Goal: Task Accomplishment & Management: Use online tool/utility

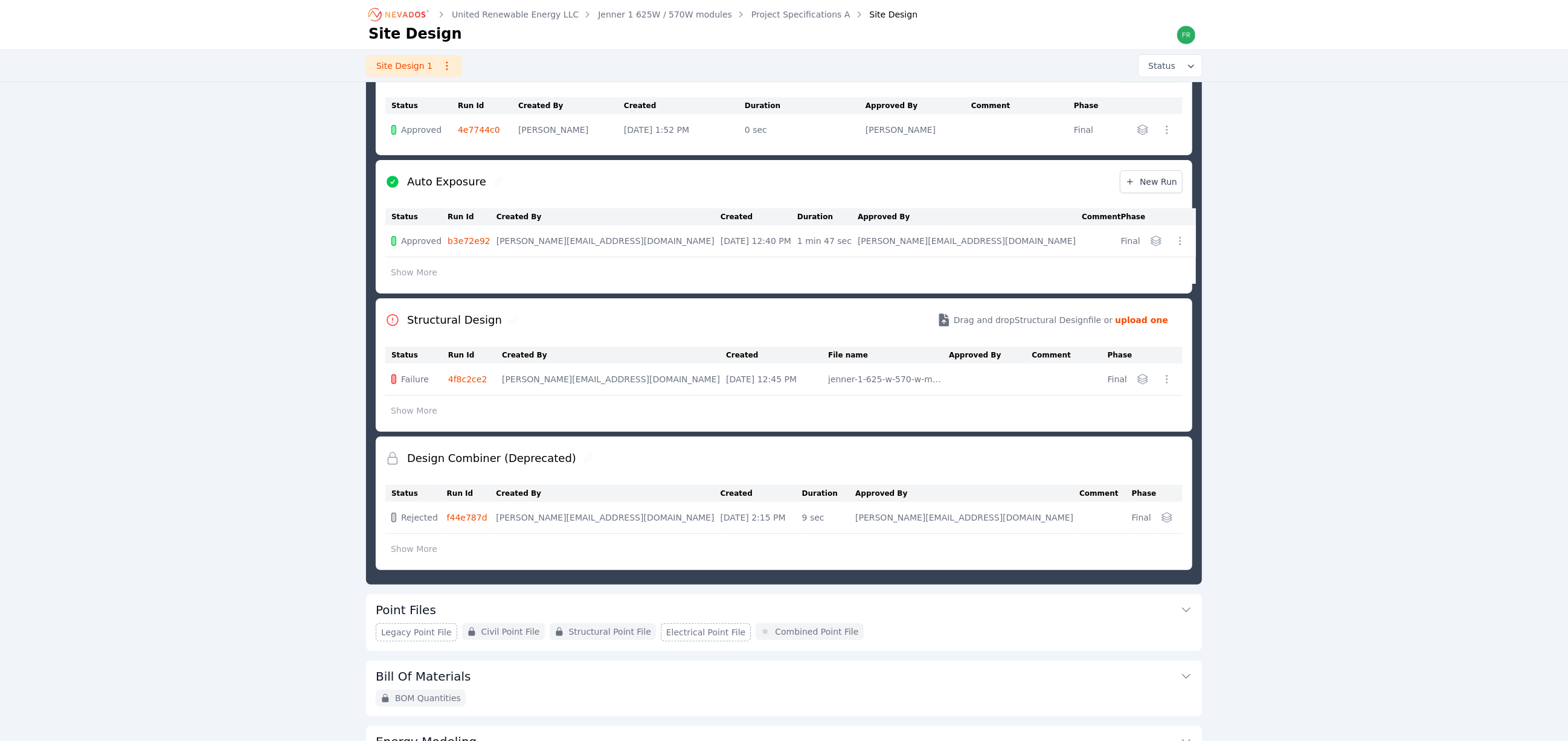
scroll to position [205, 0]
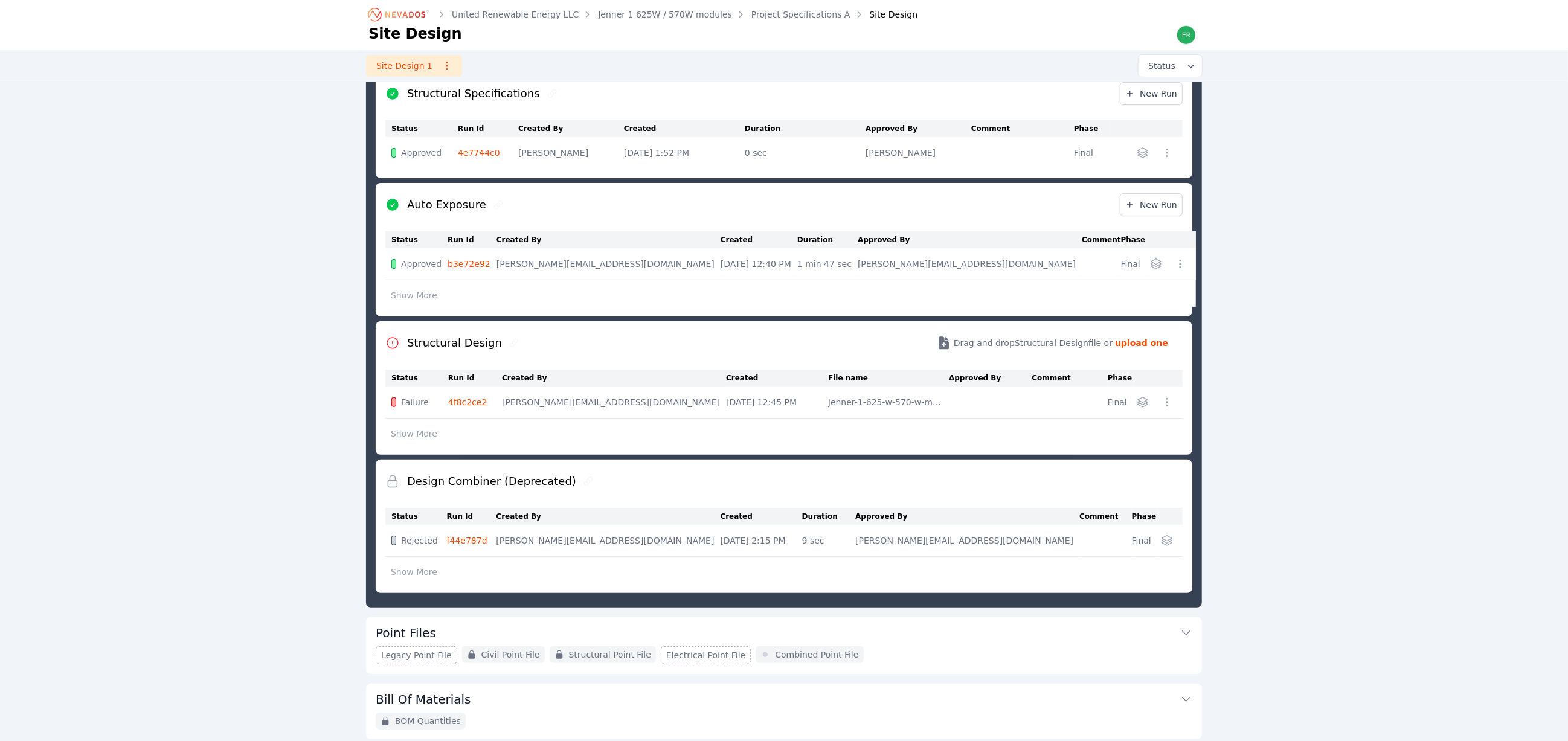
click at [477, 406] on link "4f8c2ce2" at bounding box center [467, 402] width 39 height 10
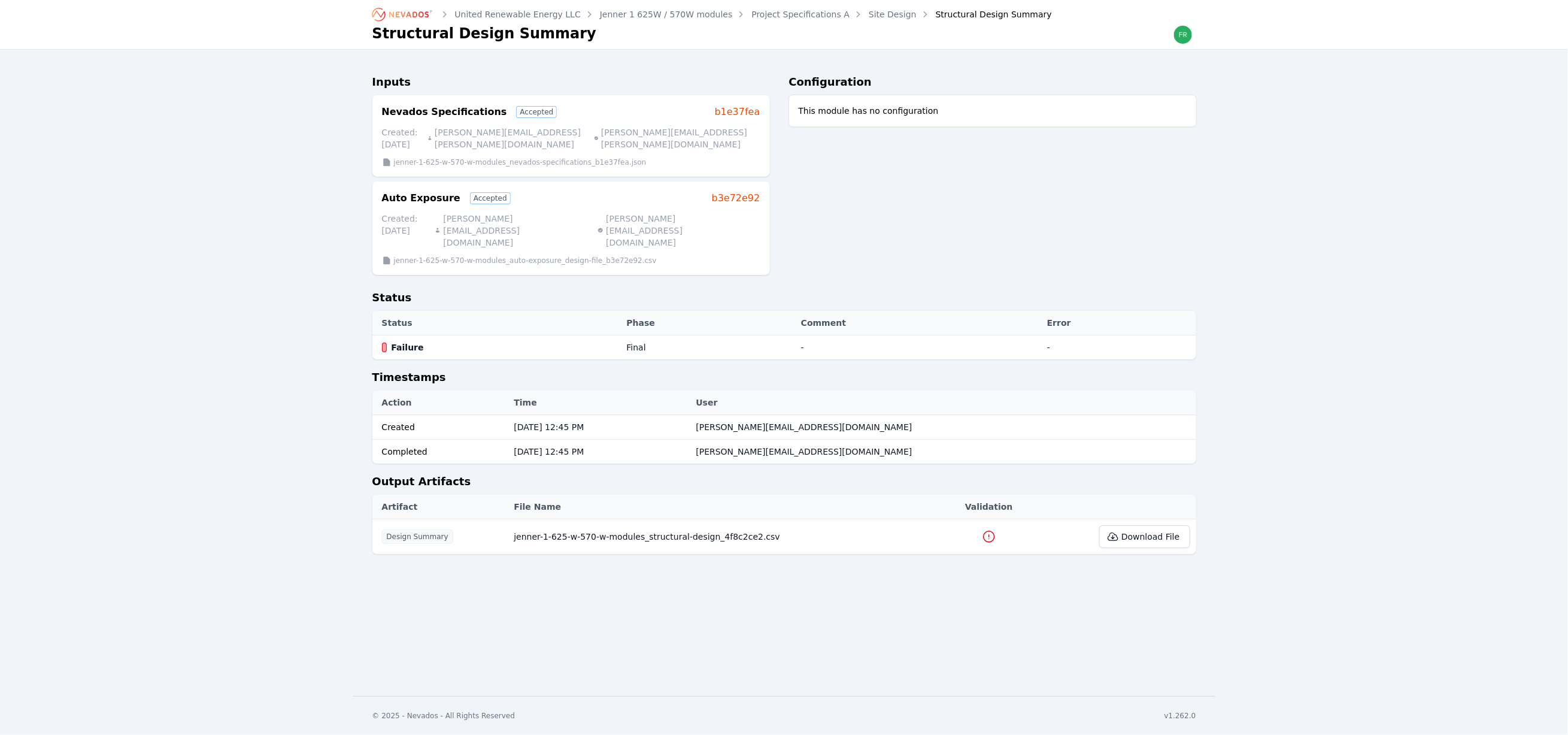
click at [982, 529] on icon at bounding box center [989, 537] width 14 height 14
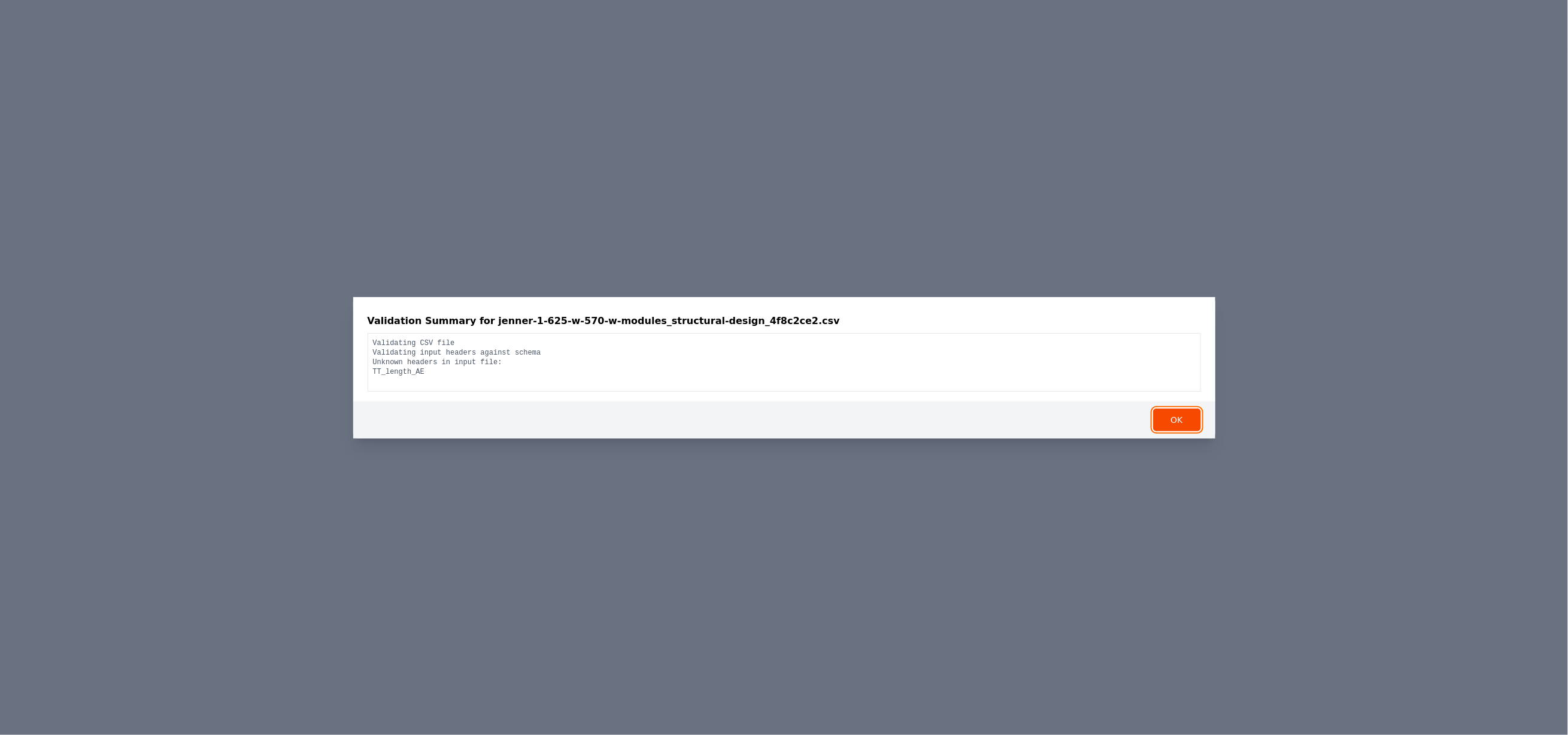
click at [1185, 414] on button "OK" at bounding box center [1177, 420] width 48 height 23
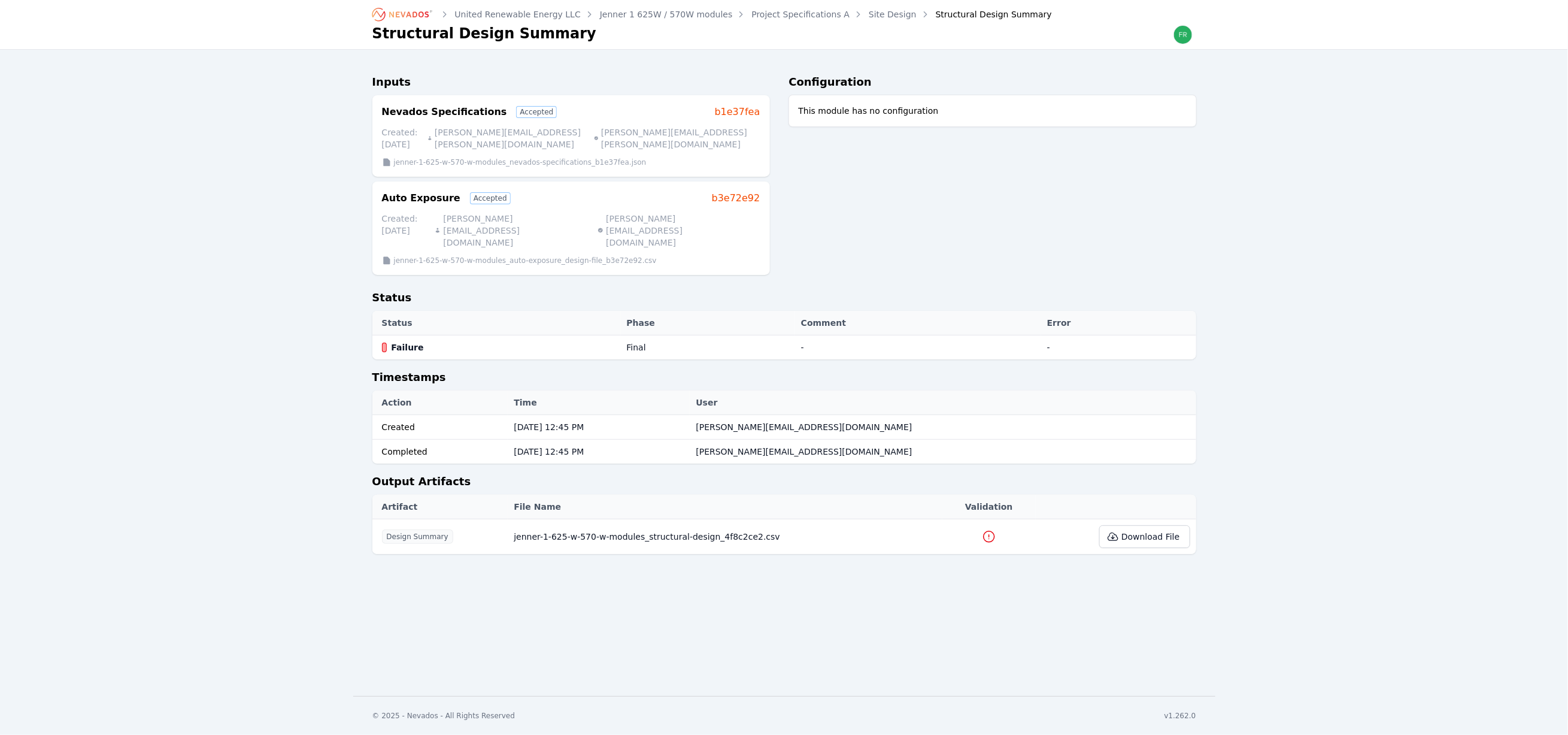
click at [868, 16] on link "Site Design" at bounding box center [892, 14] width 48 height 12
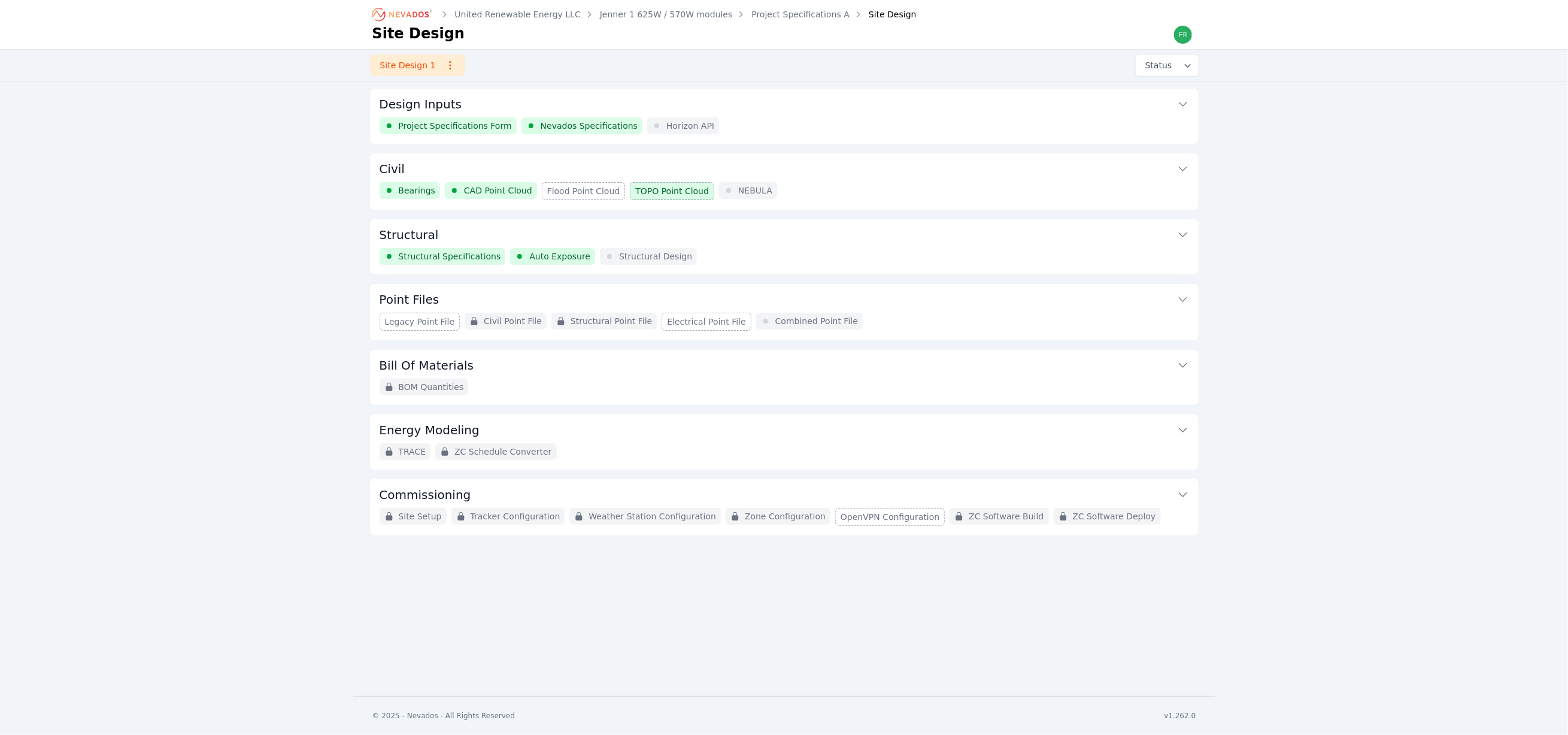
click at [758, 255] on div "Structural Specifications Auto Exposure Structural Design" at bounding box center [784, 257] width 810 height 17
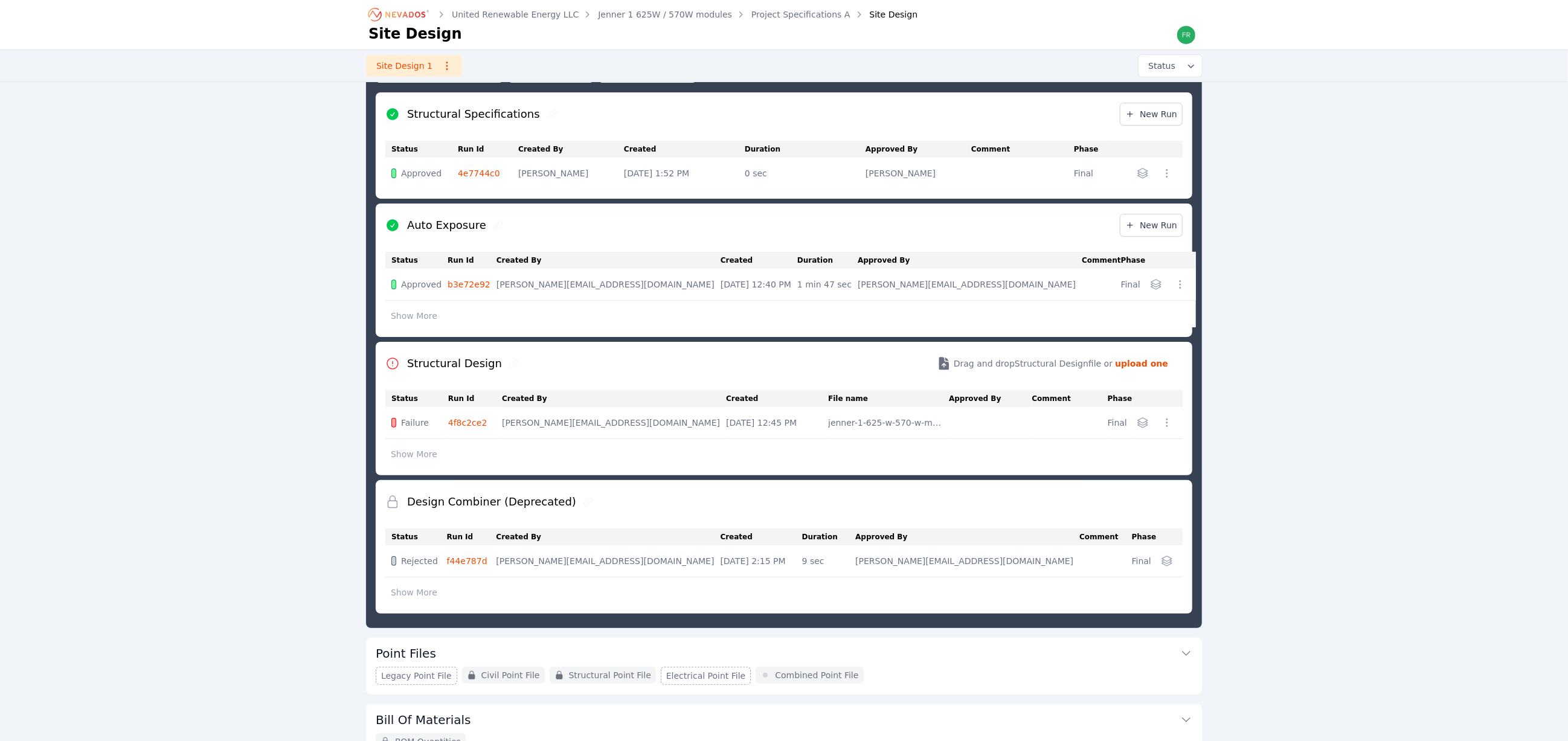
scroll to position [311, 0]
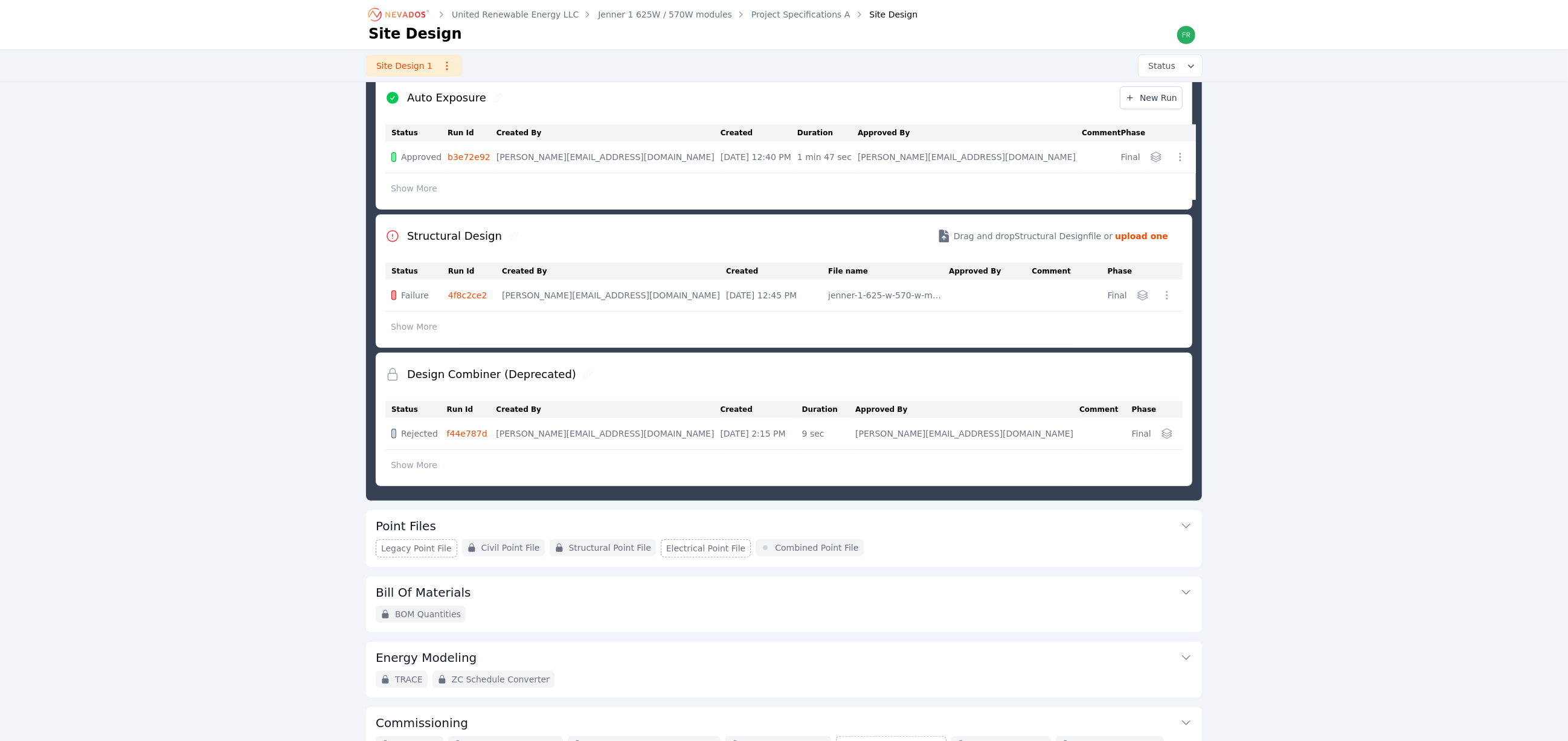
click at [166, 372] on div "United Renewable Energy LLC Jenner 1 625W / 570W modules Project Specifications…" at bounding box center [784, 231] width 1568 height 1085
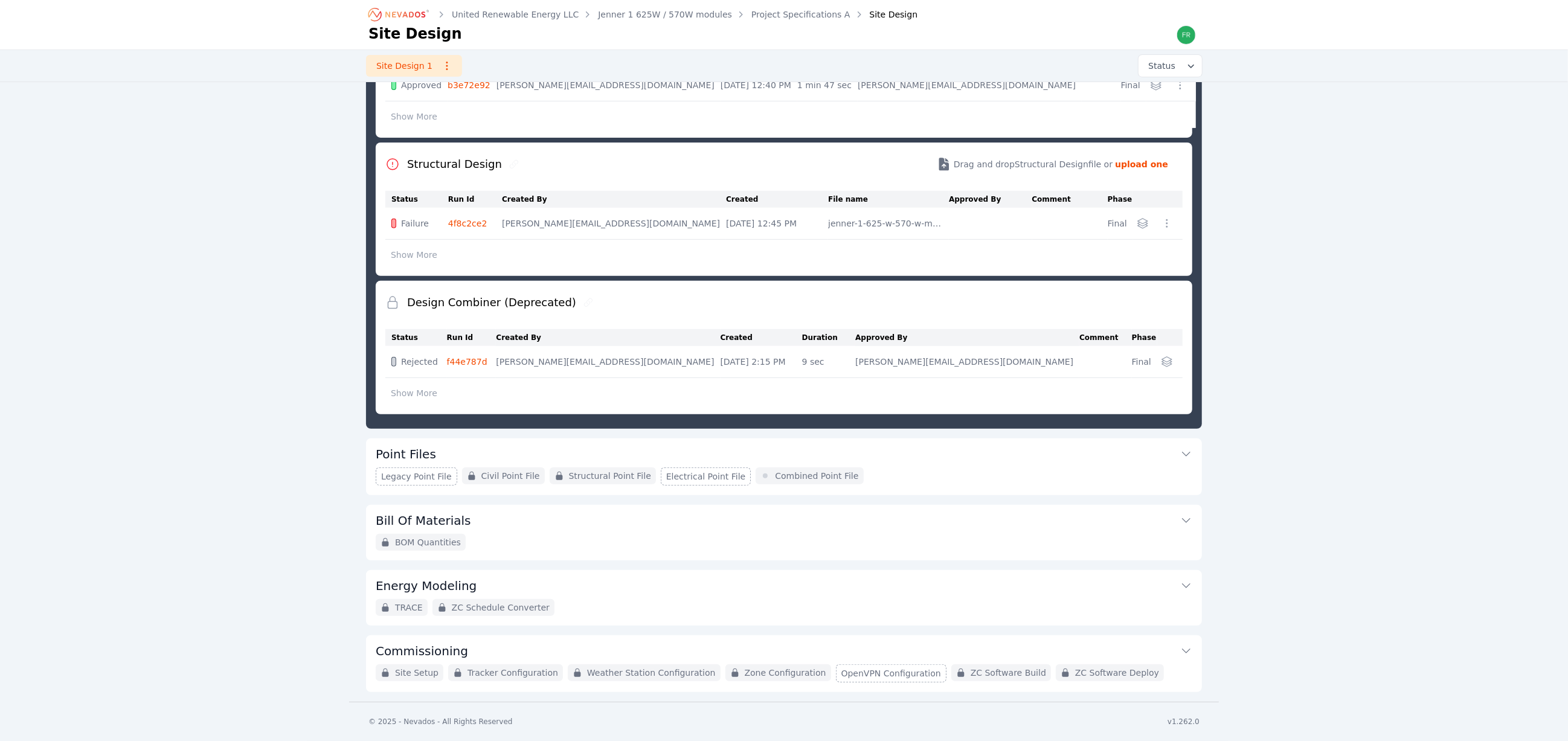
click at [314, 424] on div "United Renewable Energy LLC Jenner 1 625W / 570W modules Project Specifications…" at bounding box center [784, 159] width 1568 height 1085
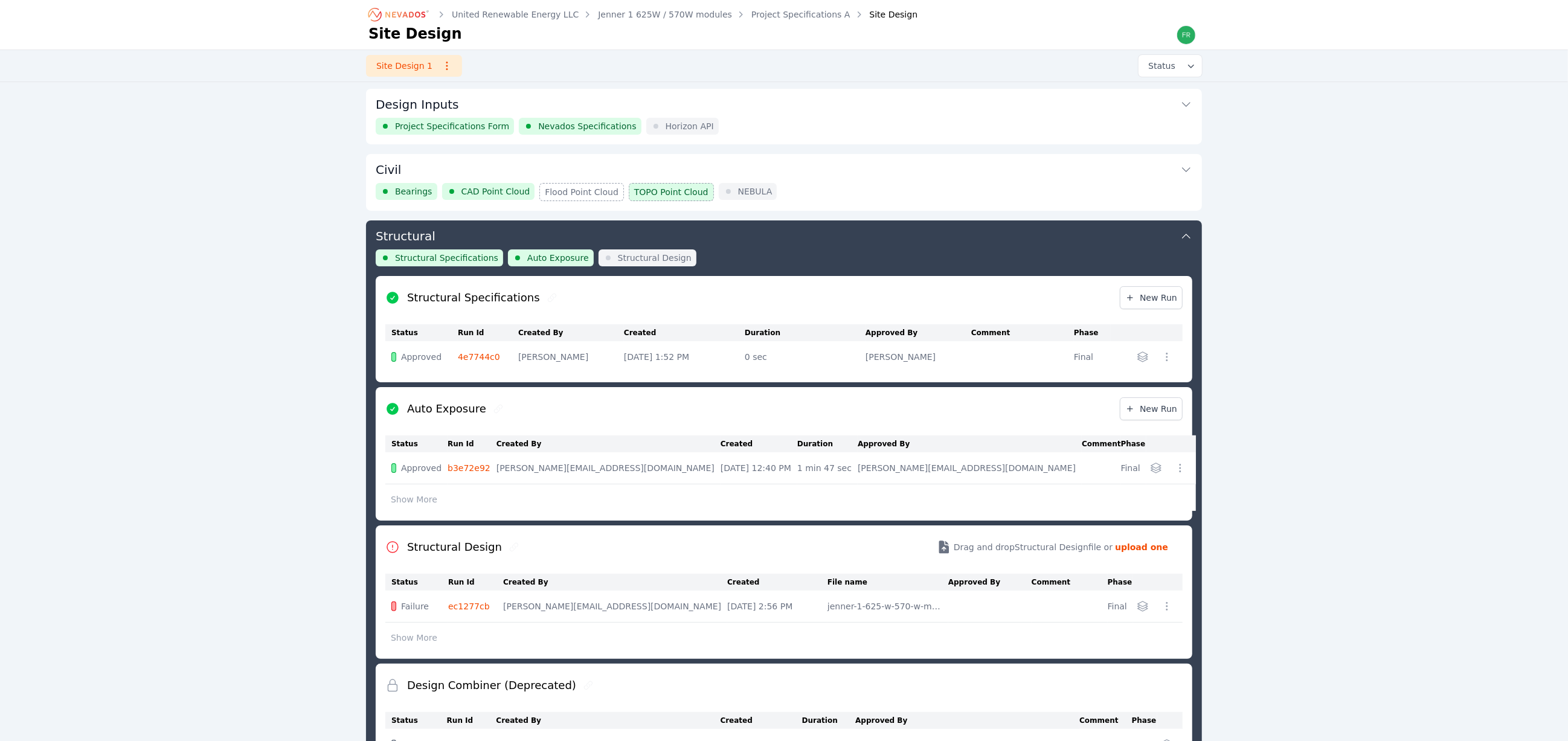
scroll to position [0, 0]
click at [898, 193] on div "Bearings CAD Point Cloud Flood Point Cloud TOPO Point Cloud NEBULA" at bounding box center [784, 192] width 817 height 18
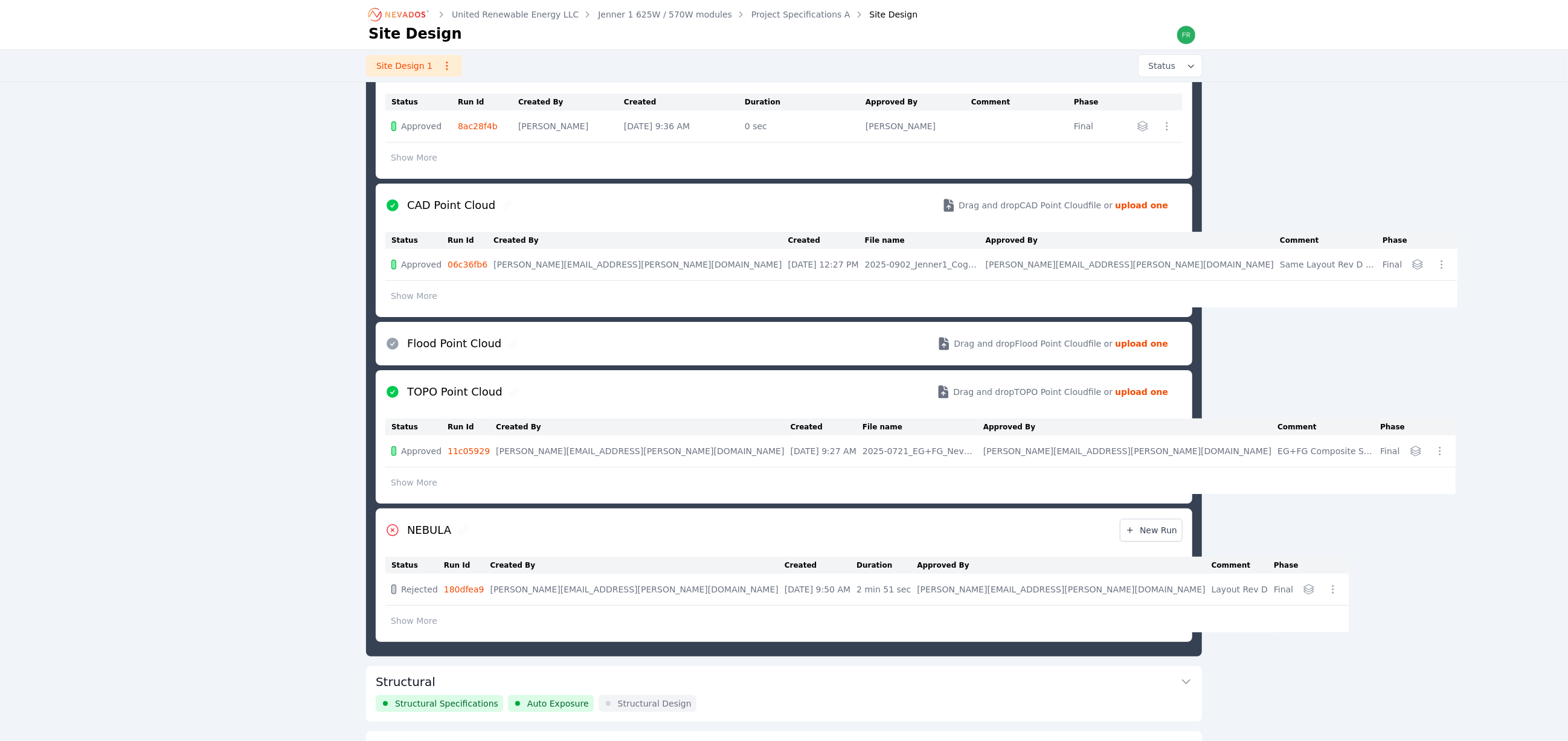
scroll to position [64, 0]
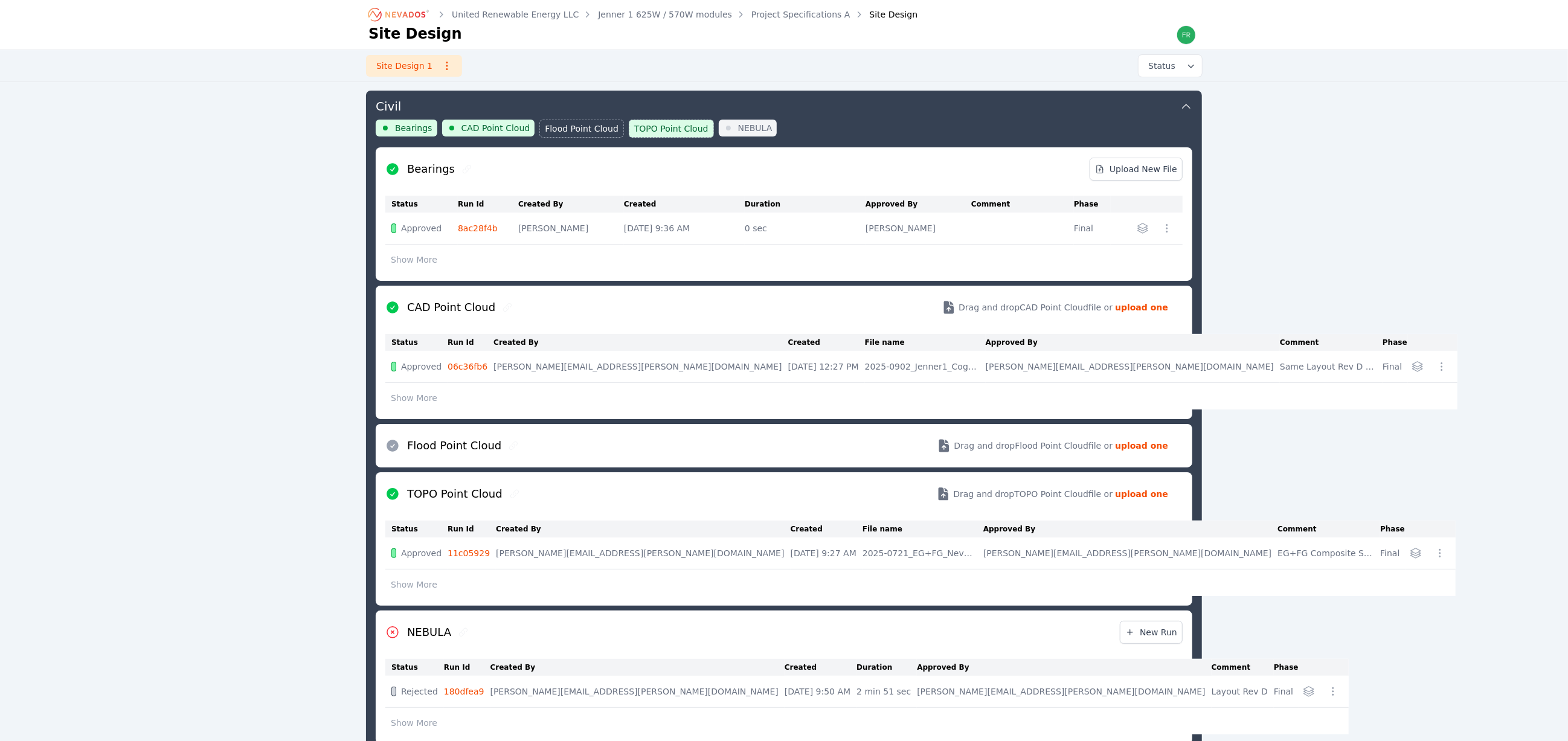
click at [424, 401] on button "Show More" at bounding box center [414, 398] width 57 height 23
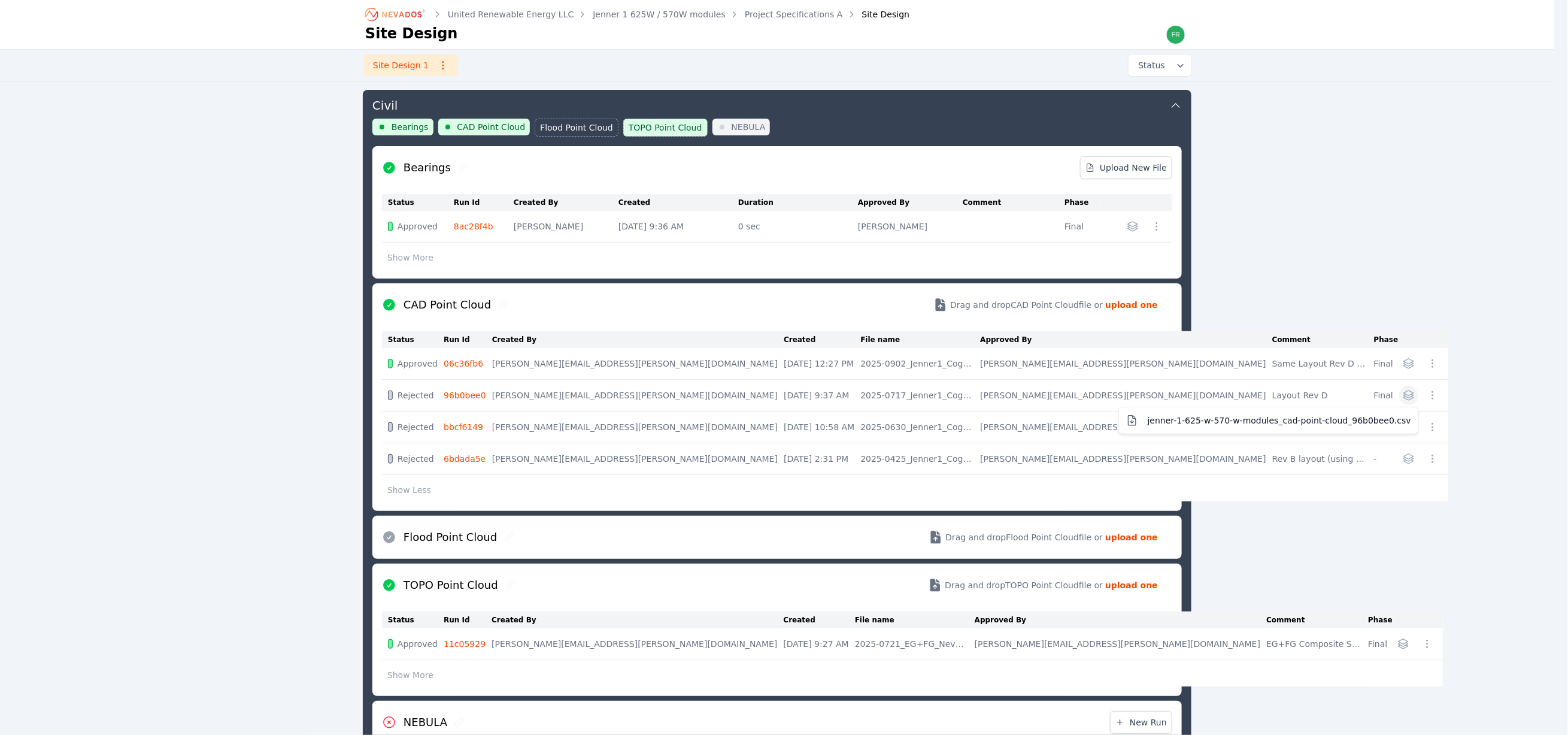
click at [1403, 397] on icon "button" at bounding box center [1409, 395] width 12 height 12
click at [1400, 482] on div "United Renewable Energy LLC Jenner 1 625W / 570W modules Project Specifications…" at bounding box center [777, 560] width 1554 height 1246
click at [1403, 397] on icon "button" at bounding box center [1409, 395] width 12 height 12
click at [1148, 425] on span "jenner-1-625-w-570-w-modules_cad-point-cloud_96b0bee0.csv" at bounding box center [1279, 420] width 264 height 12
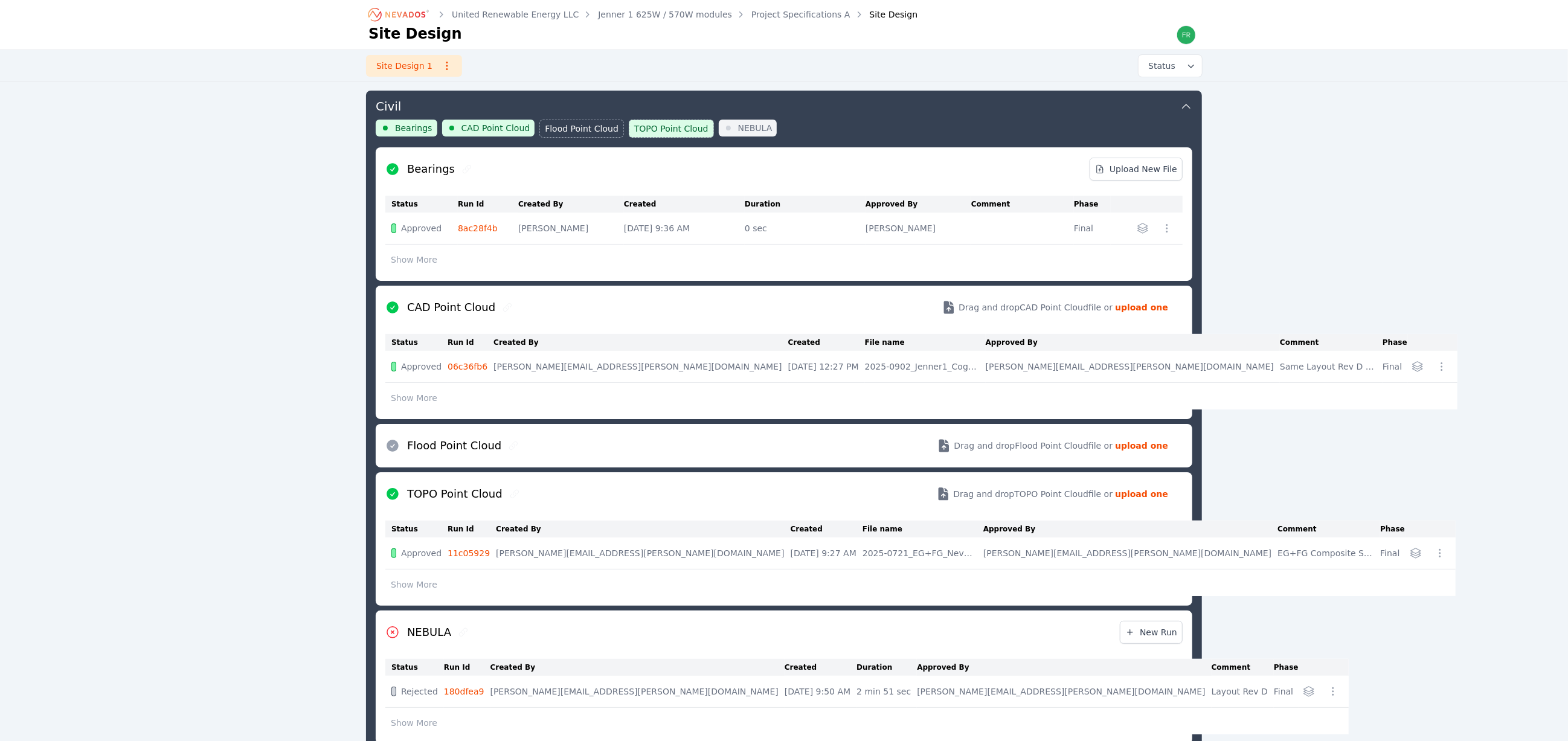
click at [408, 399] on button "Show More" at bounding box center [414, 398] width 57 height 23
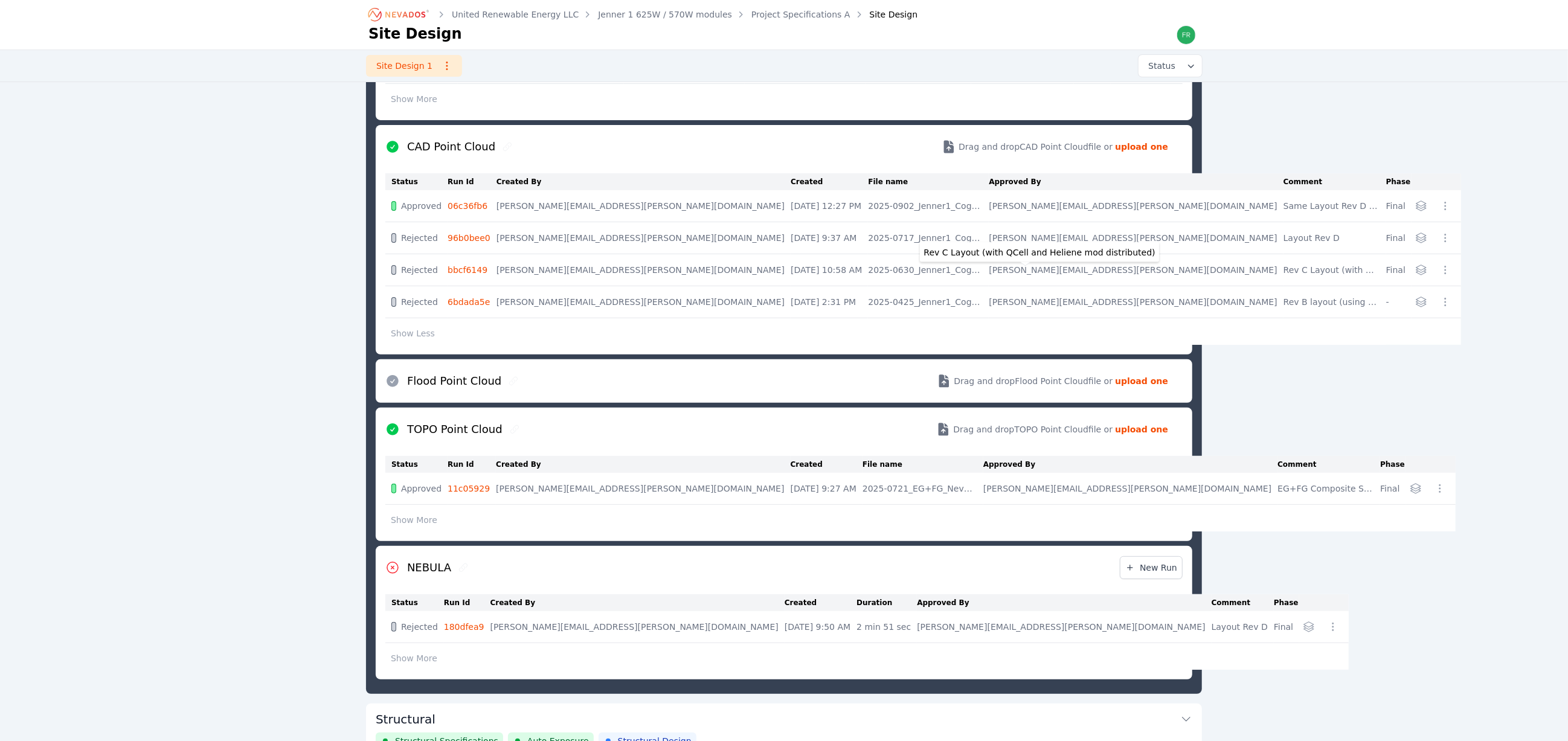
scroll to position [245, 0]
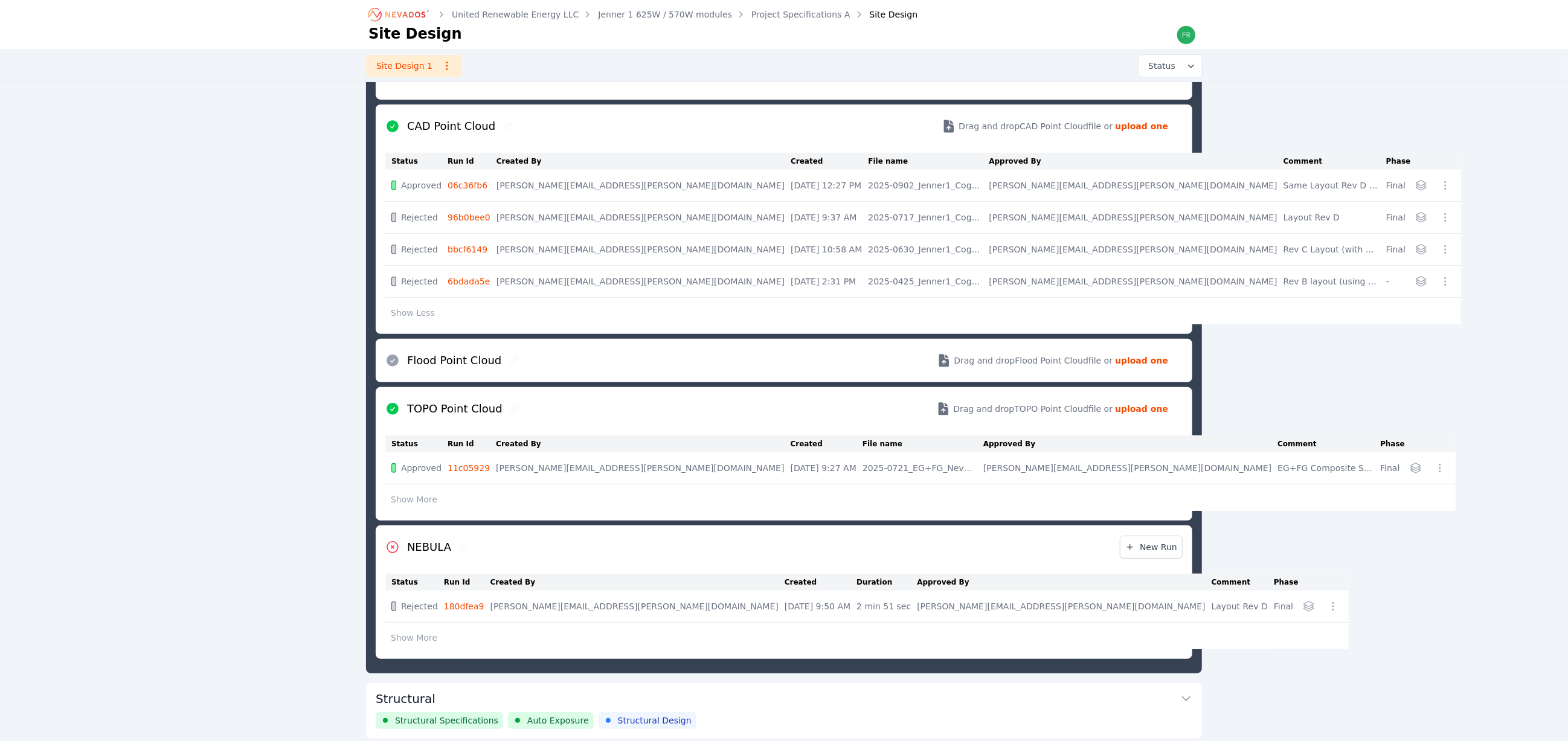
click at [296, 351] on div "United Renewable Energy LLC Jenner 1 625W / 570W modules Project Specifications…" at bounding box center [784, 383] width 1568 height 1256
click at [1342, 209] on div "United Renewable Energy LLC Jenner 1 625W / 570W modules Project Specifications…" at bounding box center [784, 383] width 1568 height 1256
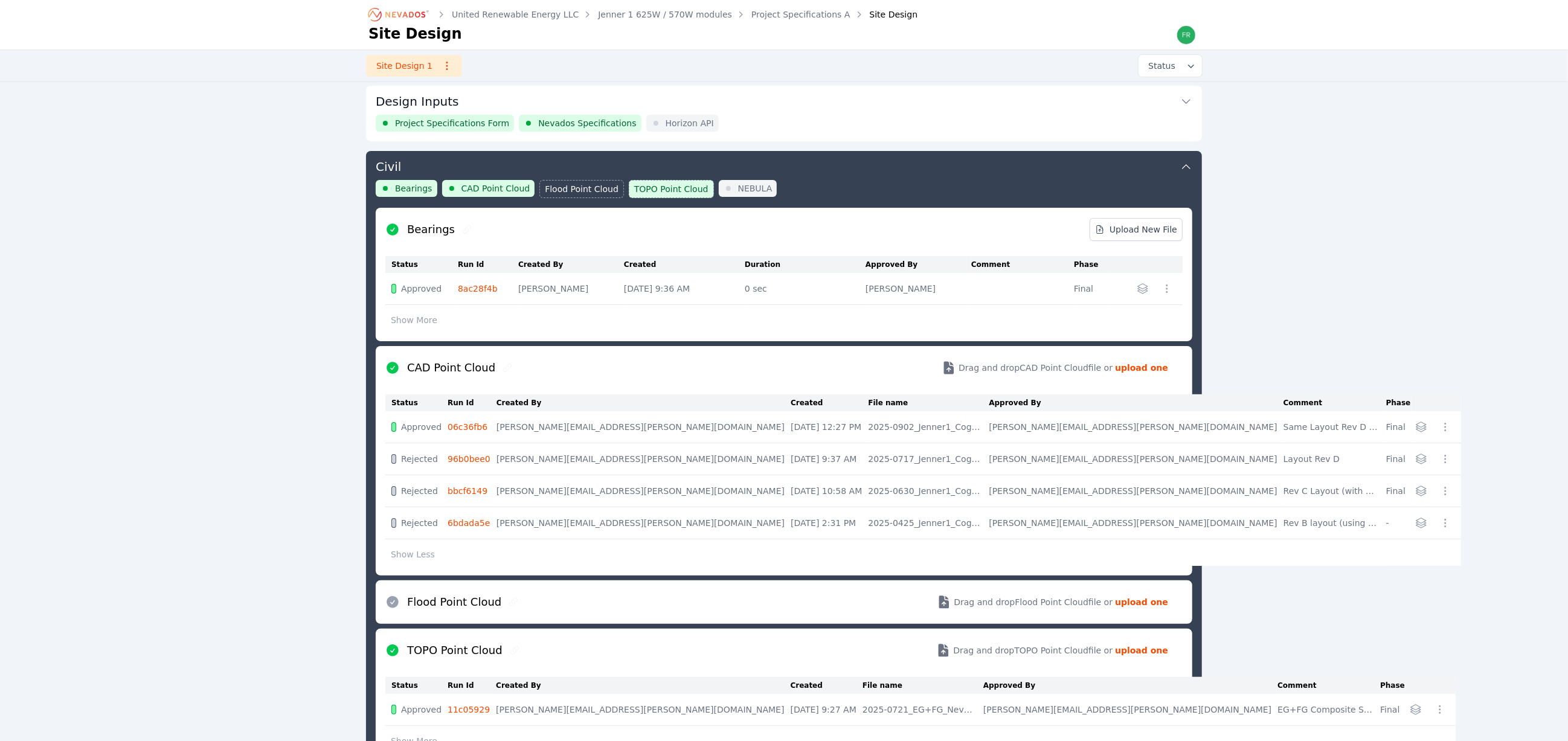
scroll to position [0, 0]
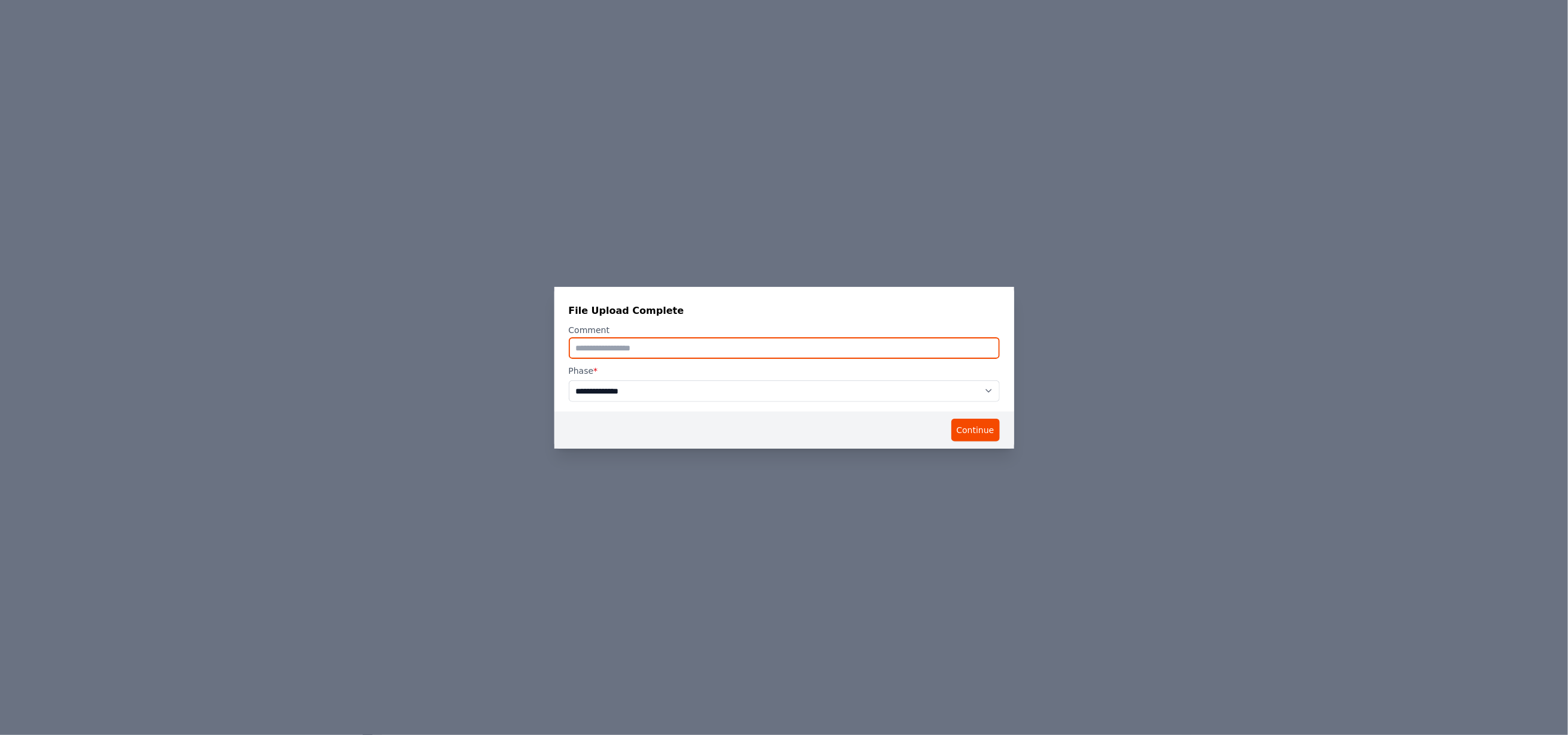
click at [708, 341] on input "text" at bounding box center [784, 348] width 431 height 22
type input "*"
type input "**********"
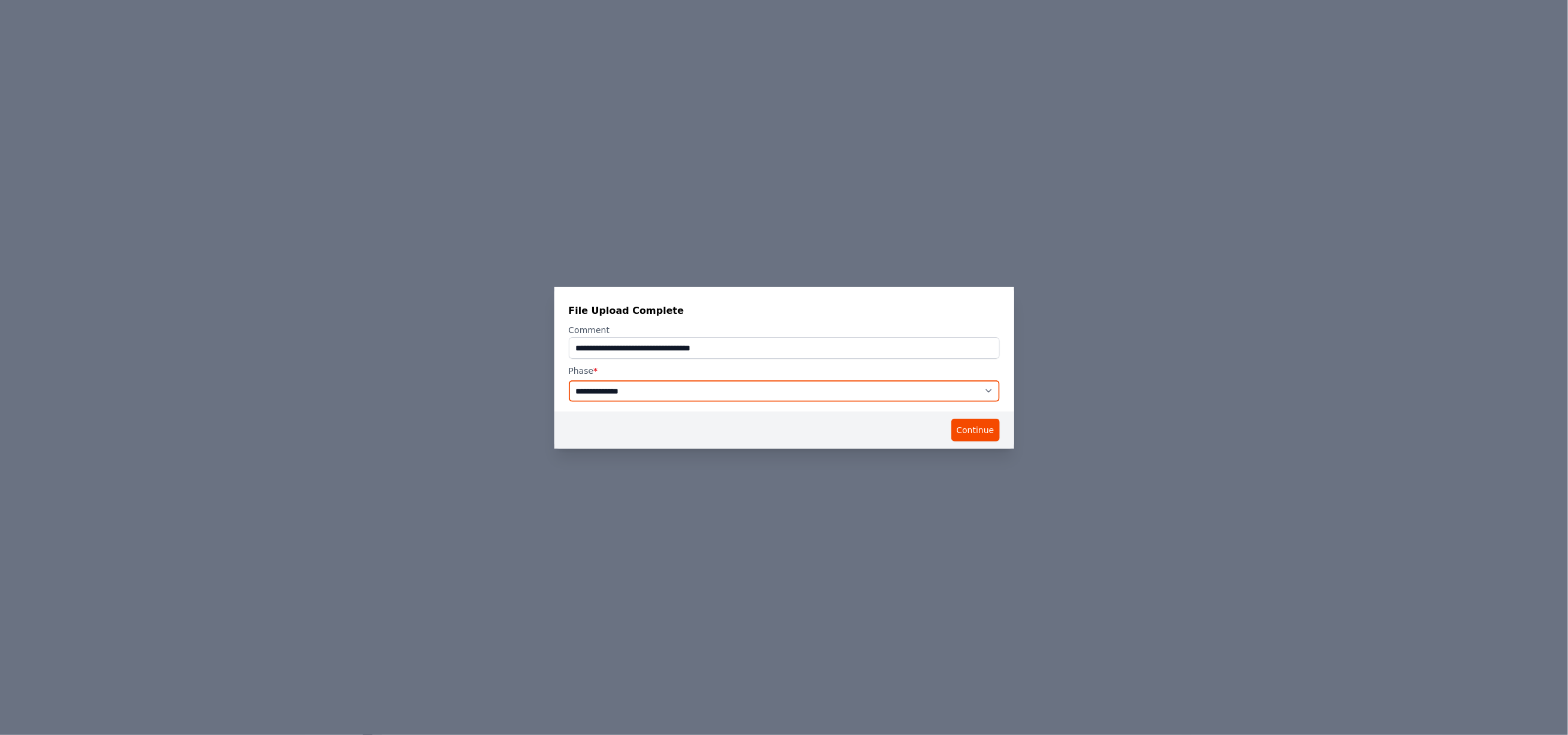
drag, startPoint x: 656, startPoint y: 387, endPoint x: 650, endPoint y: 392, distance: 7.8
click at [656, 387] on select "**********" at bounding box center [784, 391] width 431 height 22
select select "*****"
click at [569, 380] on select "**********" at bounding box center [784, 391] width 431 height 22
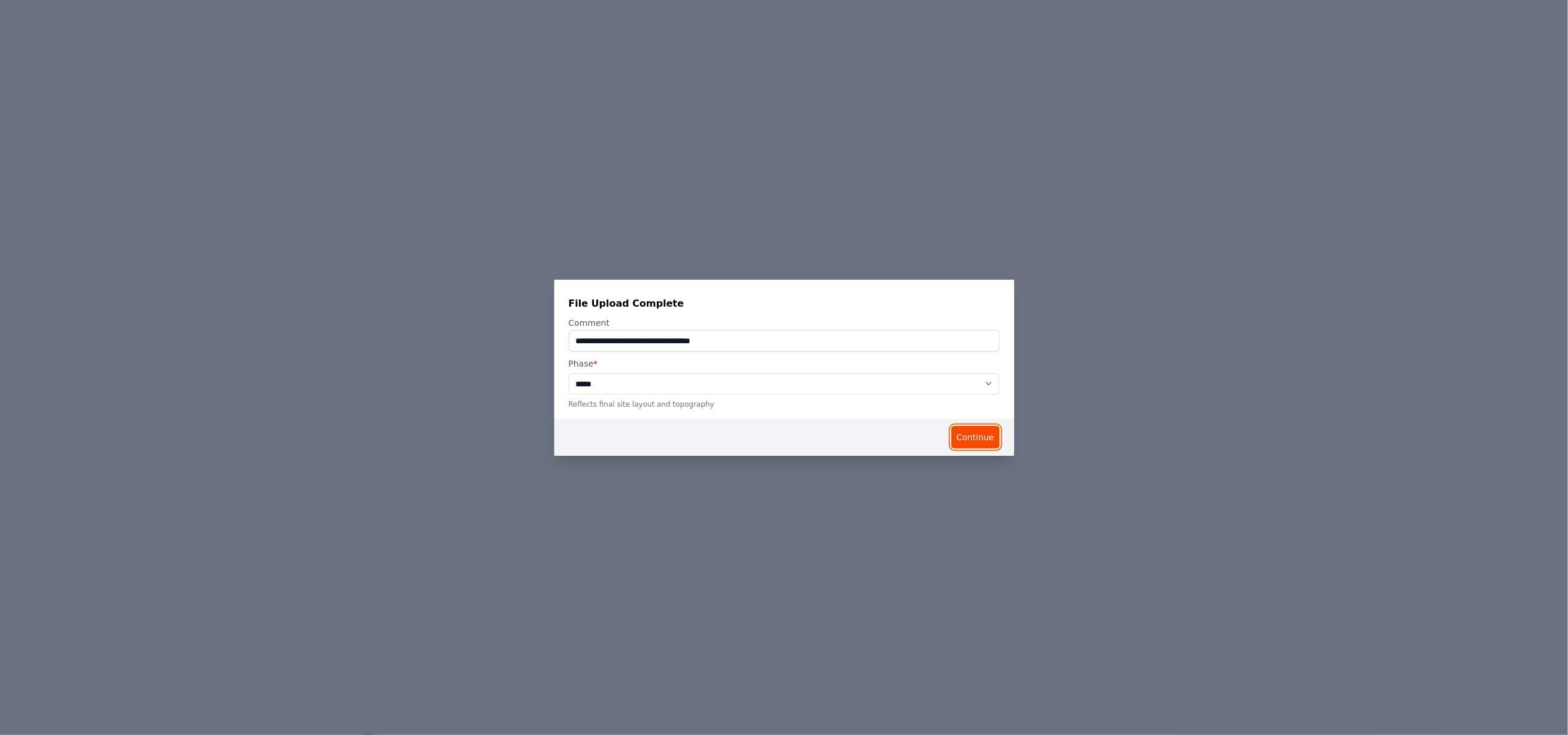
click at [970, 440] on button "Continue" at bounding box center [976, 437] width 48 height 23
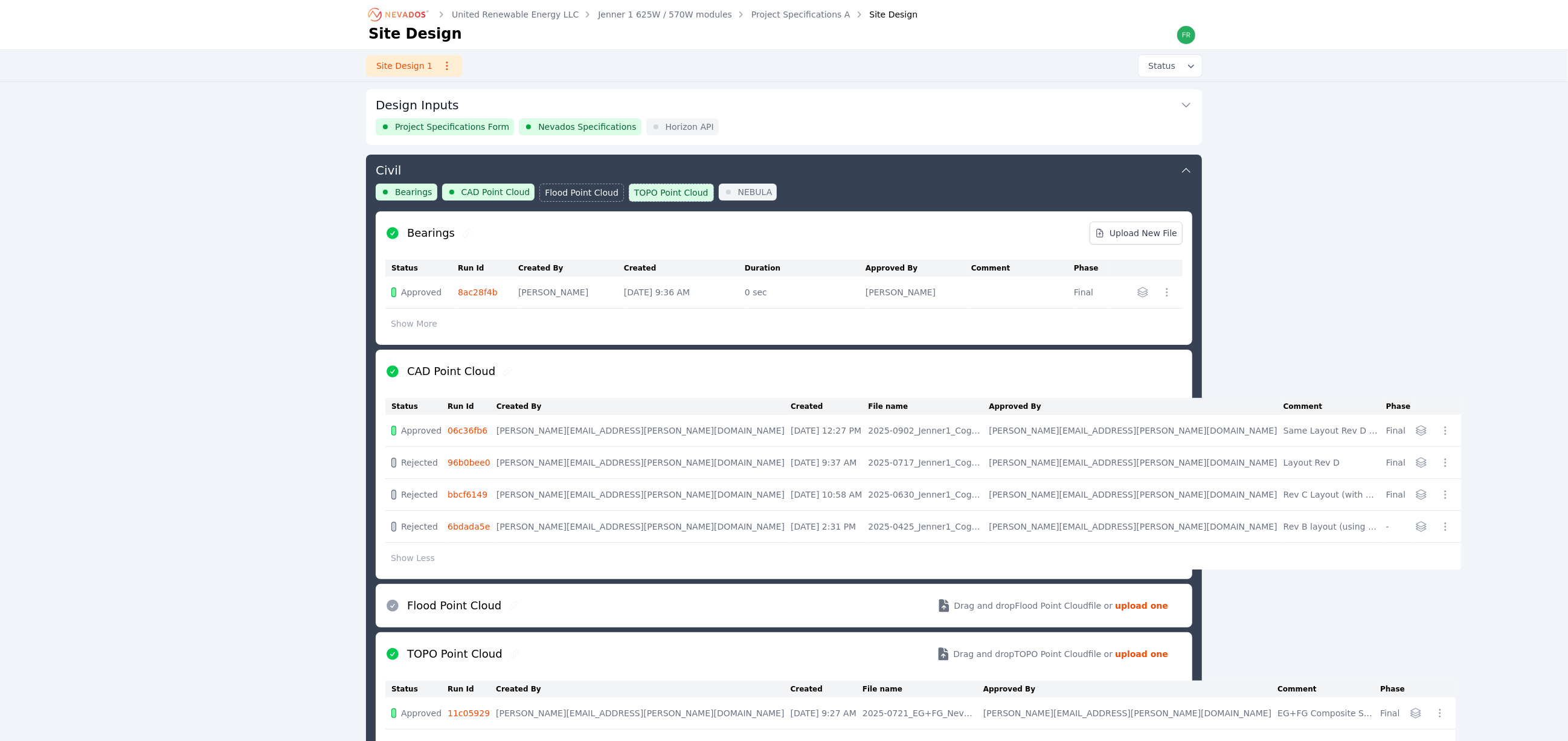
scroll to position [64, 0]
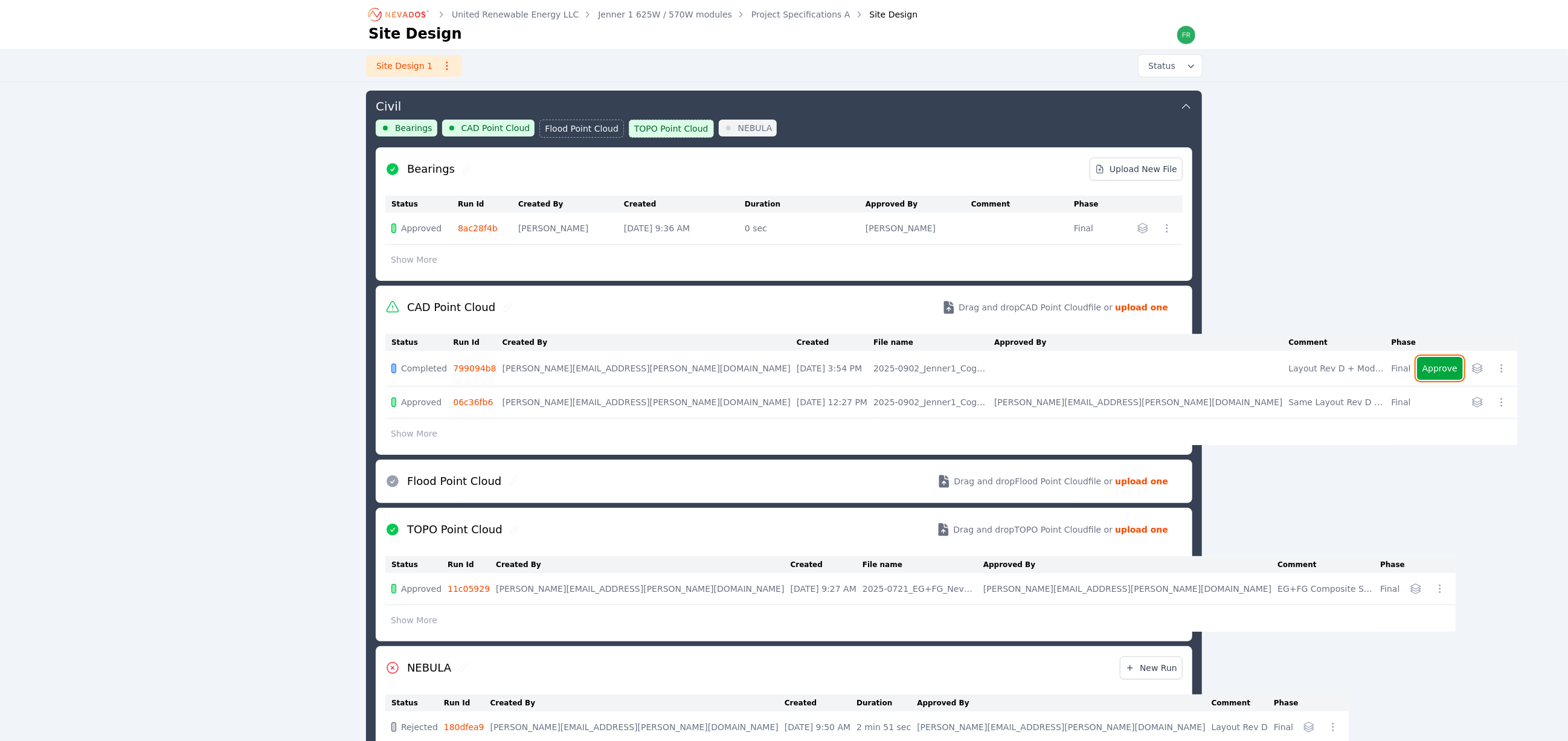
click at [1417, 368] on button "Approve" at bounding box center [1440, 368] width 46 height 23
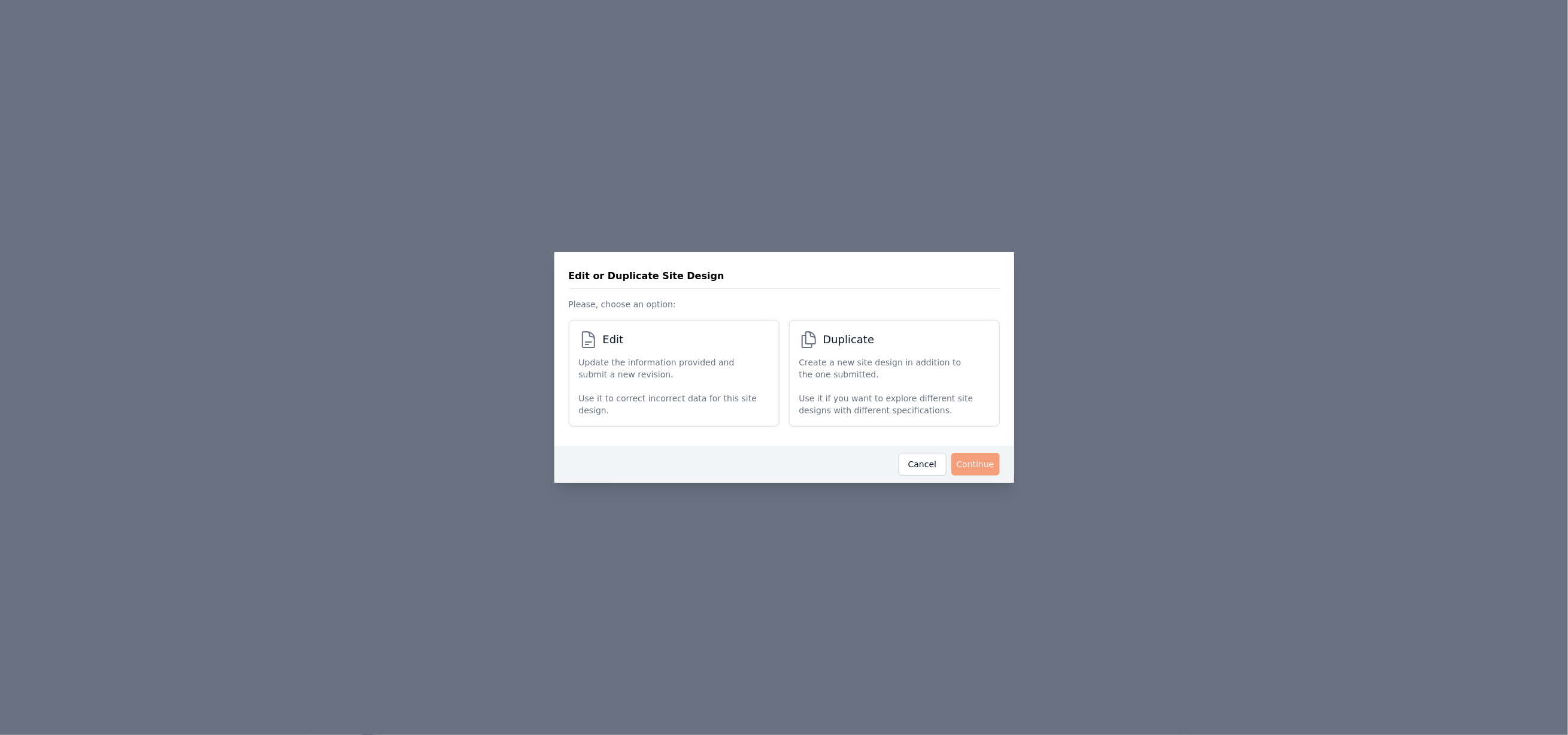
click at [695, 368] on p "Update the information provided and submit a new revision." at bounding box center [668, 368] width 179 height 24
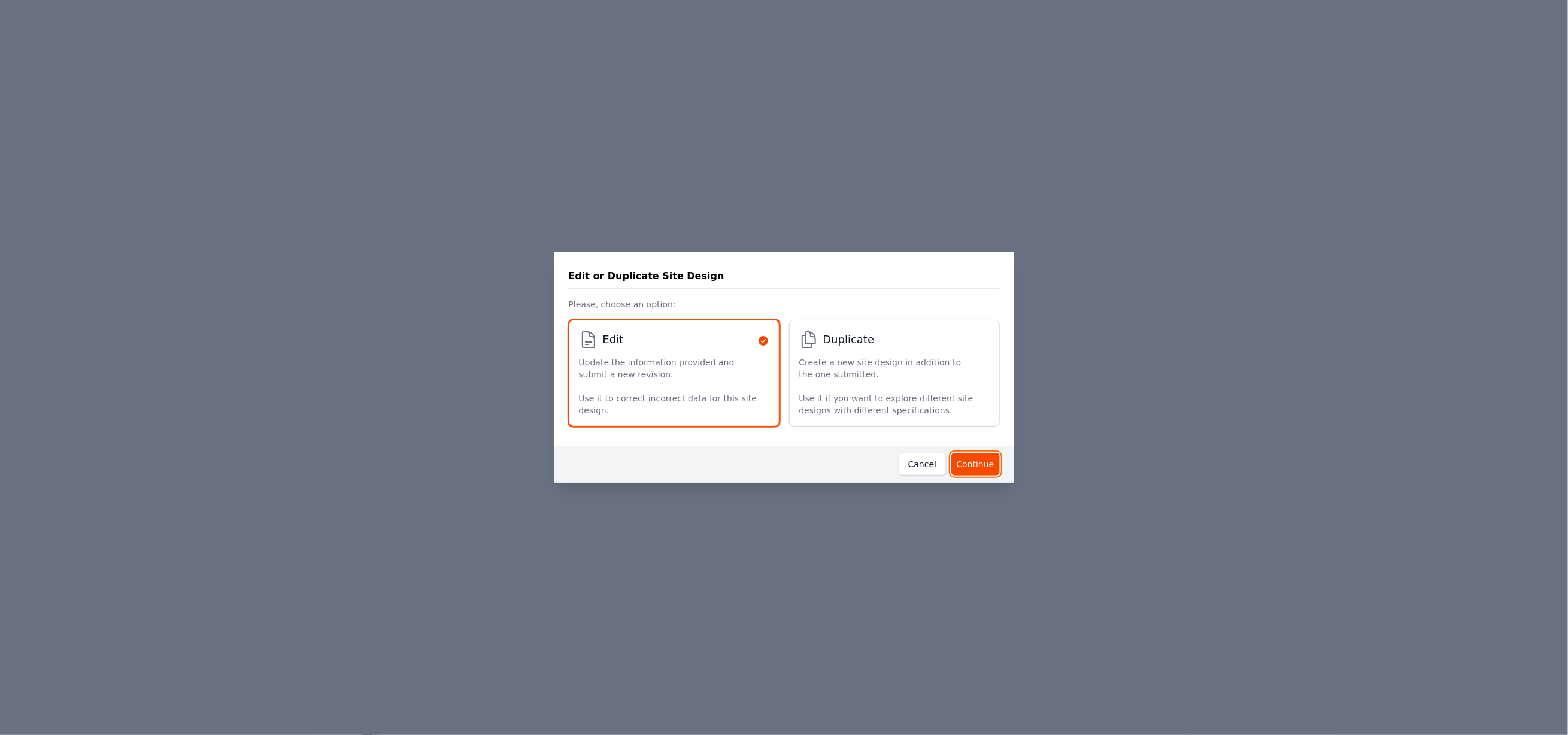
click at [985, 466] on button "Continue" at bounding box center [976, 464] width 48 height 23
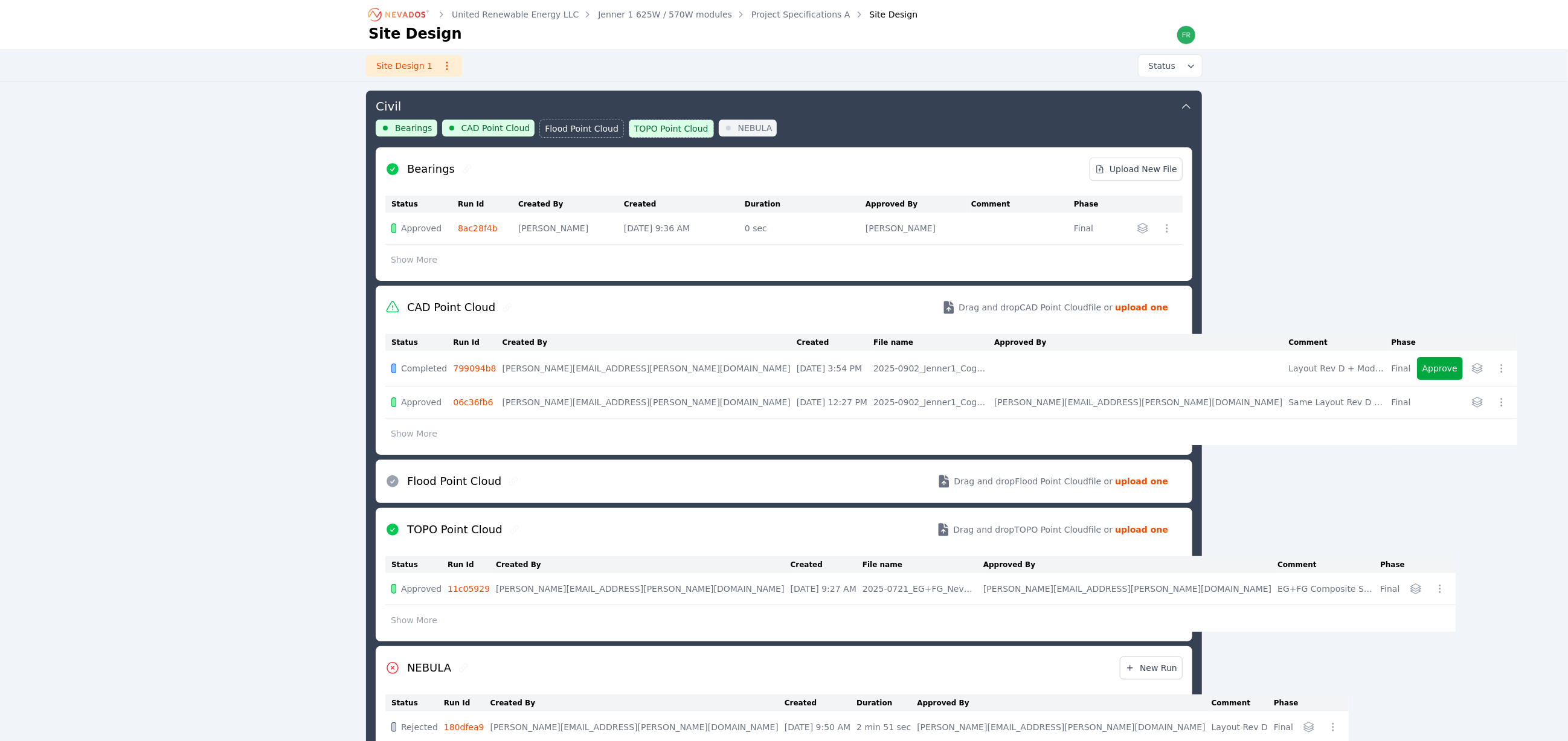
scroll to position [336, 0]
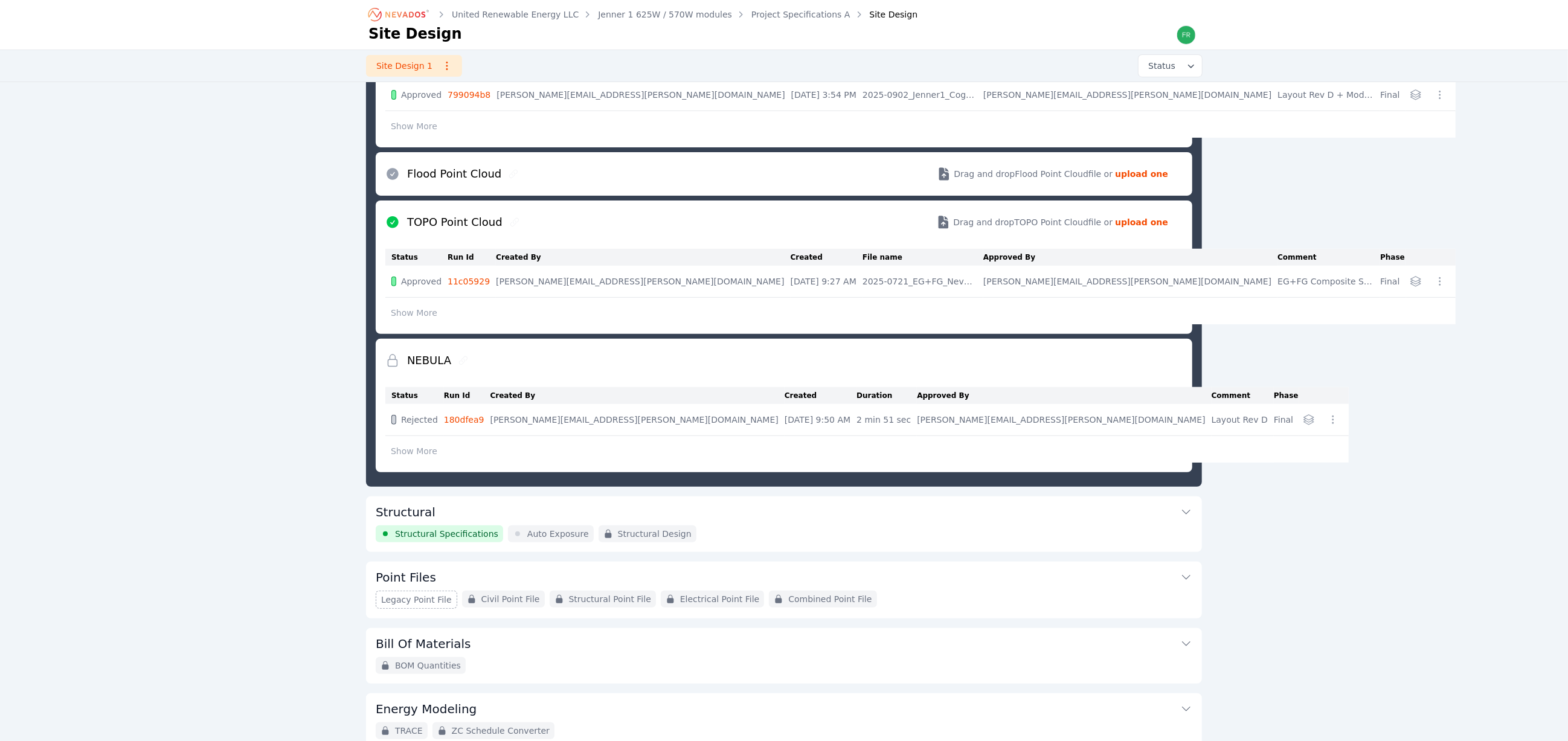
click at [720, 525] on button "Structural" at bounding box center [784, 511] width 817 height 29
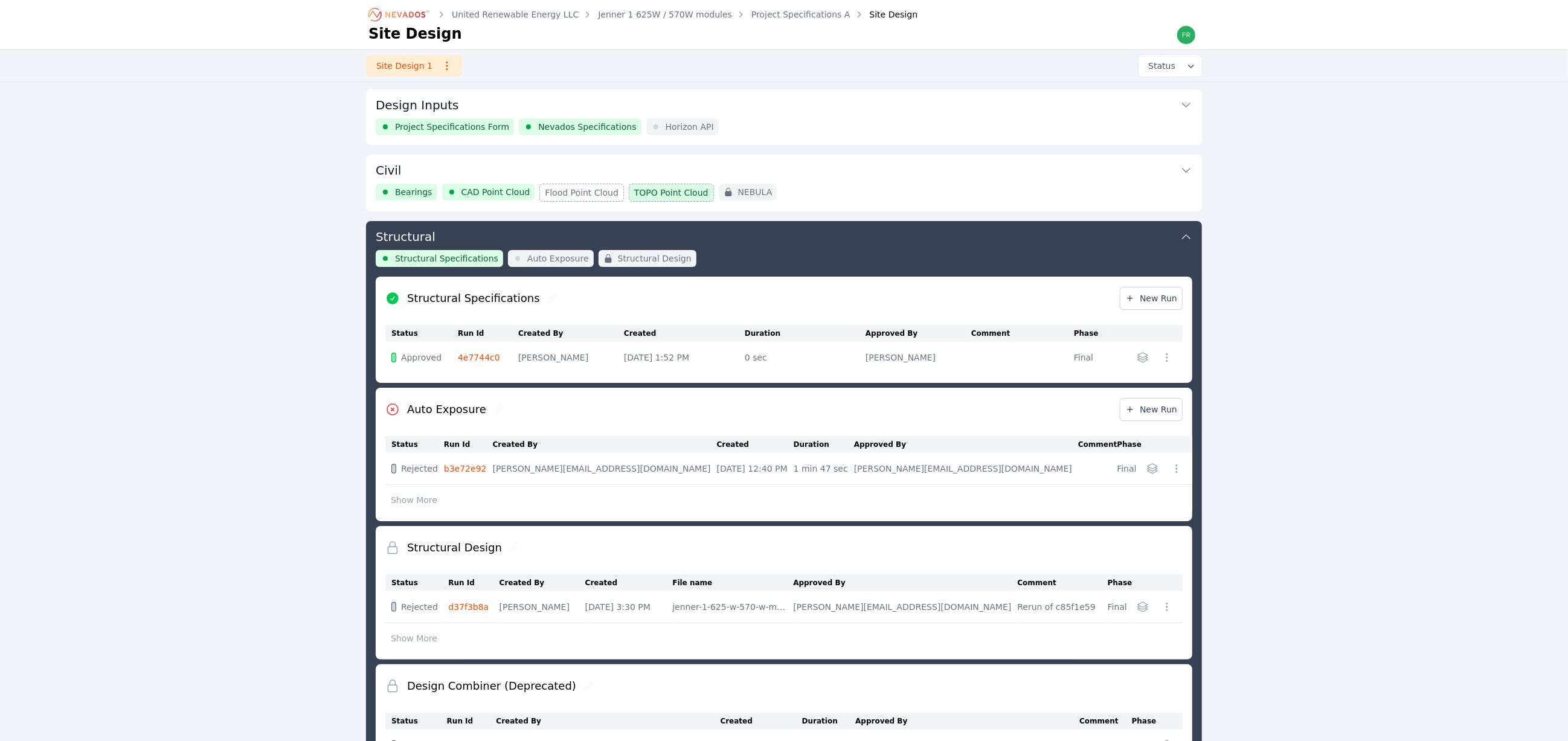
click at [810, 174] on button "Civil" at bounding box center [784, 169] width 817 height 29
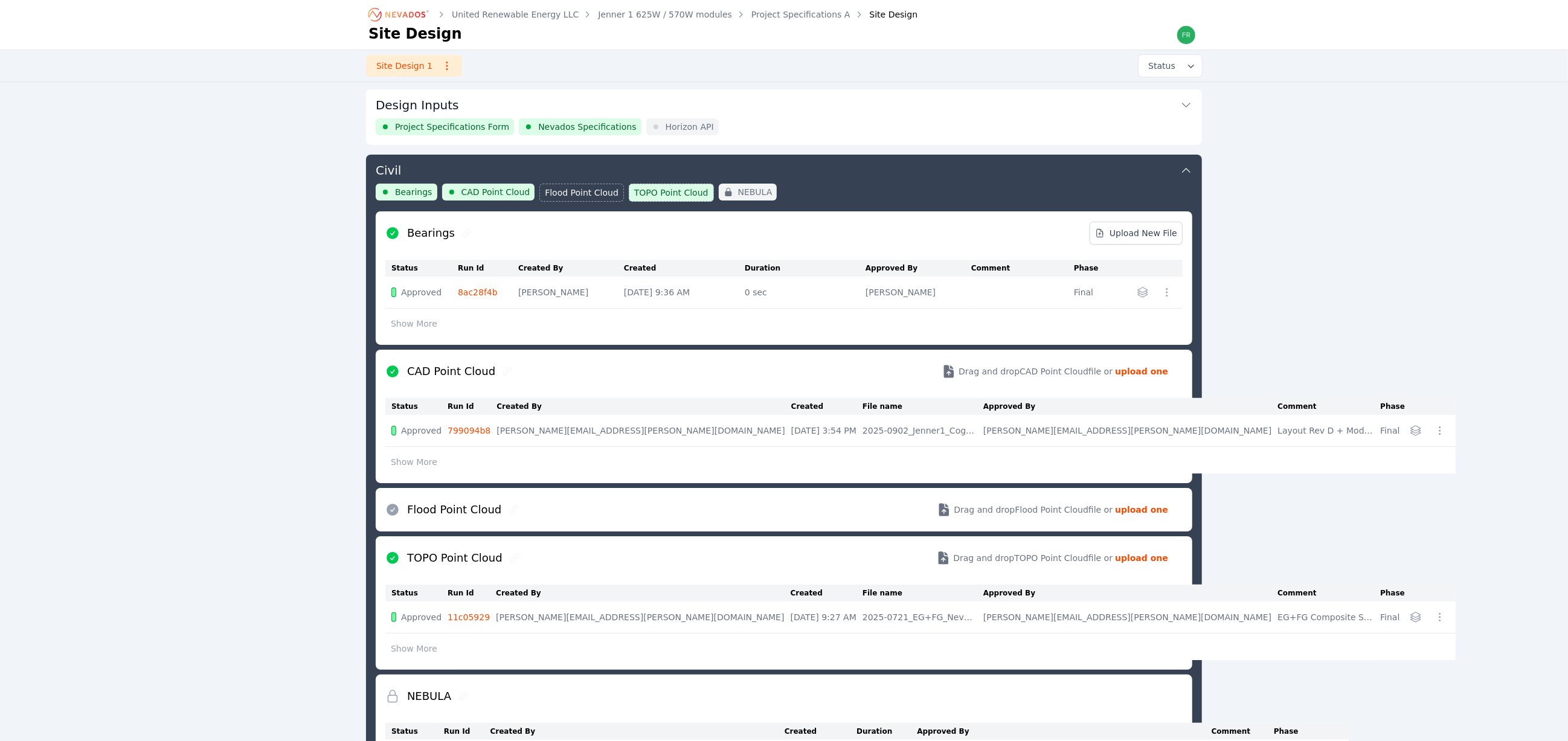
scroll to position [64, 0]
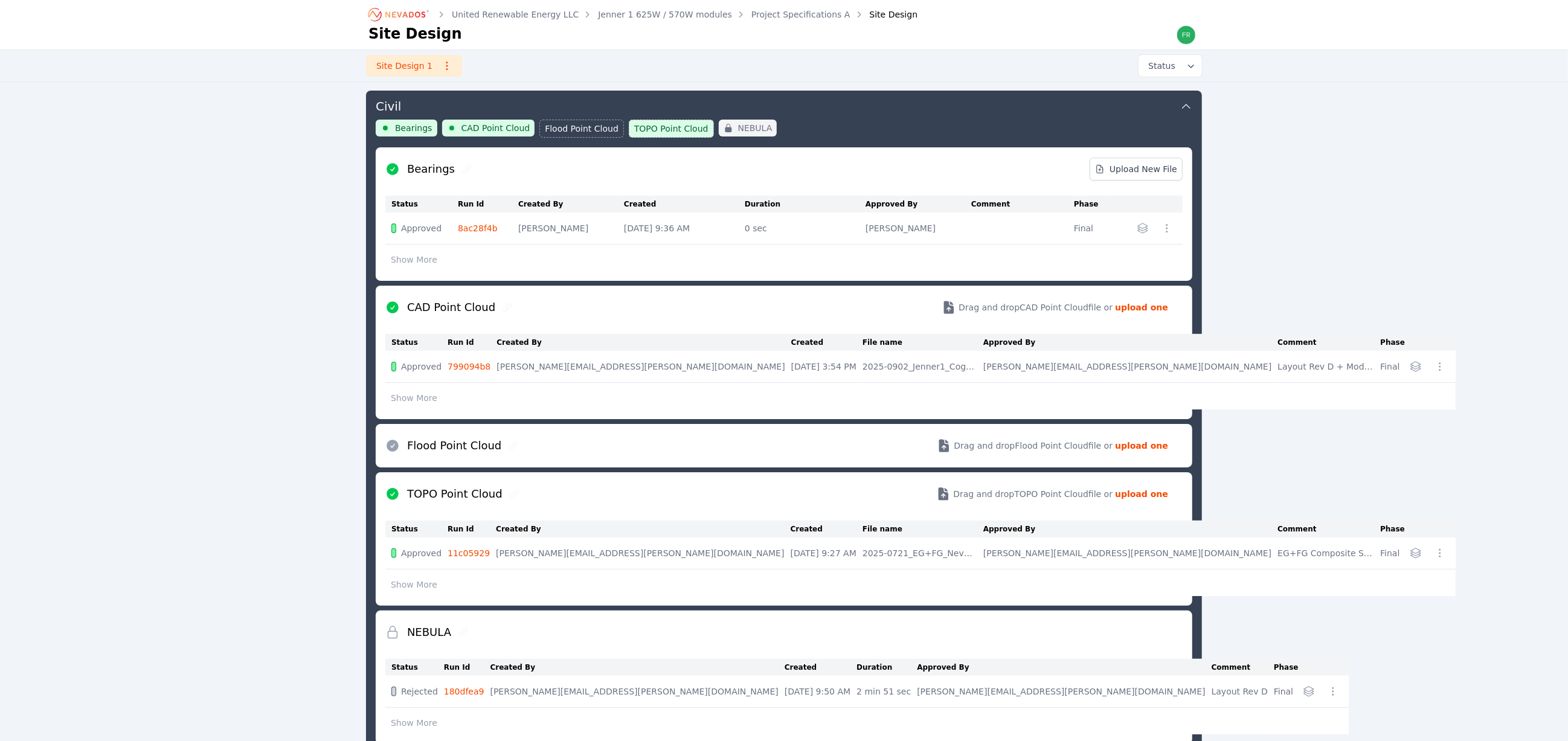
click at [920, 131] on div "Bearings CAD Point Cloud Flood Point Cloud TOPO Point Cloud NEBULA" at bounding box center [784, 133] width 817 height 28
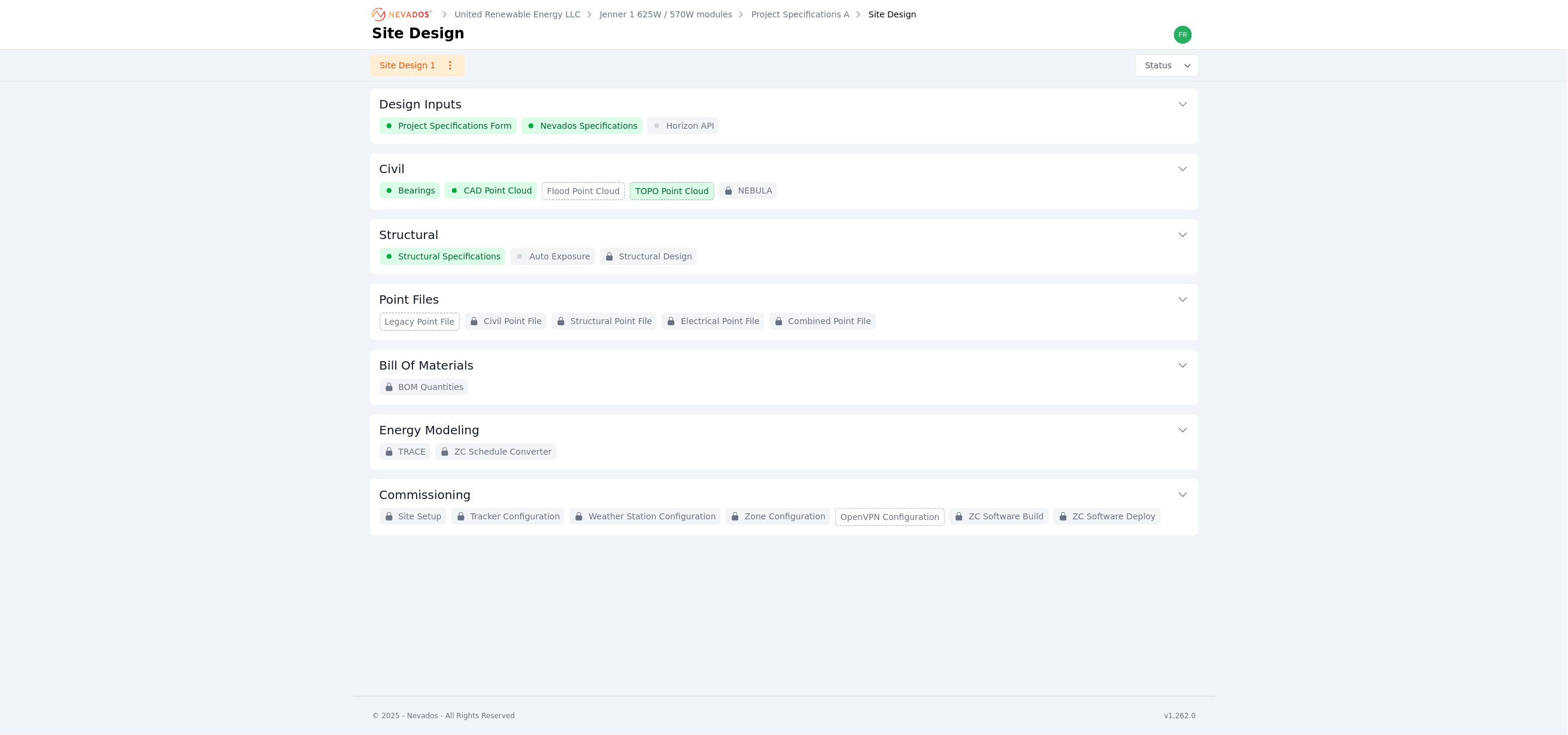
click at [854, 187] on div "Bearings CAD Point Cloud Flood Point Cloud TOPO Point Cloud NEBULA" at bounding box center [784, 190] width 810 height 18
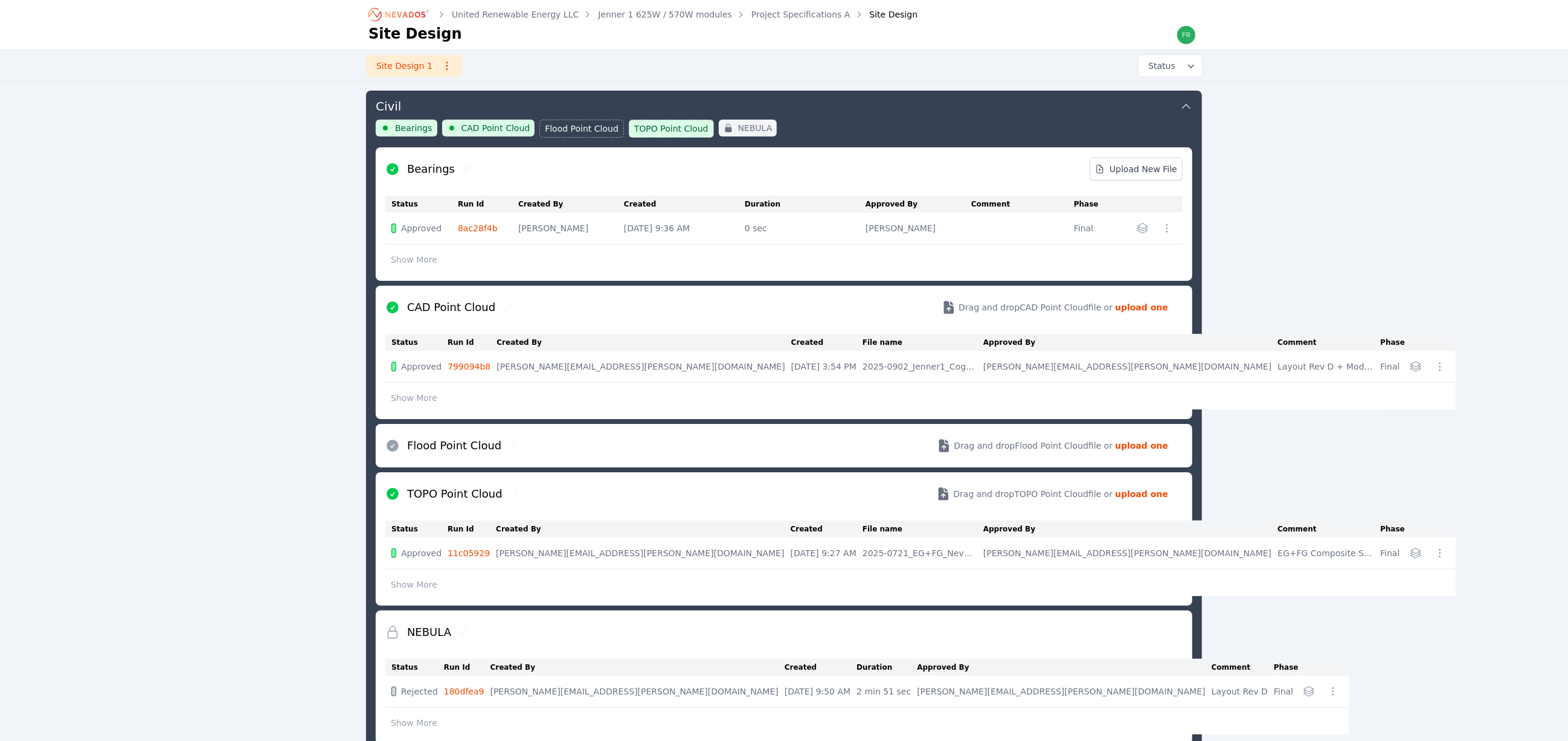
click at [876, 127] on div "Bearings CAD Point Cloud Flood Point Cloud TOPO Point Cloud NEBULA" at bounding box center [784, 133] width 817 height 28
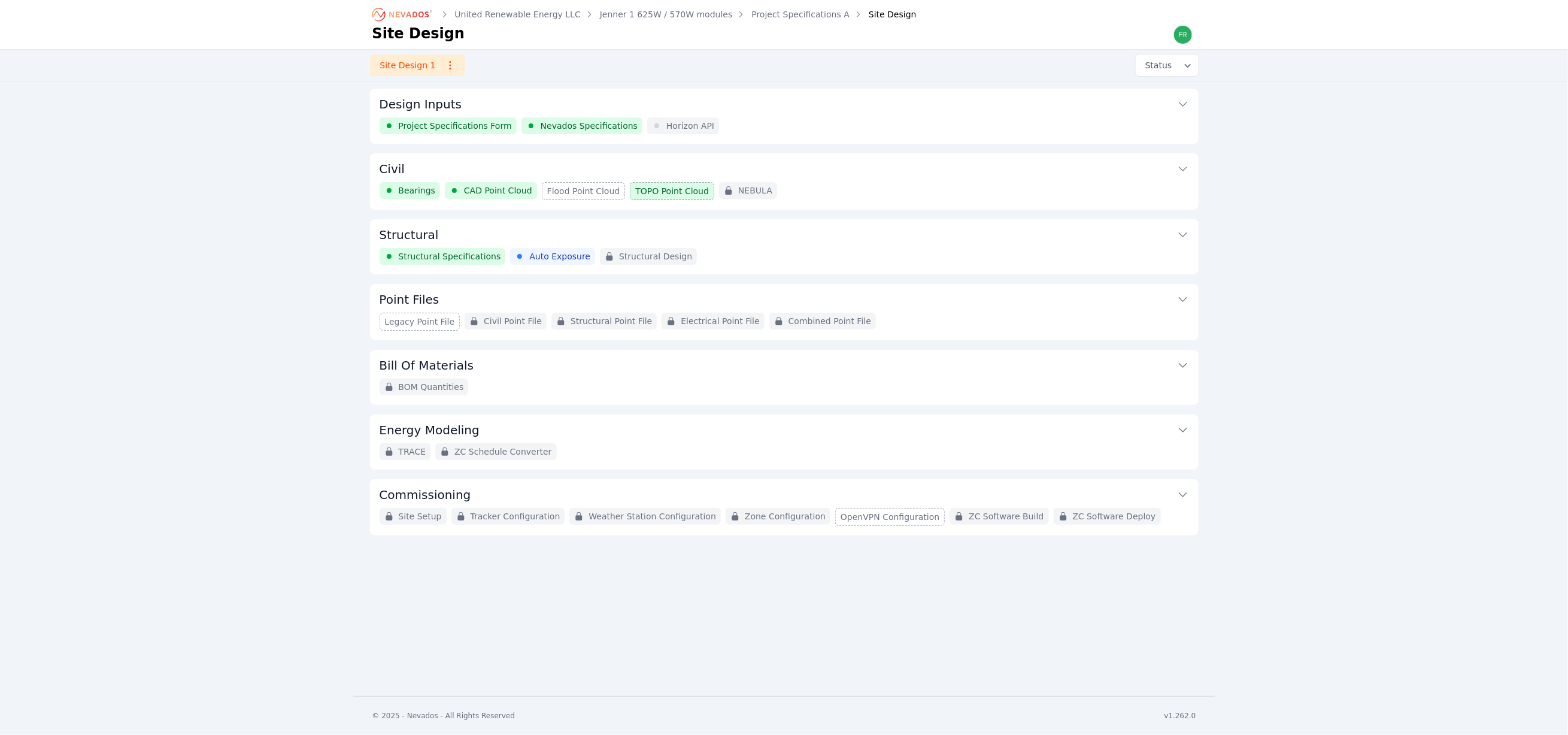
click at [732, 250] on div "Structural Specifications Auto Exposure Structural Design" at bounding box center [784, 257] width 810 height 17
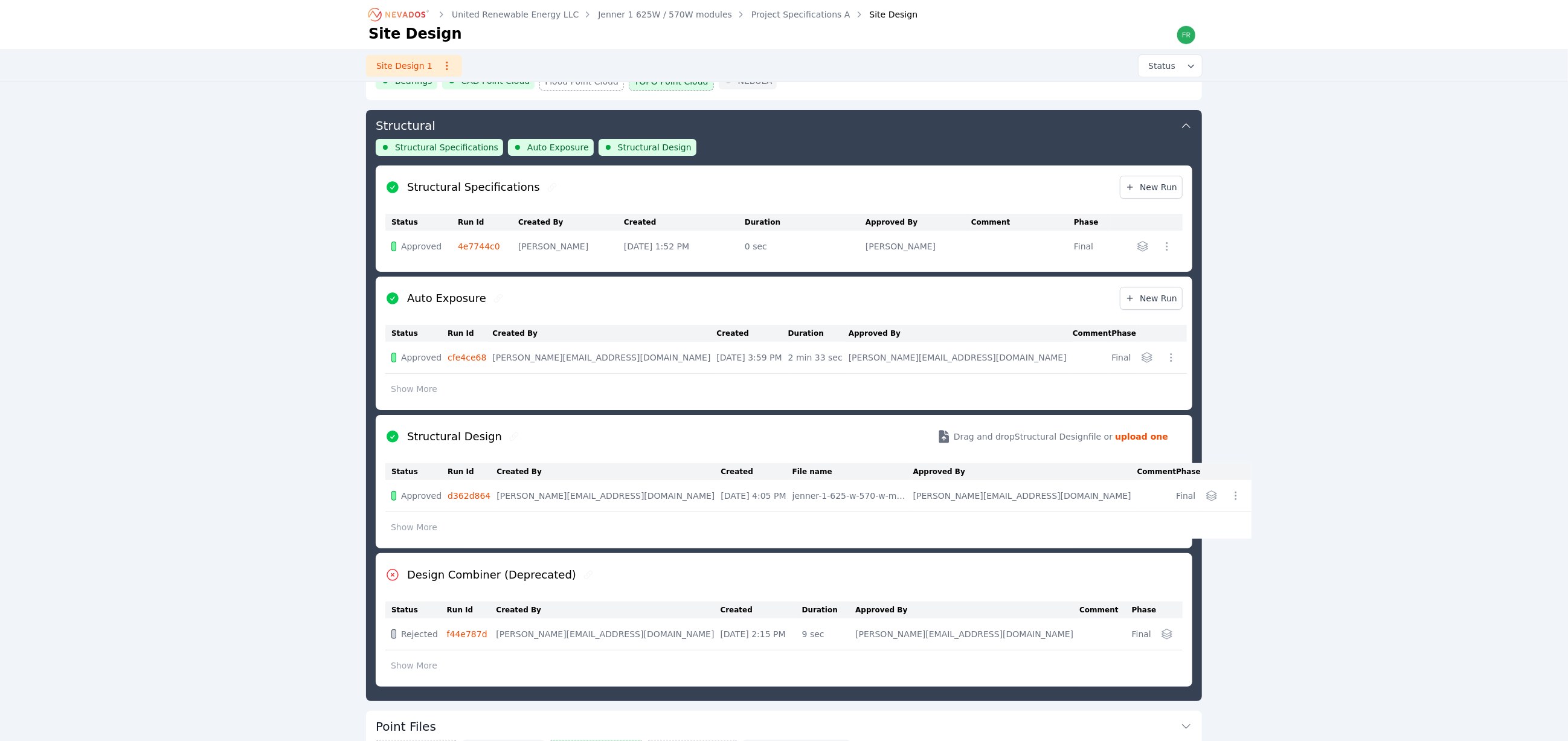
scroll to position [90, 0]
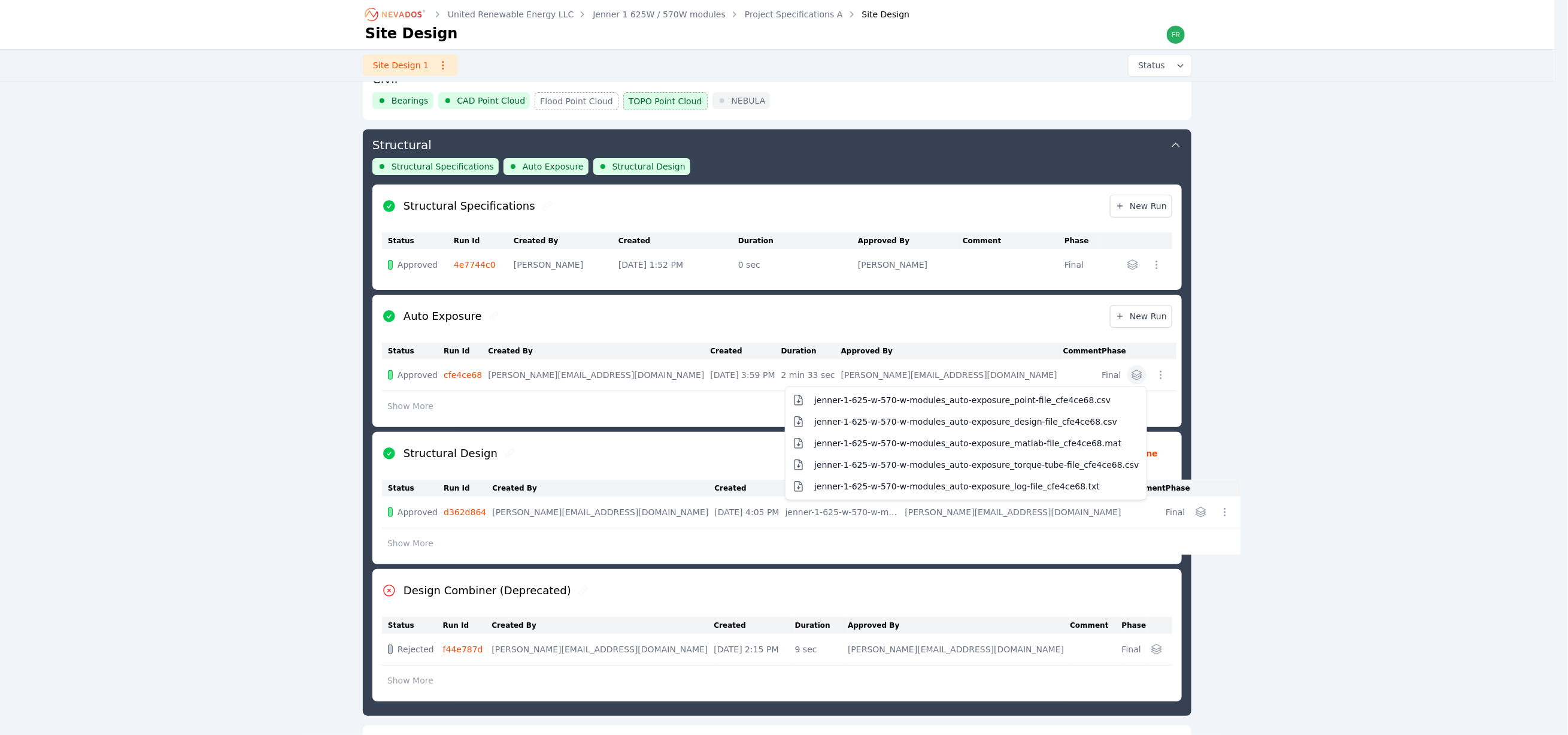
click at [1136, 381] on icon "button" at bounding box center [1137, 375] width 12 height 12
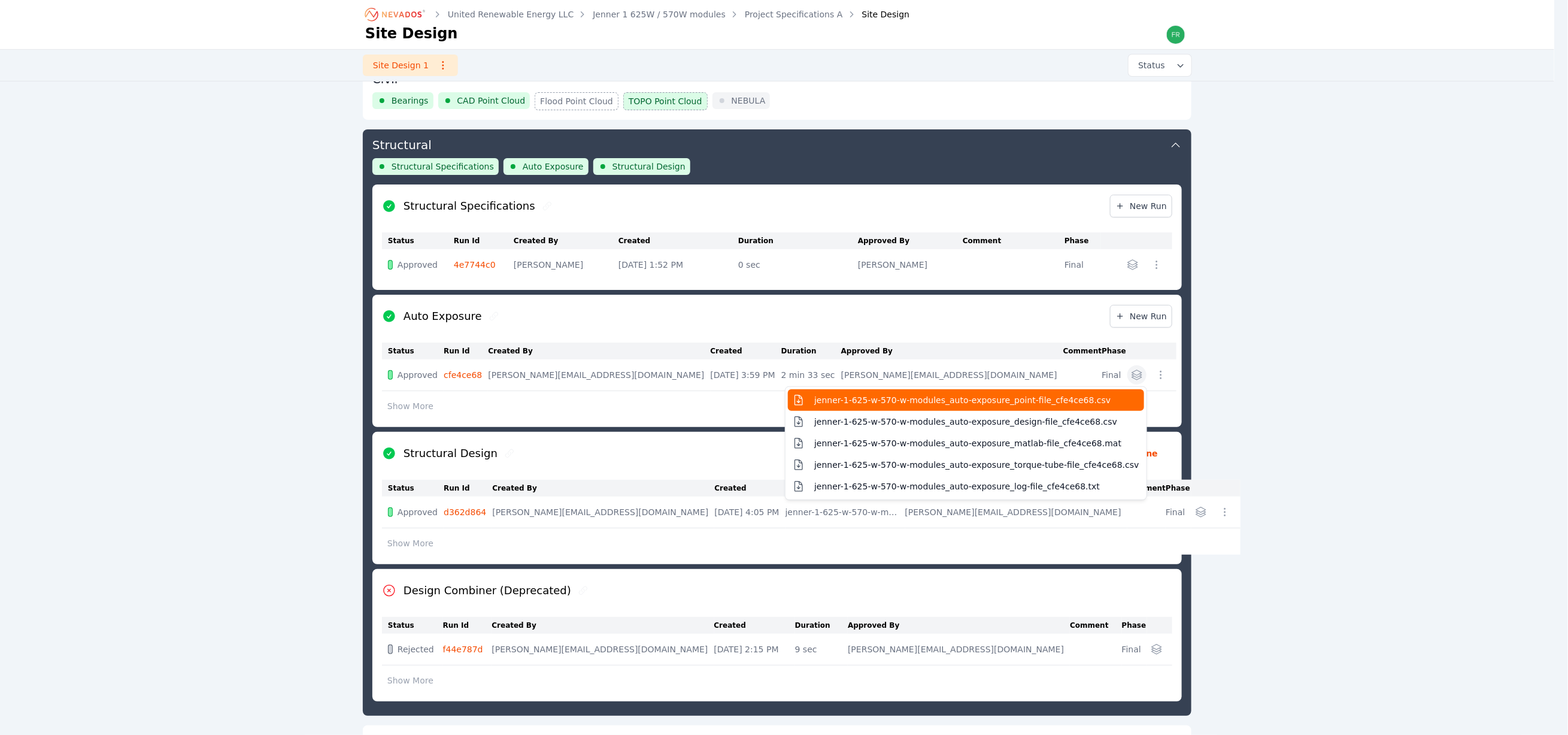
click at [986, 401] on span "jenner-1-625-w-570-w-modules_auto-exposure_point-file_cfe4ce68.csv" at bounding box center [962, 400] width 296 height 12
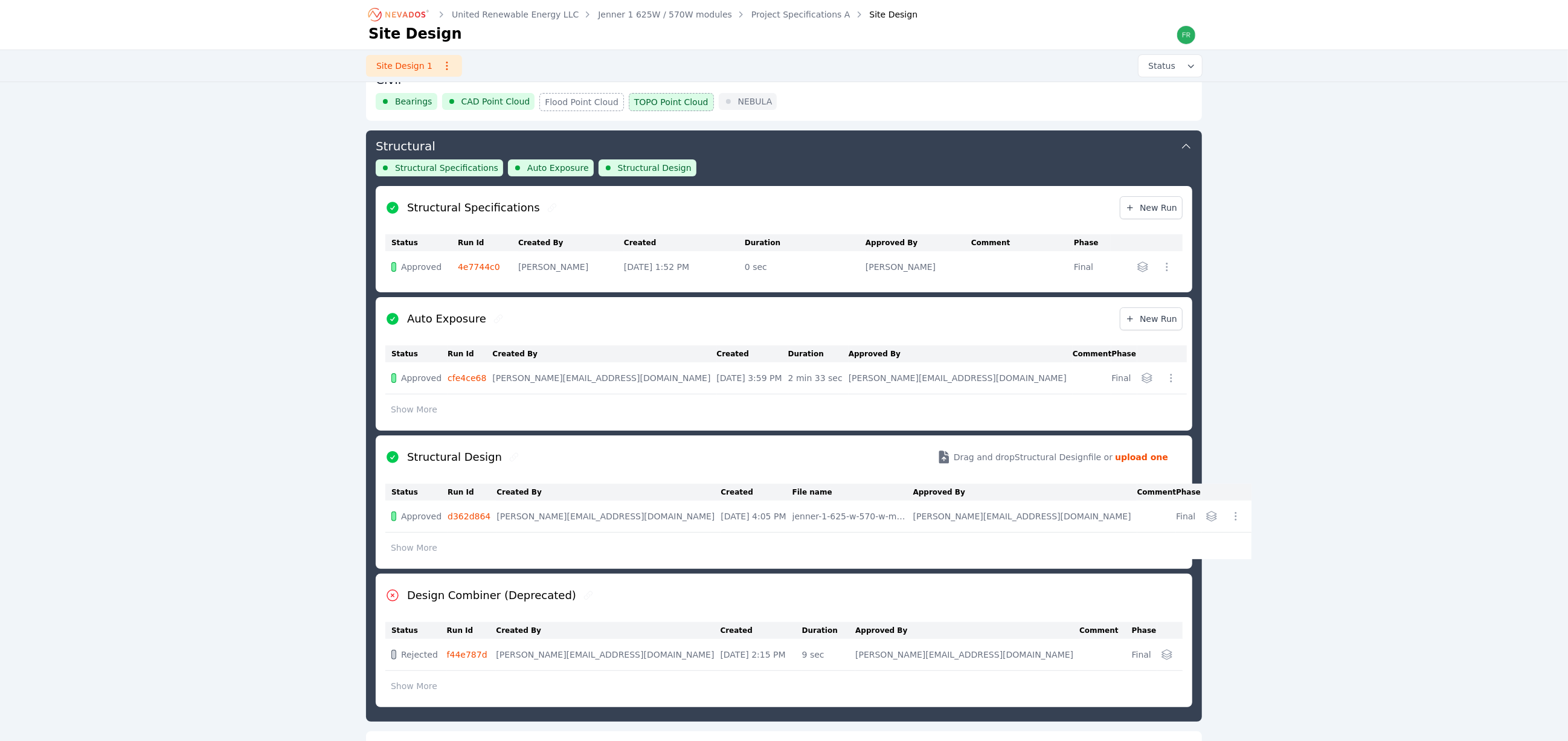
scroll to position [131, 0]
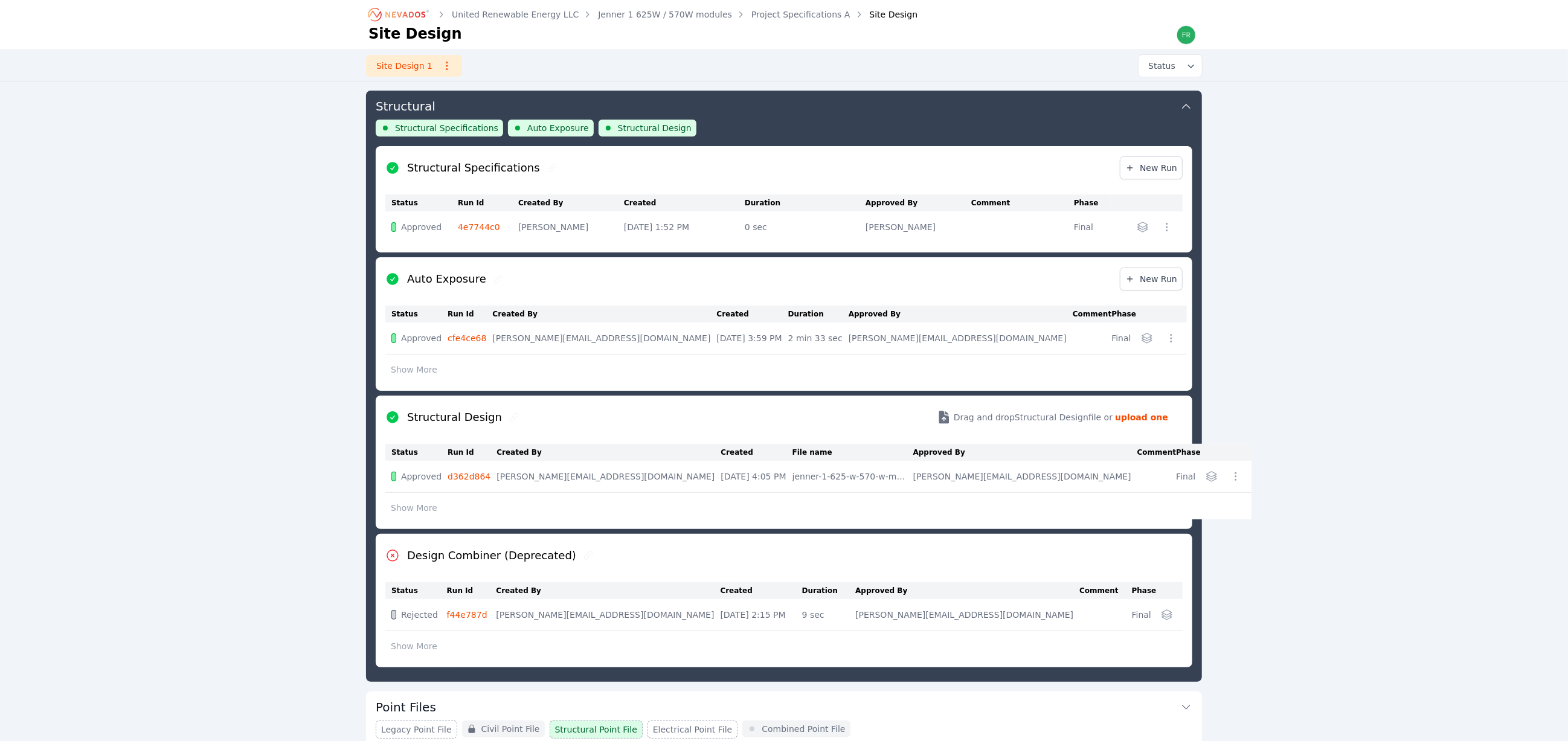
click at [1390, 382] on div "United Renewable Energy LLC Jenner 1 625W / 570W modules Project Specifications…" at bounding box center [784, 412] width 1568 height 1085
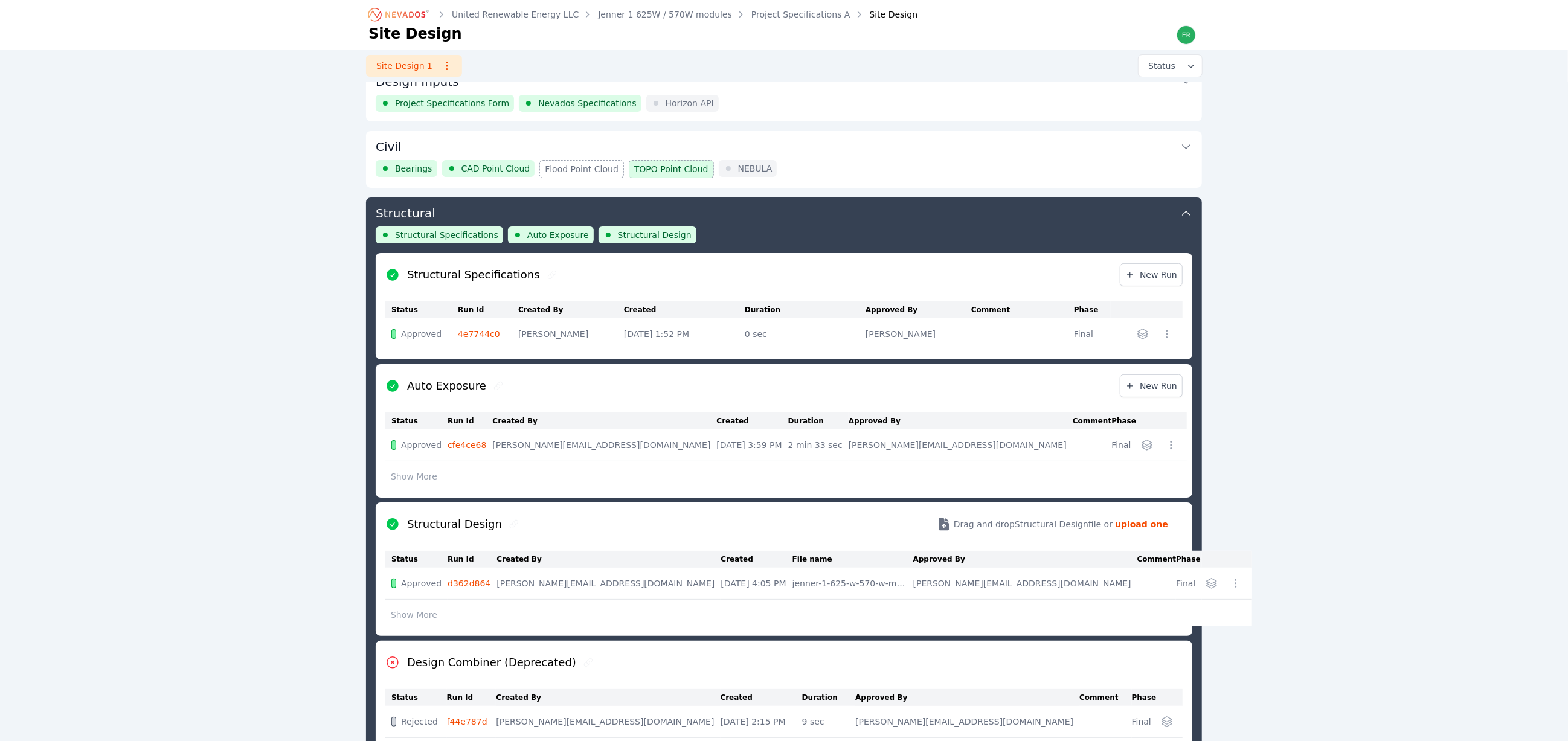
click at [814, 155] on button "Civil" at bounding box center [784, 146] width 817 height 29
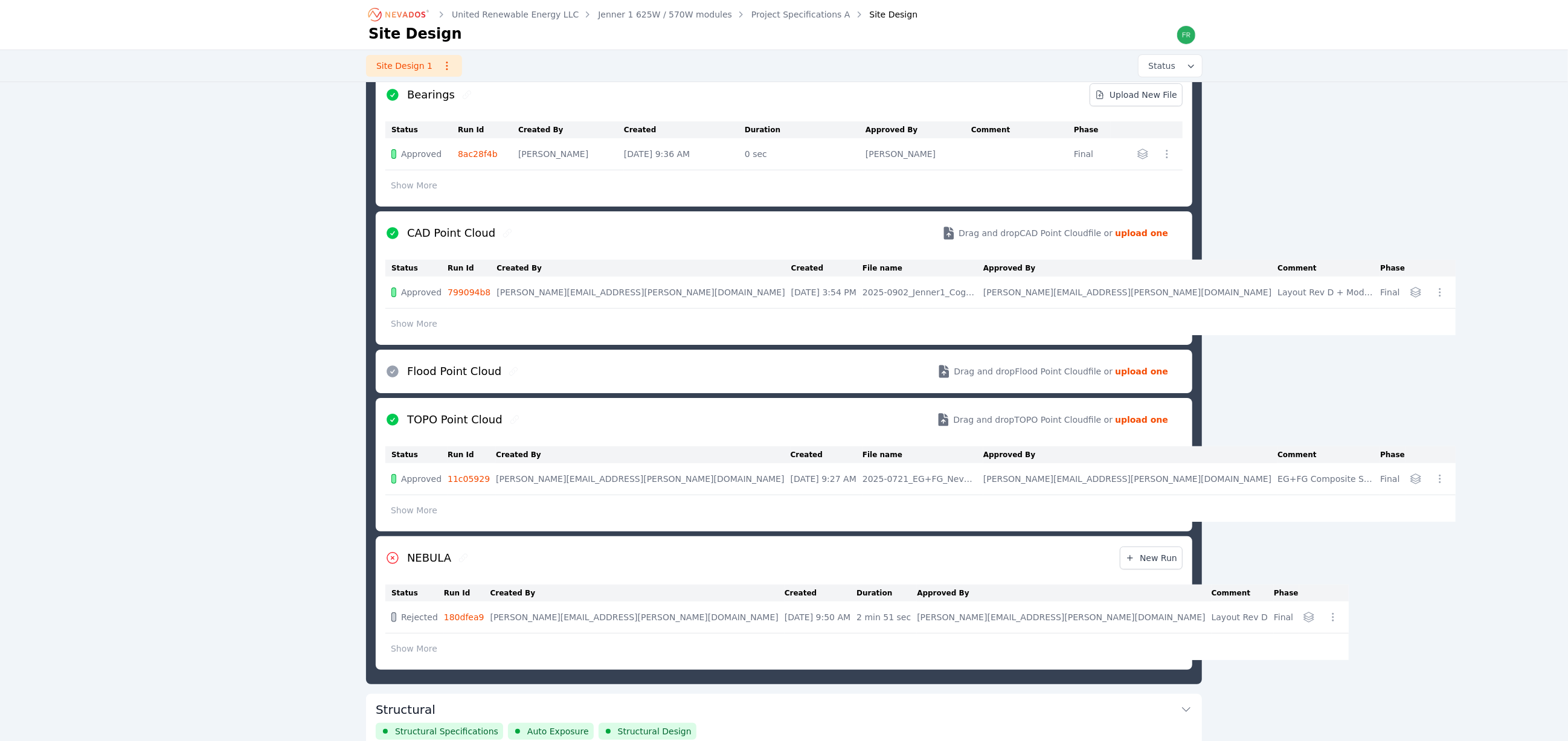
scroll to position [245, 0]
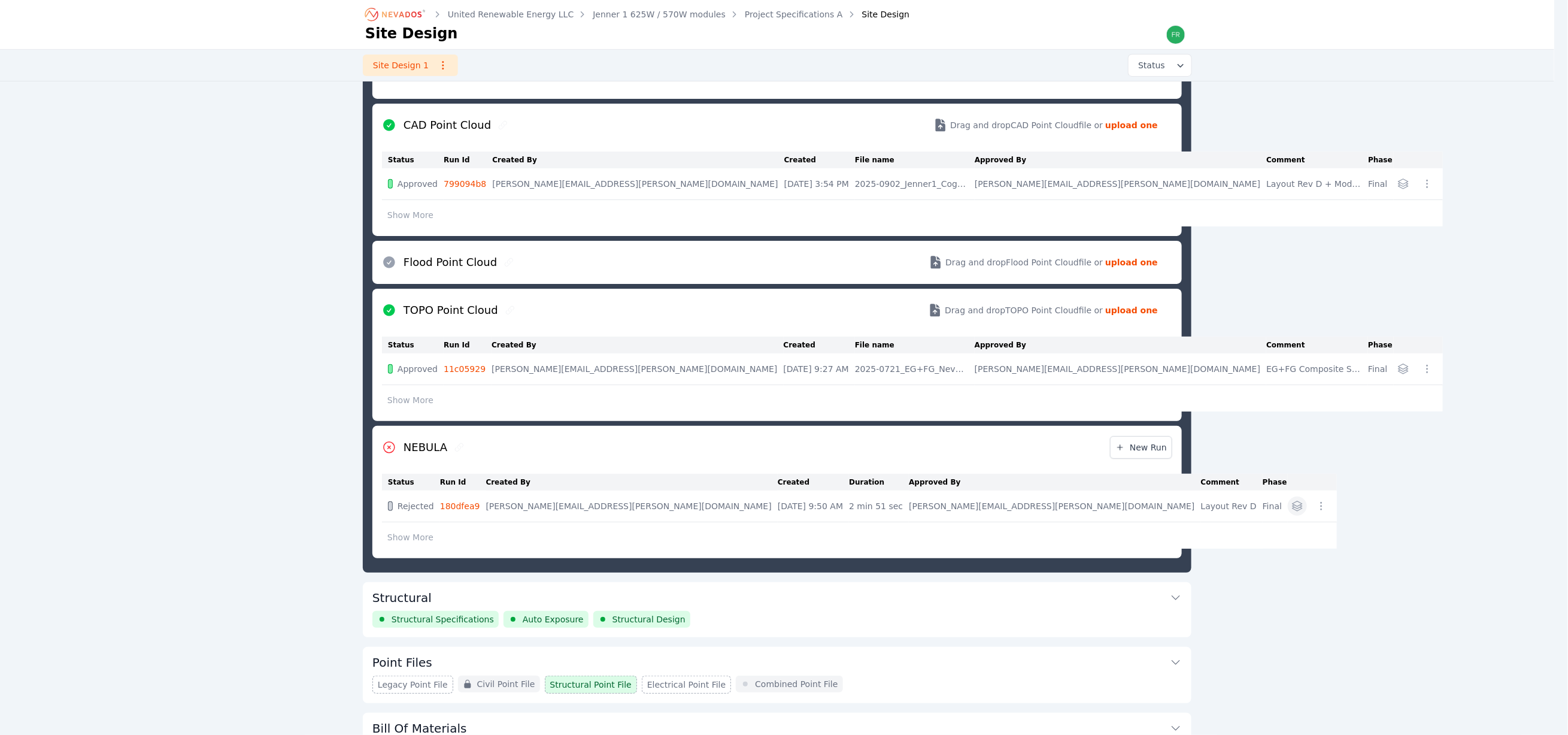
click at [1292, 509] on icon "button" at bounding box center [1297, 506] width 10 height 10
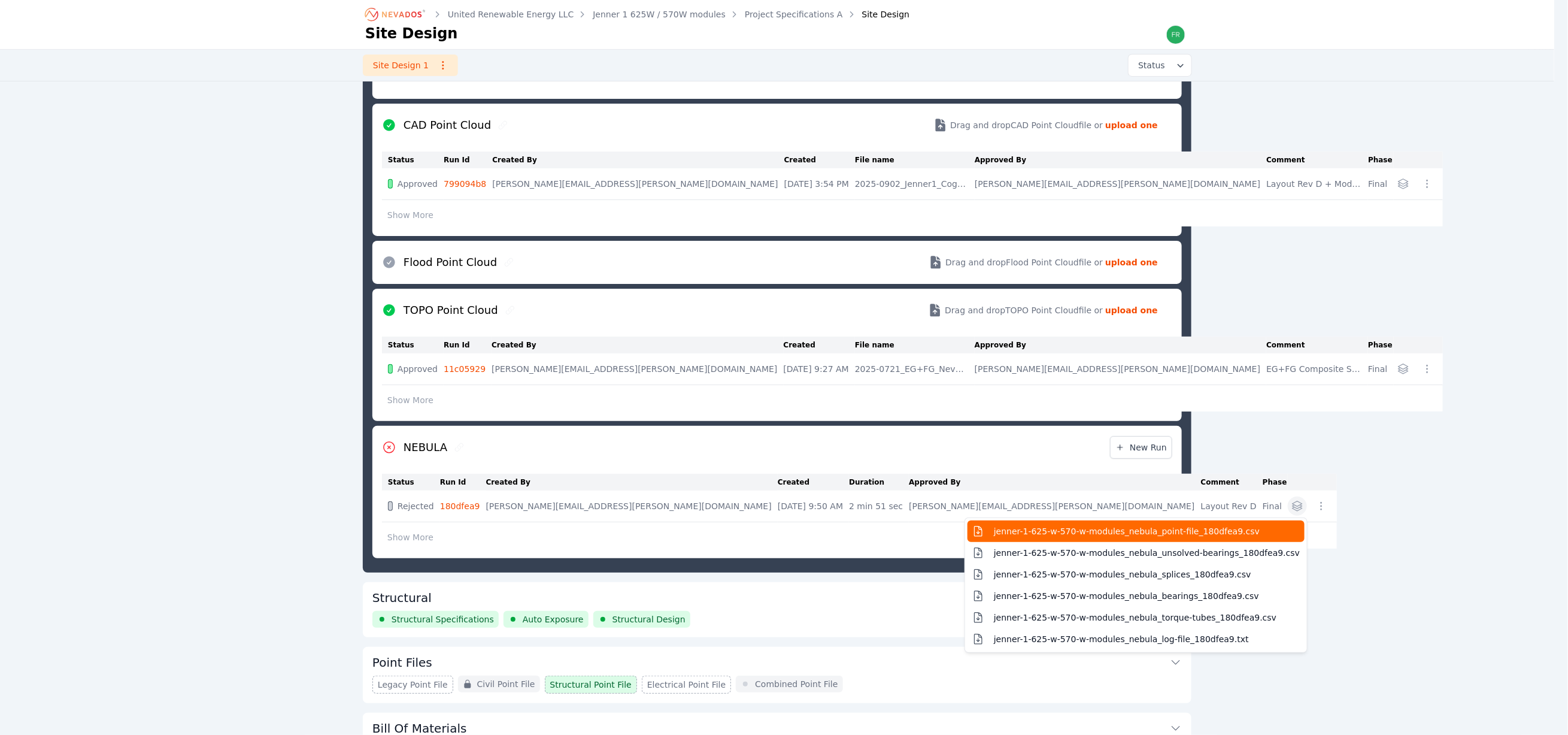
click at [994, 535] on span "jenner-1-625-w-570-w-modules_nebula_point-file_180dfea9.csv" at bounding box center [1127, 531] width 266 height 12
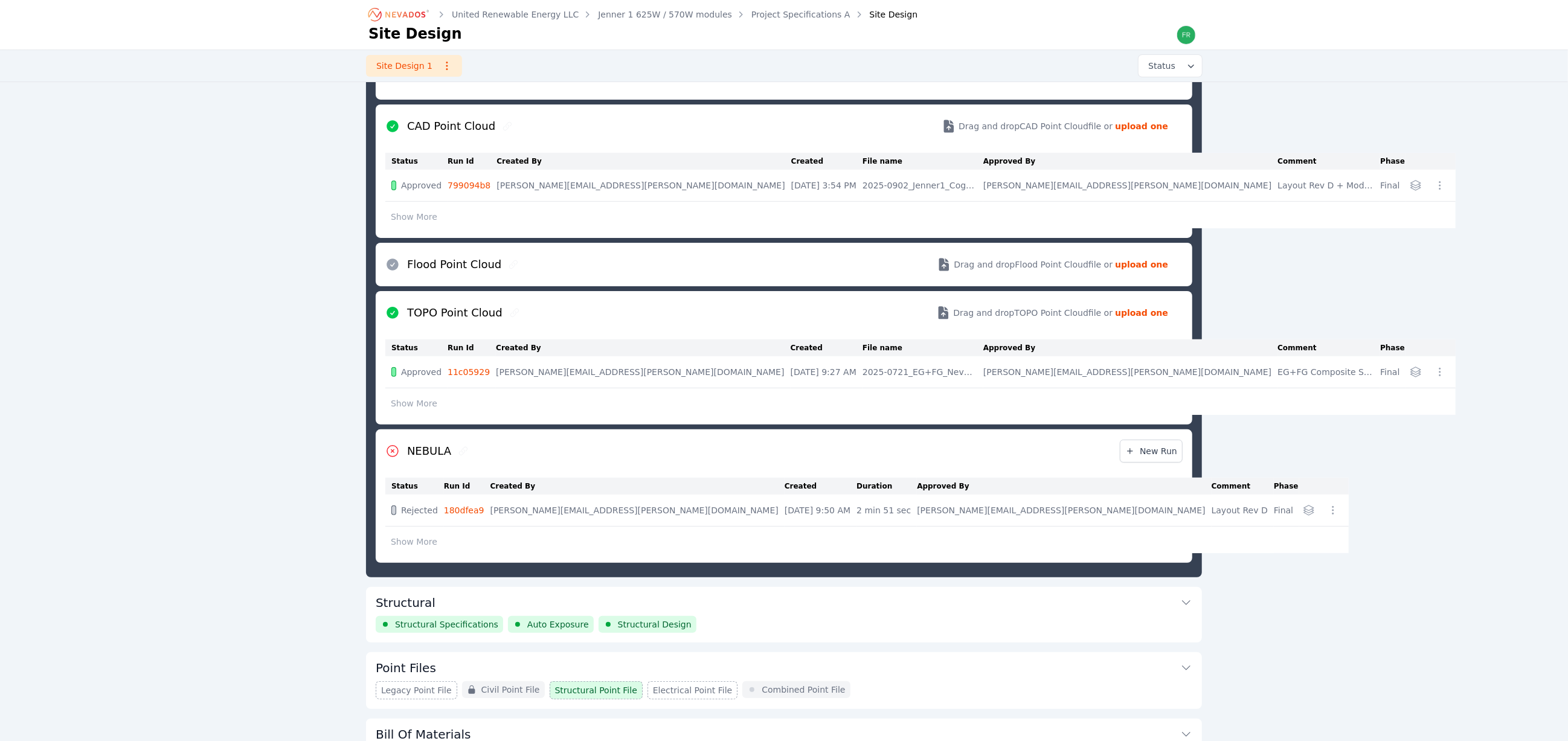
scroll to position [64, 0]
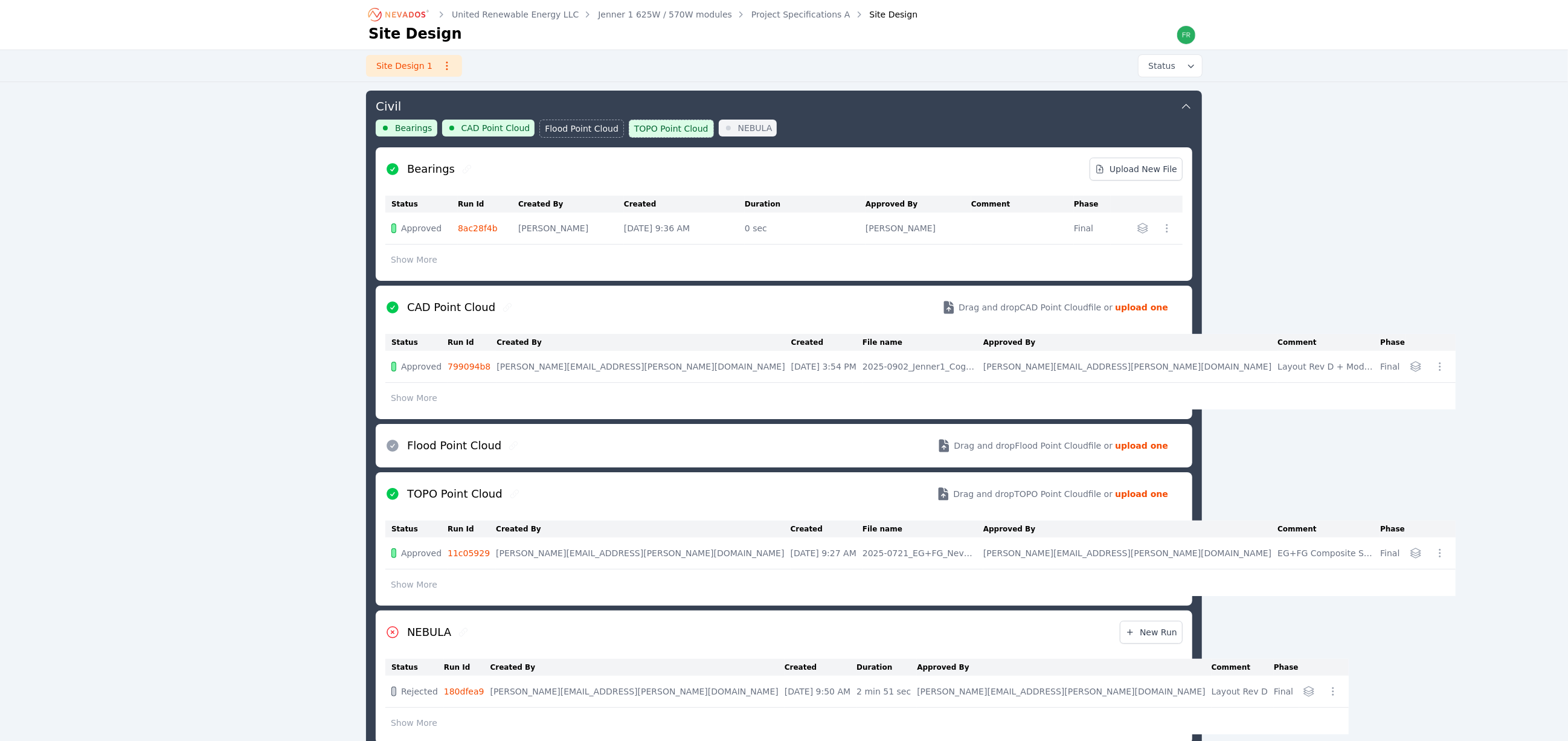
click at [398, 397] on button "Show More" at bounding box center [414, 398] width 57 height 23
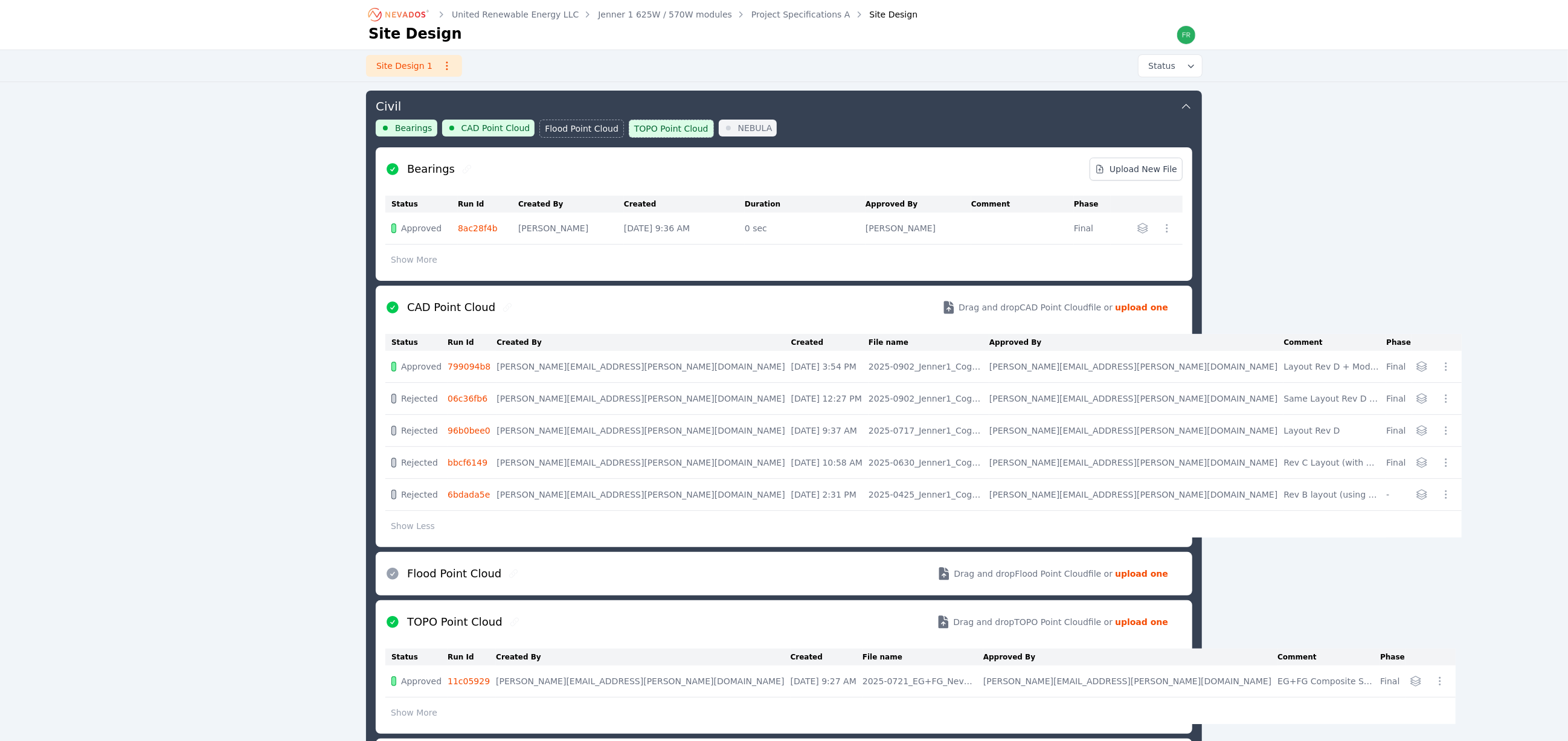
drag, startPoint x: 720, startPoint y: 436, endPoint x: 501, endPoint y: 440, distance: 219.0
click at [501, 440] on tr "Rejected 96b0bee0 frida.manzo@nevados.solar Jul 21, 2025, 9:37 AM 2025-0717_Jen…" at bounding box center [924, 431] width 1076 height 32
click at [600, 304] on div "CAD Point Cloud Drag and drop CAD Point Cloud file or upload one" at bounding box center [784, 307] width 798 height 44
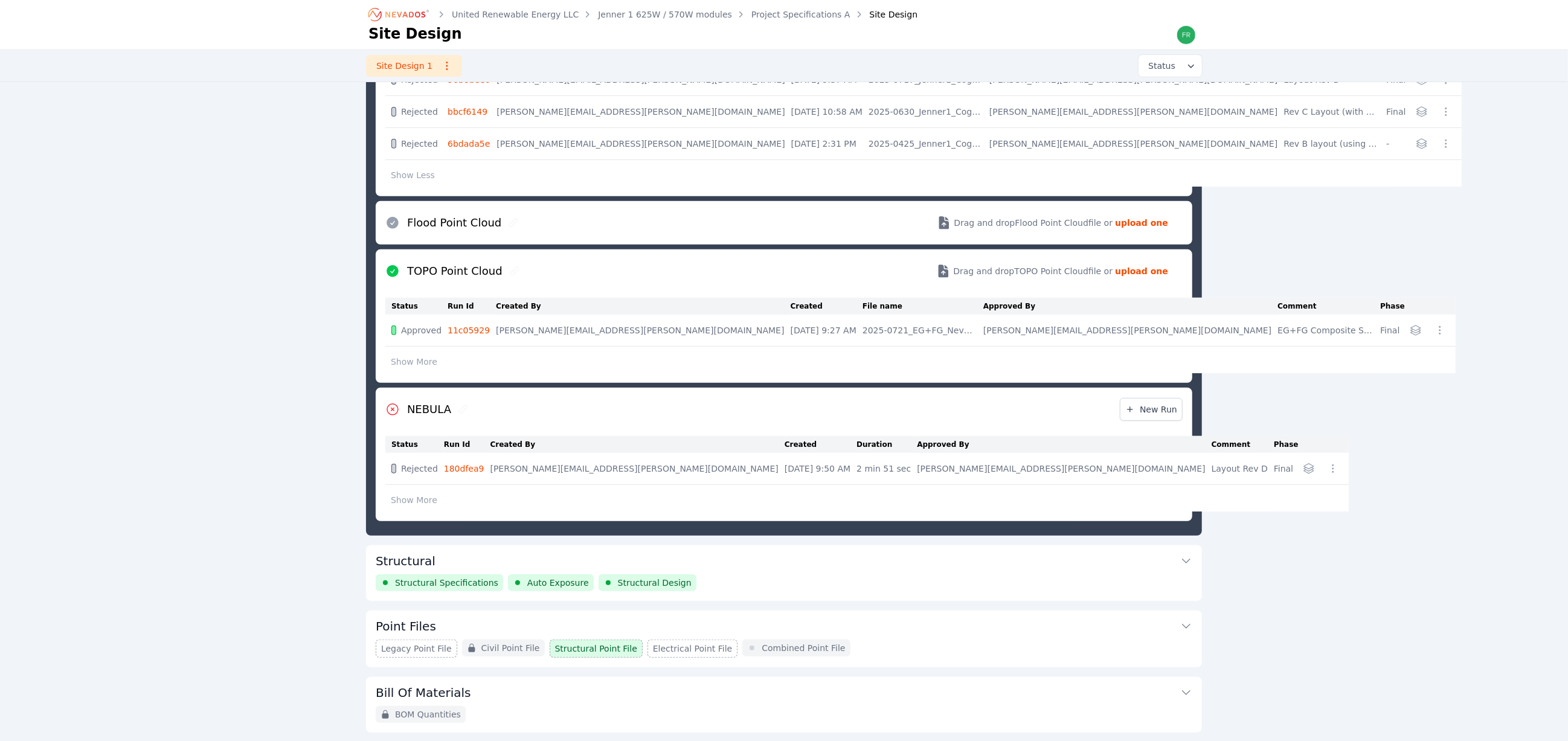
scroll to position [517, 0]
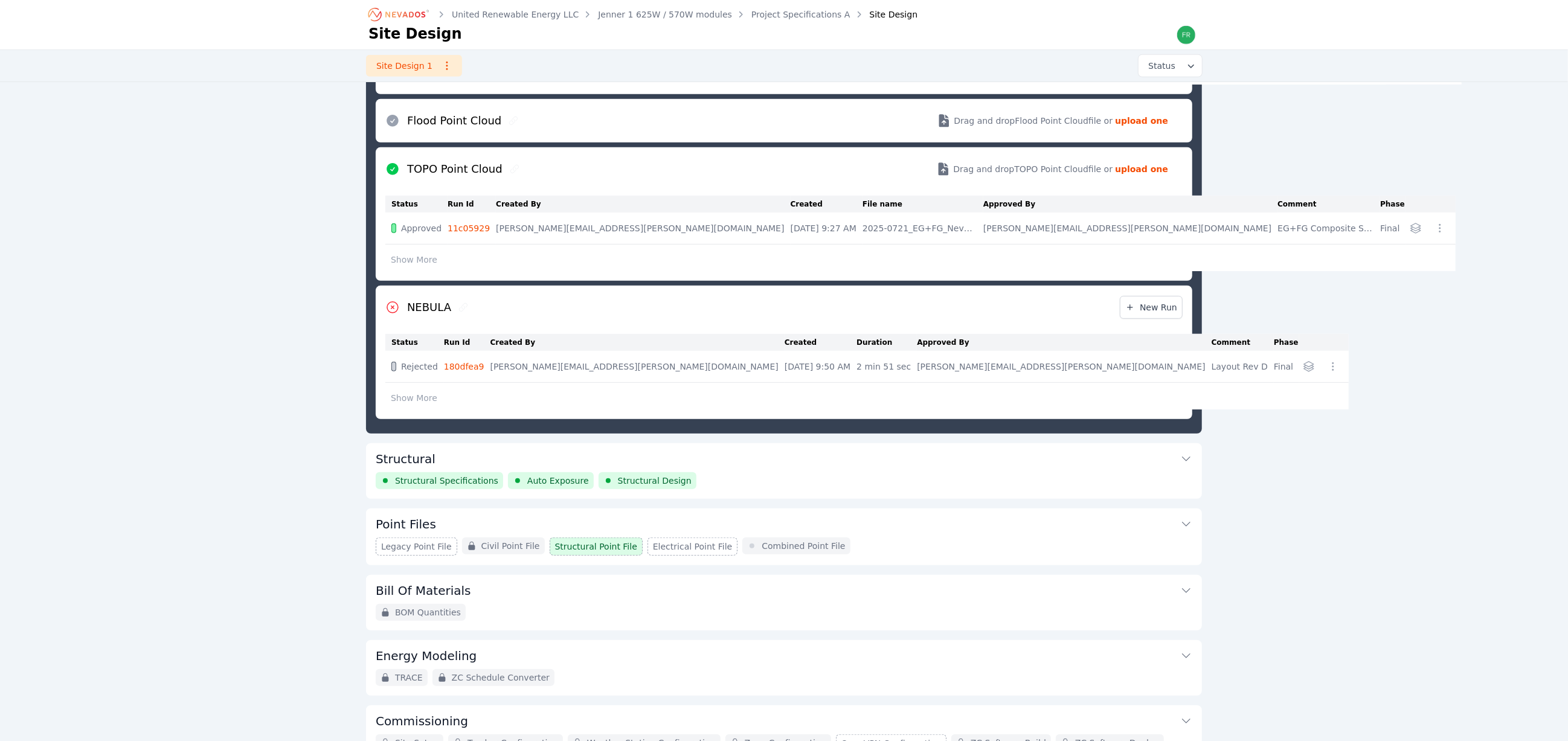
click at [766, 469] on button "Structural" at bounding box center [784, 458] width 817 height 29
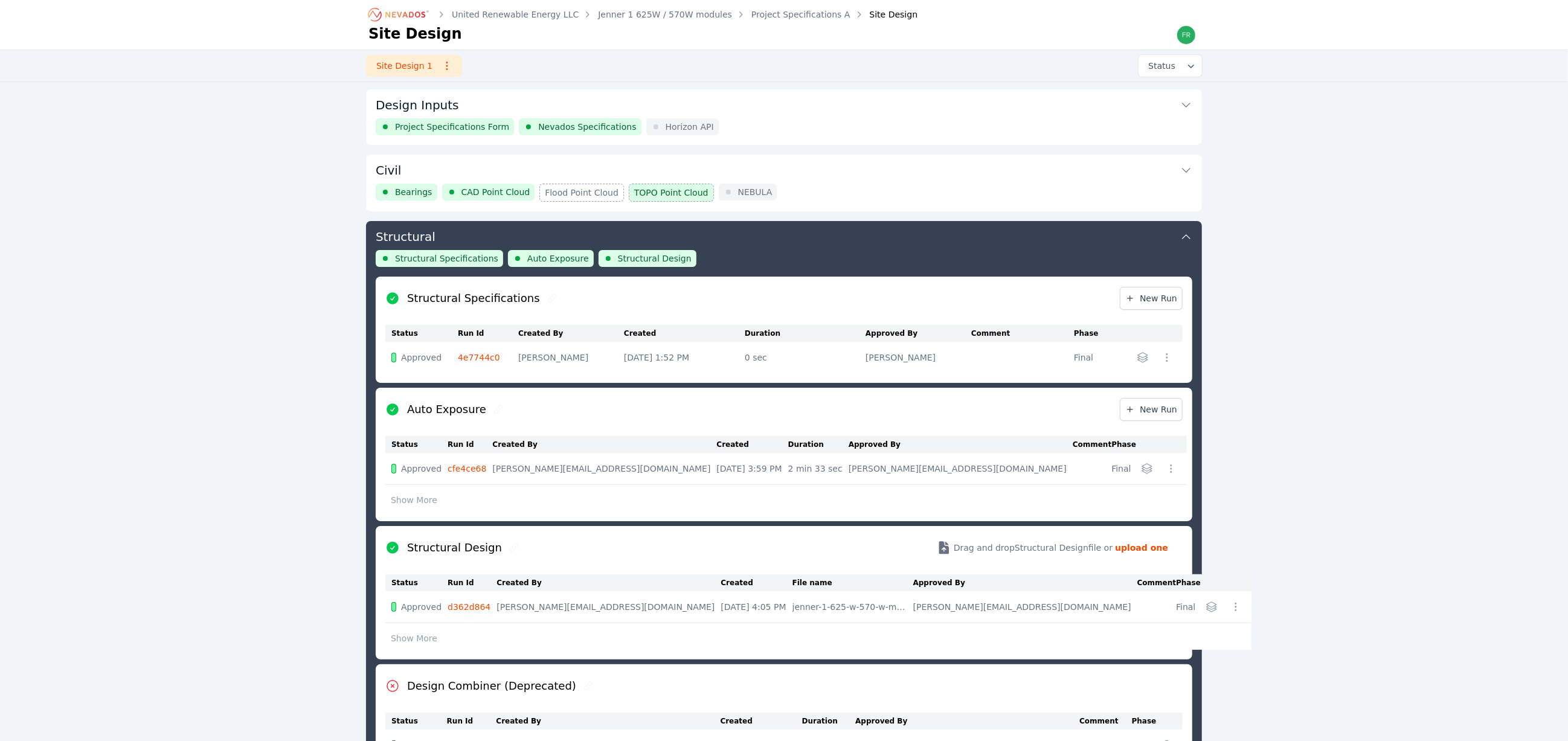
click at [798, 185] on div "Bearings CAD Point Cloud Flood Point Cloud TOPO Point Cloud NEBULA" at bounding box center [784, 192] width 817 height 18
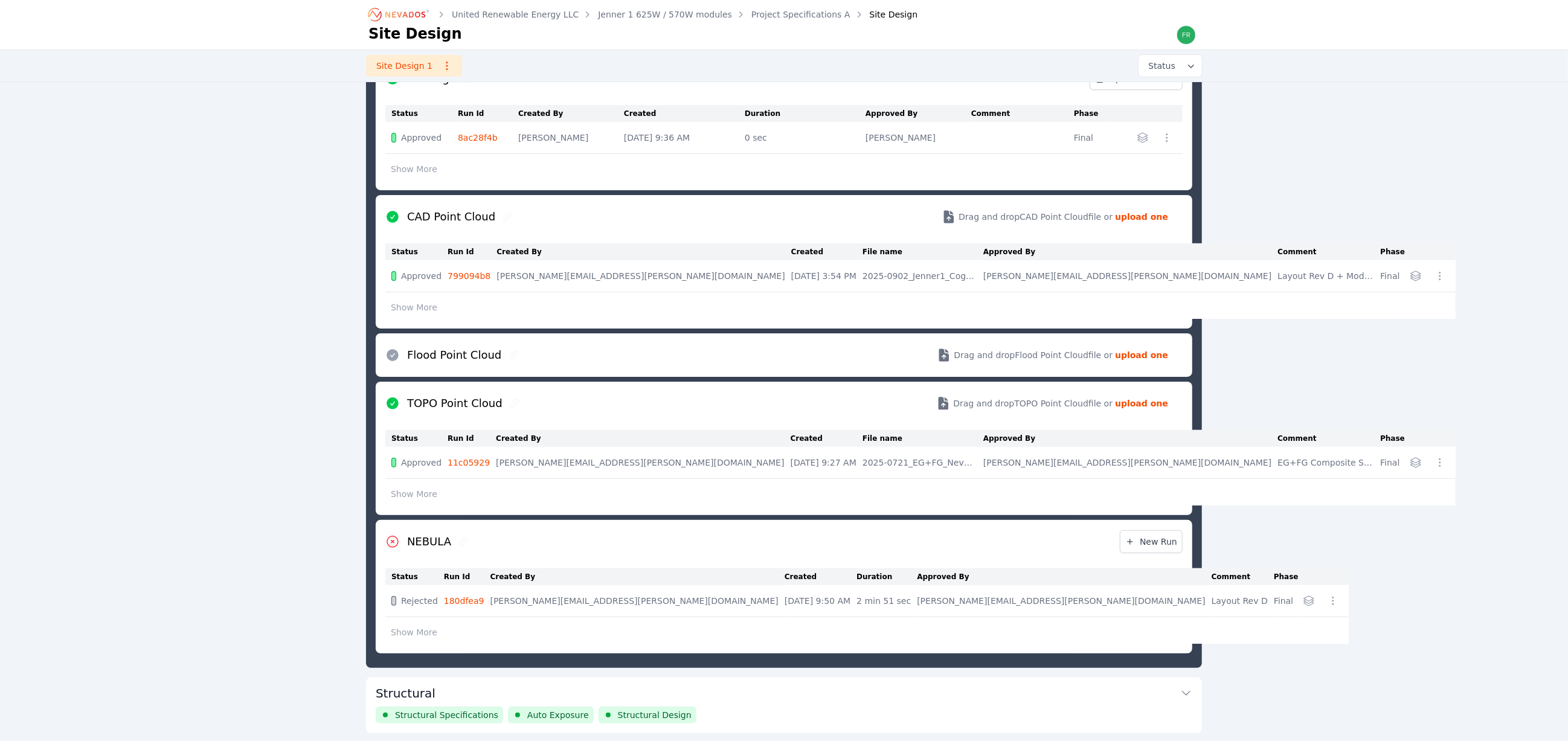
scroll to position [245, 0]
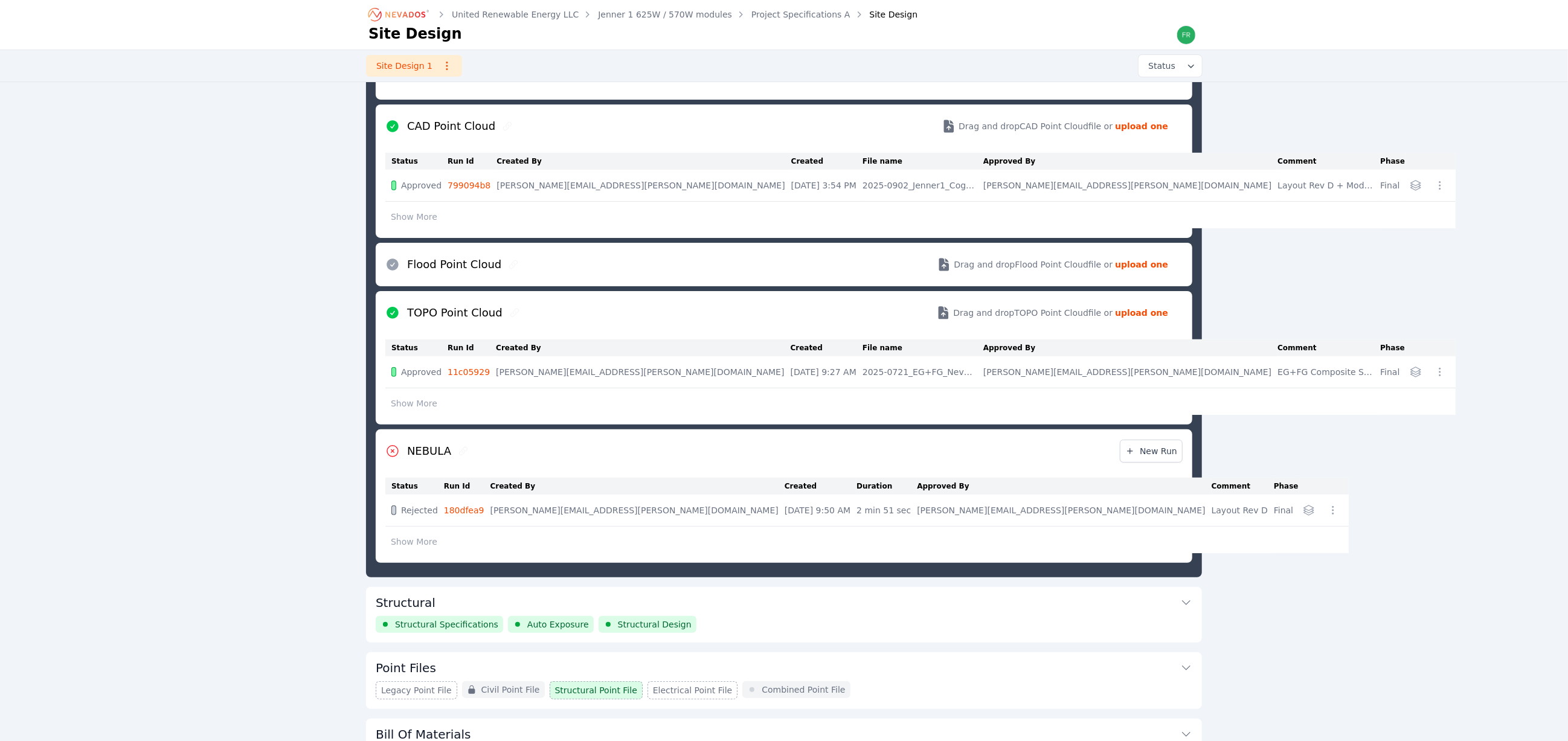
click at [485, 515] on link "180dfea9" at bounding box center [463, 510] width 40 height 10
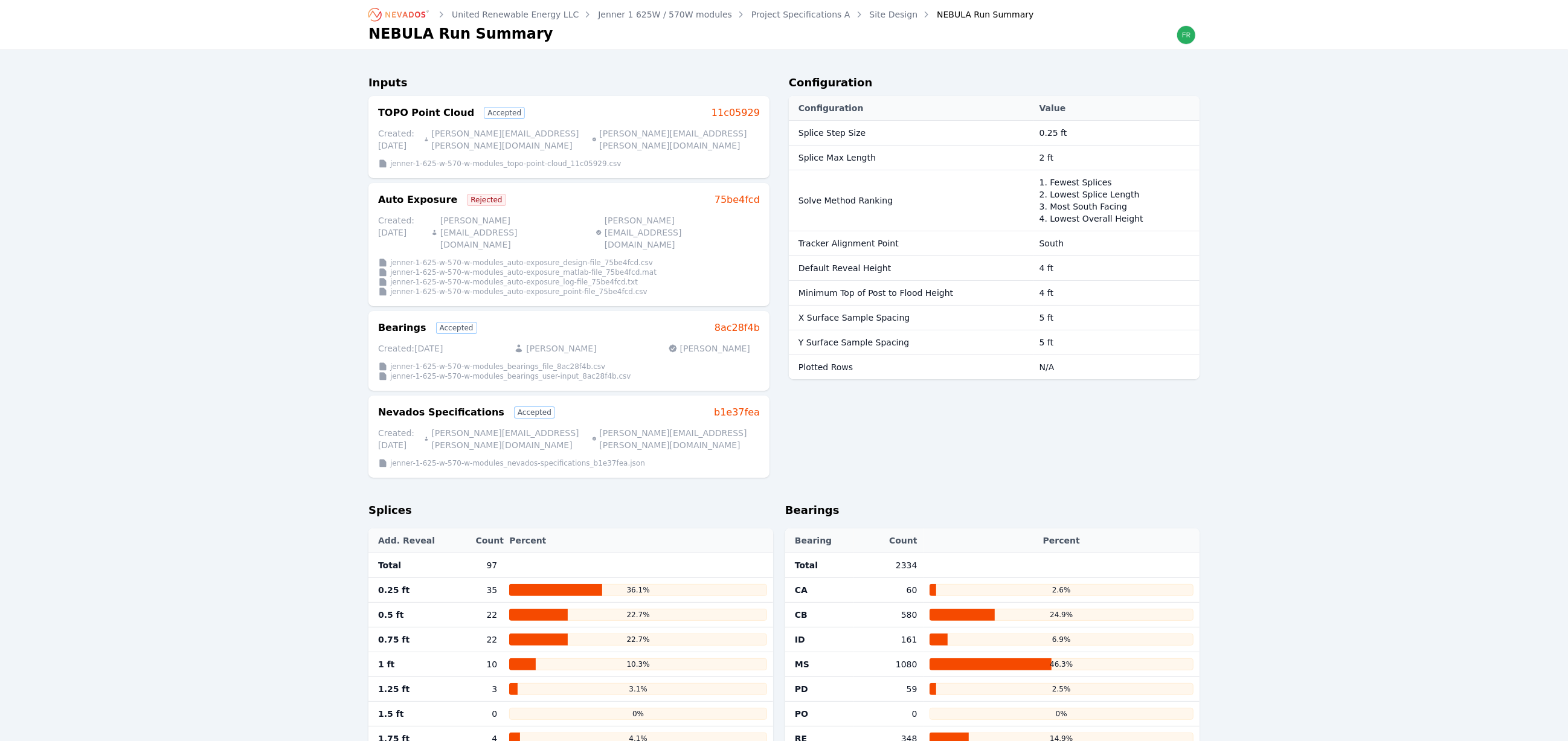
click at [869, 9] on link "Site Design" at bounding box center [893, 15] width 48 height 12
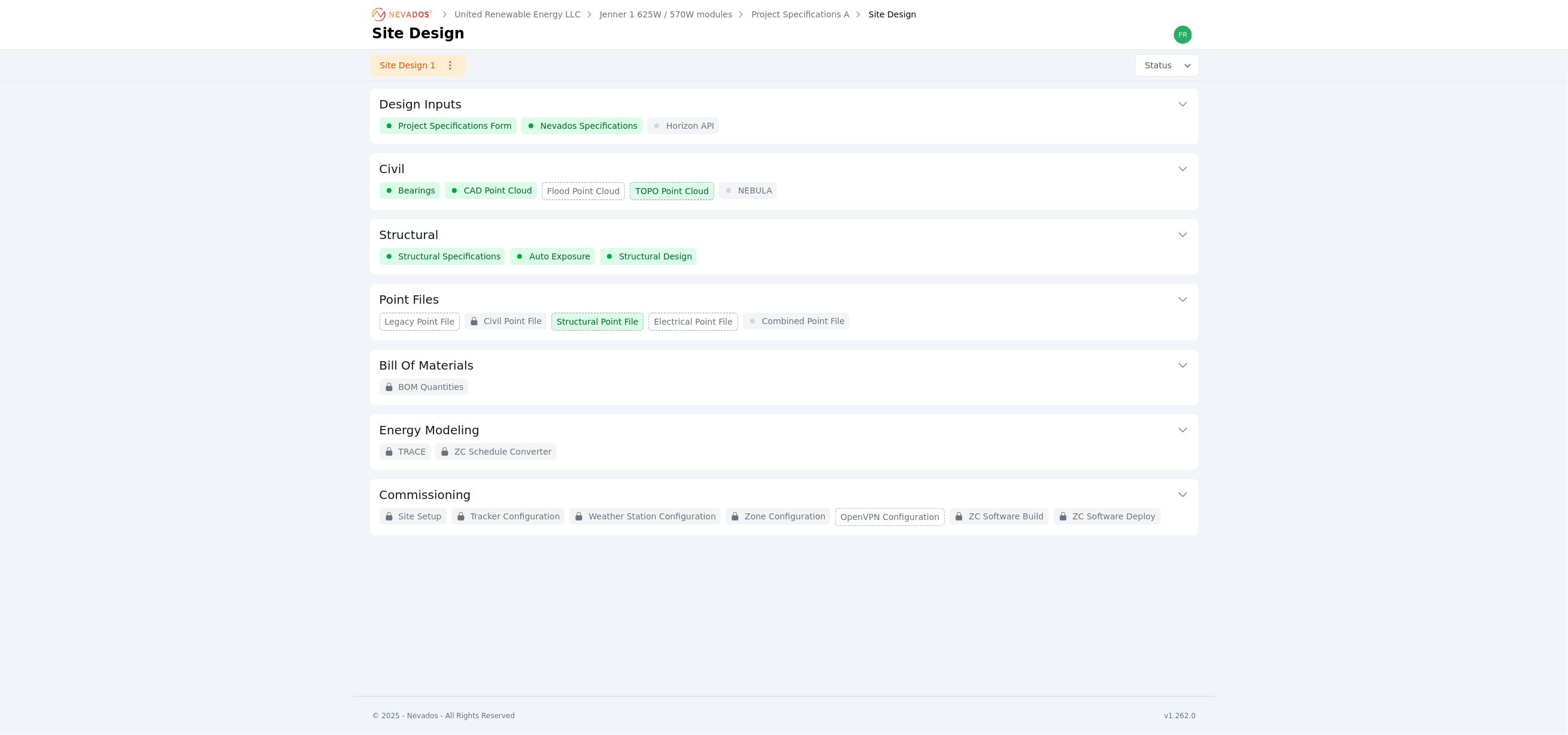
click at [877, 172] on button "Civil" at bounding box center [784, 168] width 810 height 29
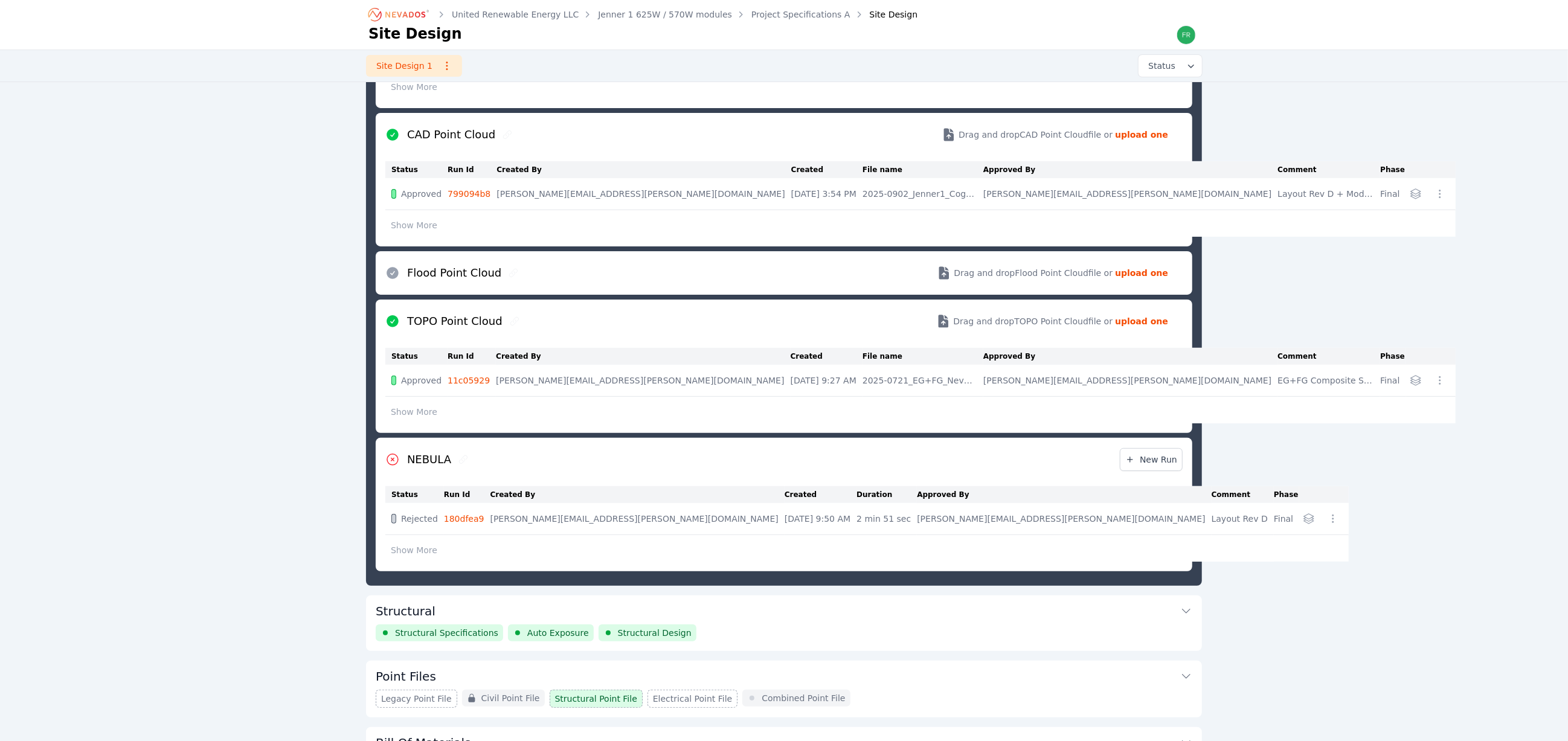
scroll to position [245, 0]
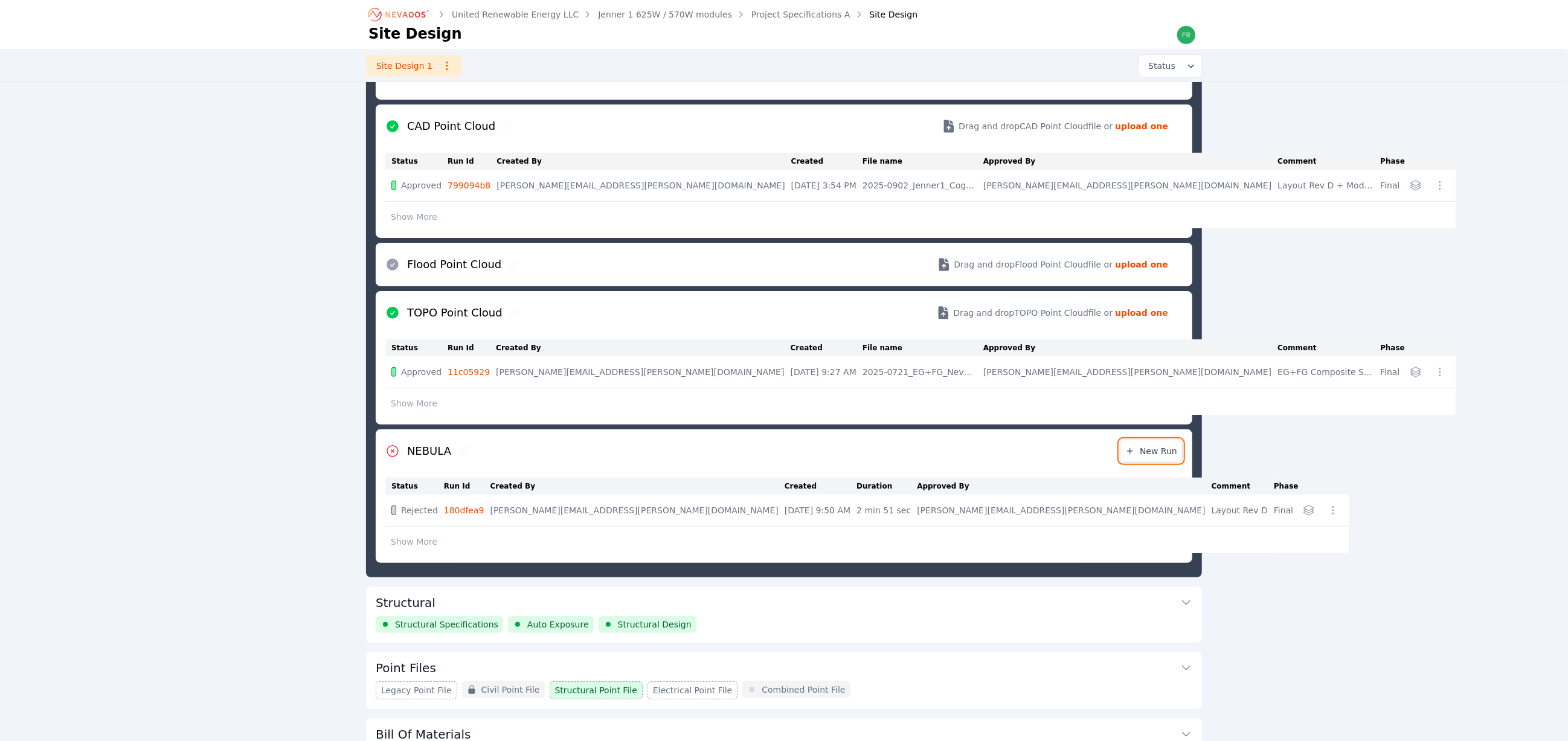
click at [1130, 454] on icon at bounding box center [1130, 451] width 10 height 10
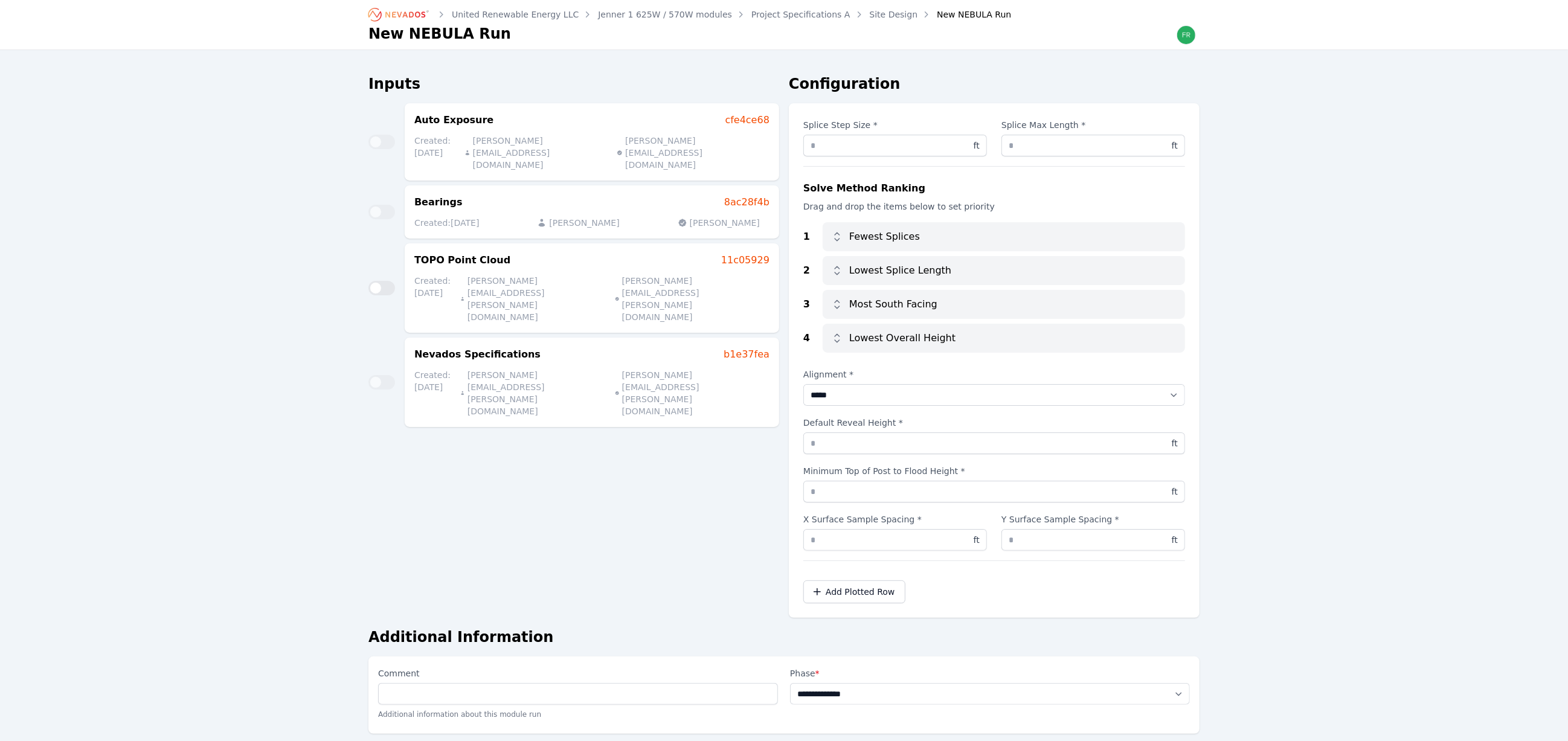
click at [869, 11] on link "Site Design" at bounding box center [893, 15] width 48 height 12
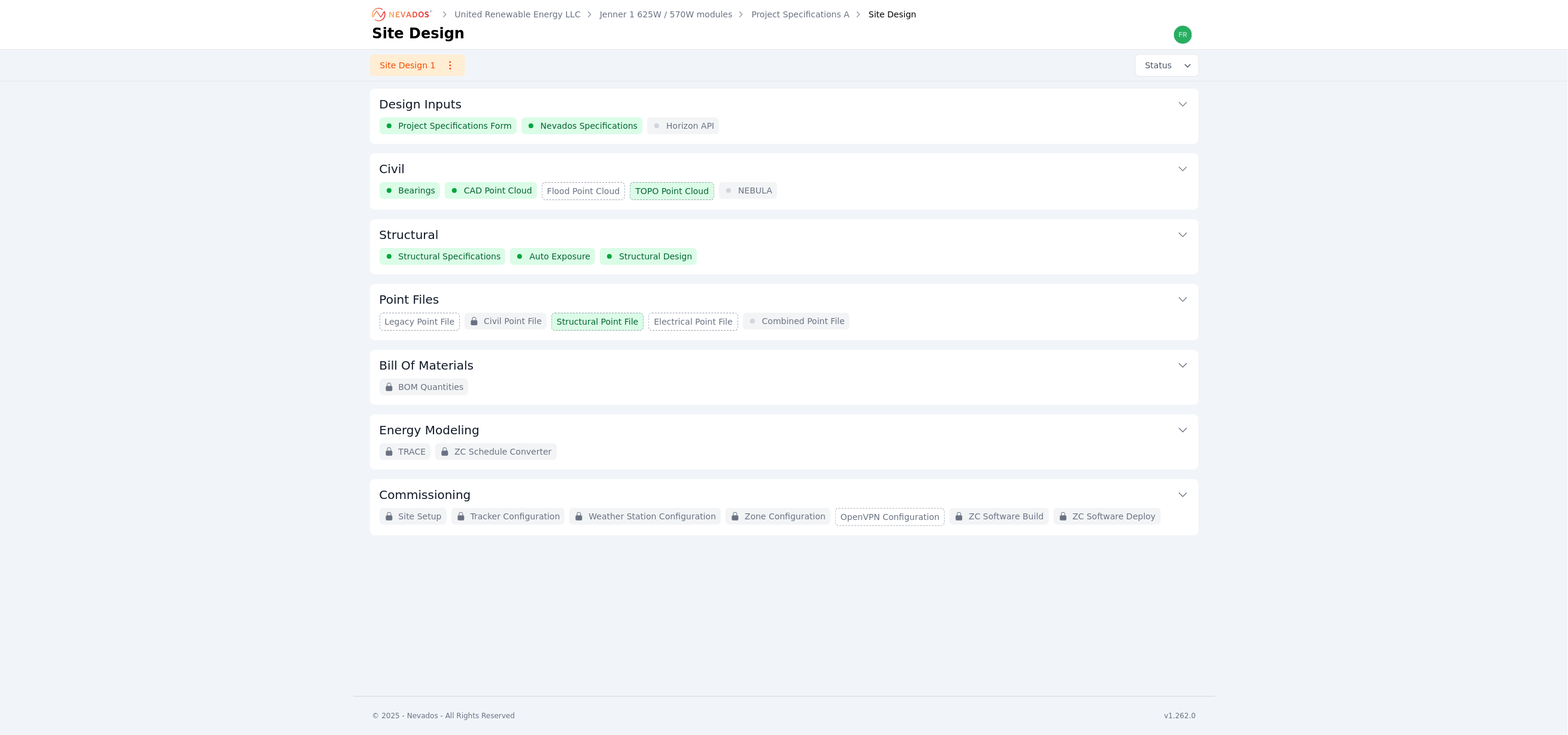
click at [827, 182] on div "Bearings CAD Point Cloud Flood Point Cloud TOPO Point Cloud NEBULA" at bounding box center [784, 190] width 810 height 18
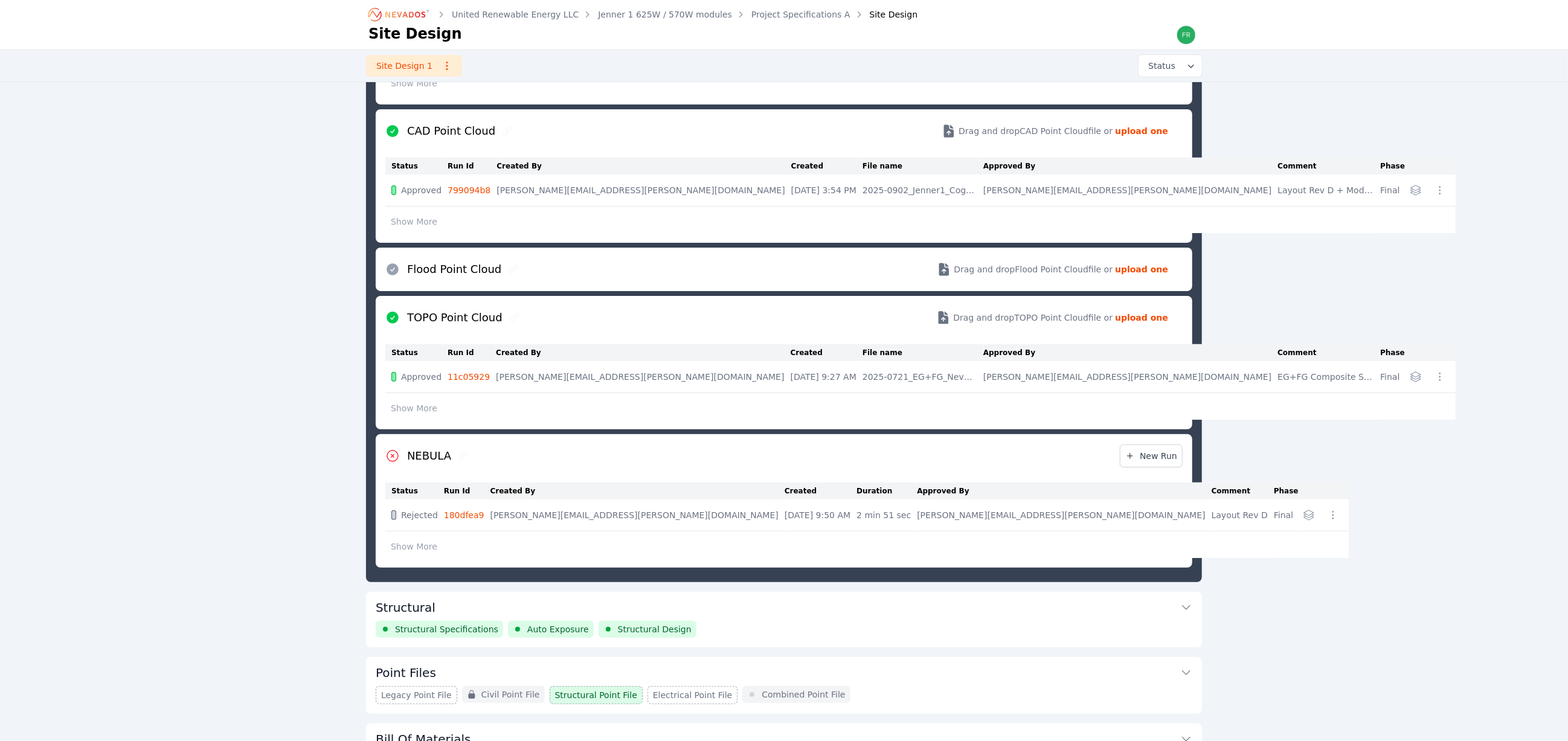
scroll to position [245, 0]
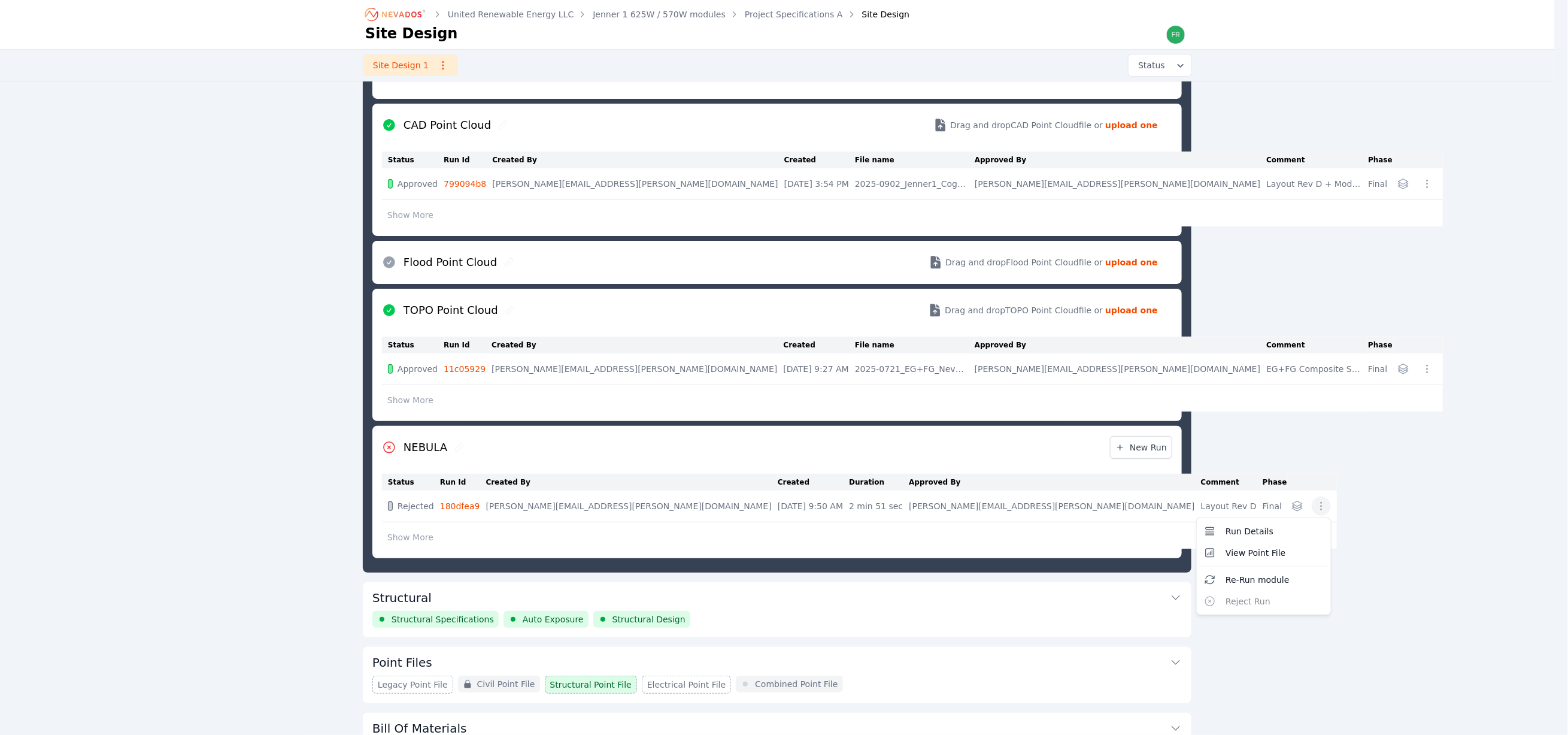
click at [1315, 512] on icon "button" at bounding box center [1321, 506] width 12 height 12
click at [1226, 582] on span "Re-Run module" at bounding box center [1258, 579] width 64 height 12
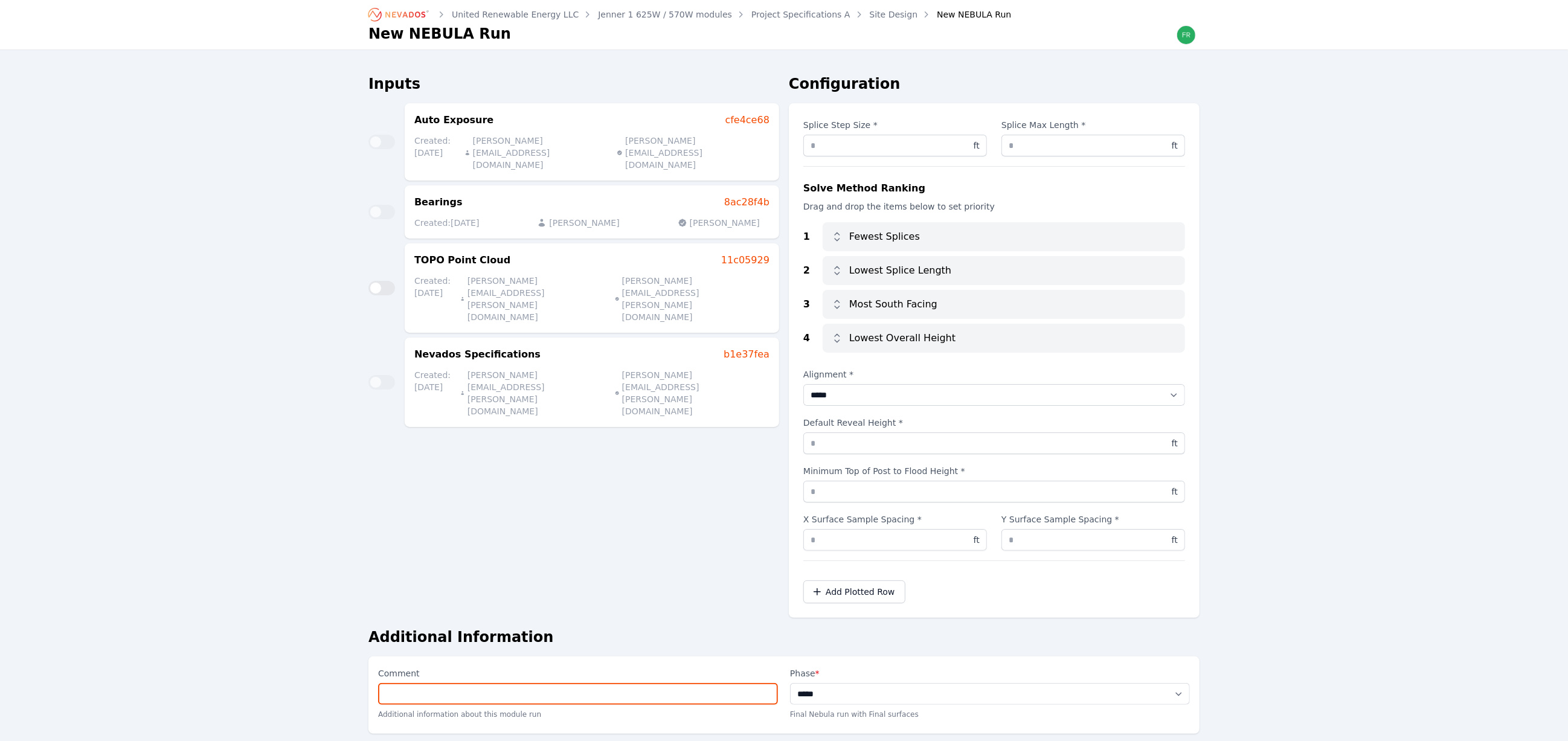
click at [700, 699] on input "Comment" at bounding box center [578, 693] width 400 height 22
drag, startPoint x: 489, startPoint y: 695, endPoint x: 454, endPoint y: 699, distance: 35.2
click at [454, 699] on input "**********" at bounding box center [578, 693] width 400 height 22
type input "**********"
click at [660, 596] on div "Inputs Auto Exposure cfe4ce68 Created: 09/02/25 trevor@nevados.solar trevor@nev…" at bounding box center [574, 346] width 411 height 543
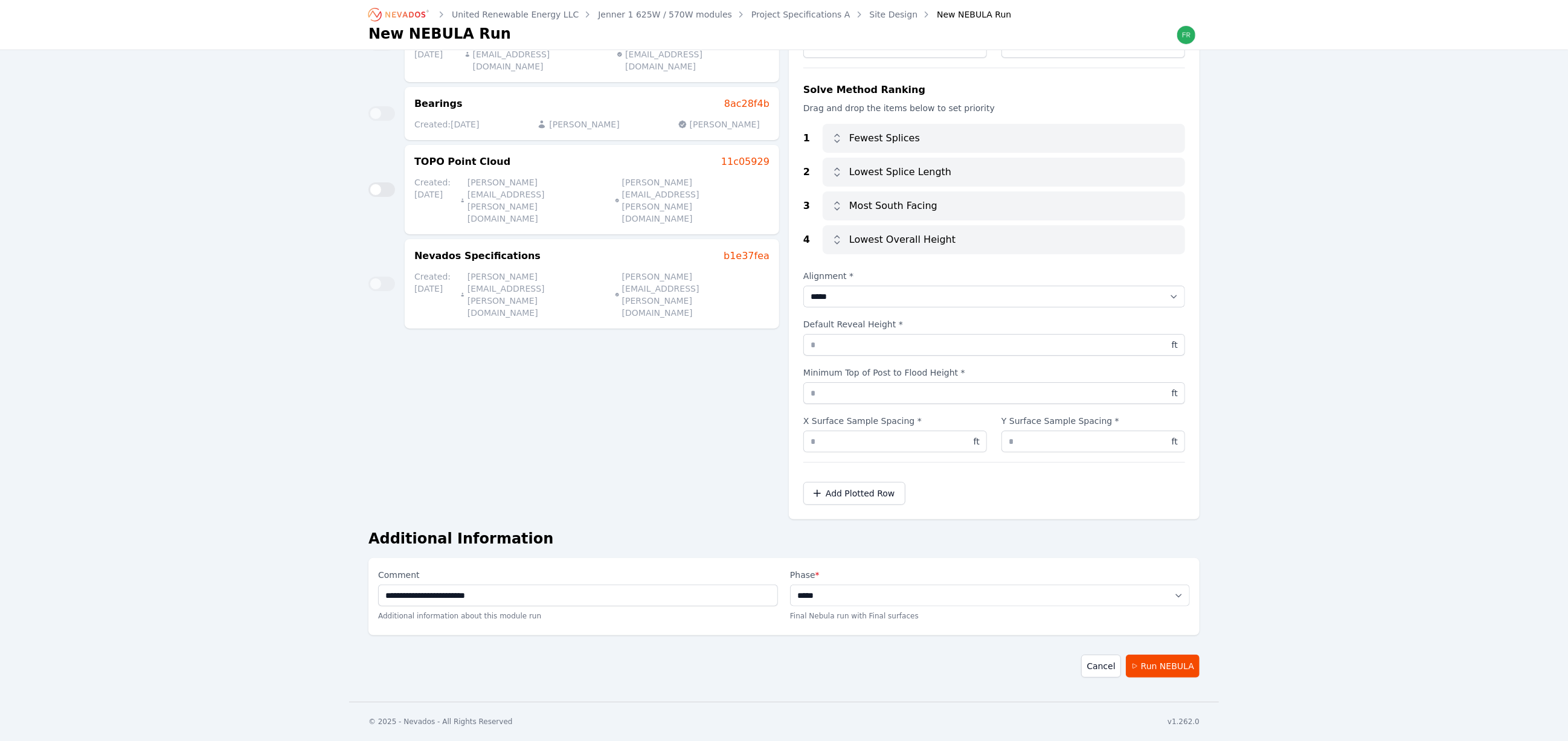
scroll to position [100, 0]
click at [1165, 664] on button "Run NEBULA" at bounding box center [1163, 666] width 74 height 23
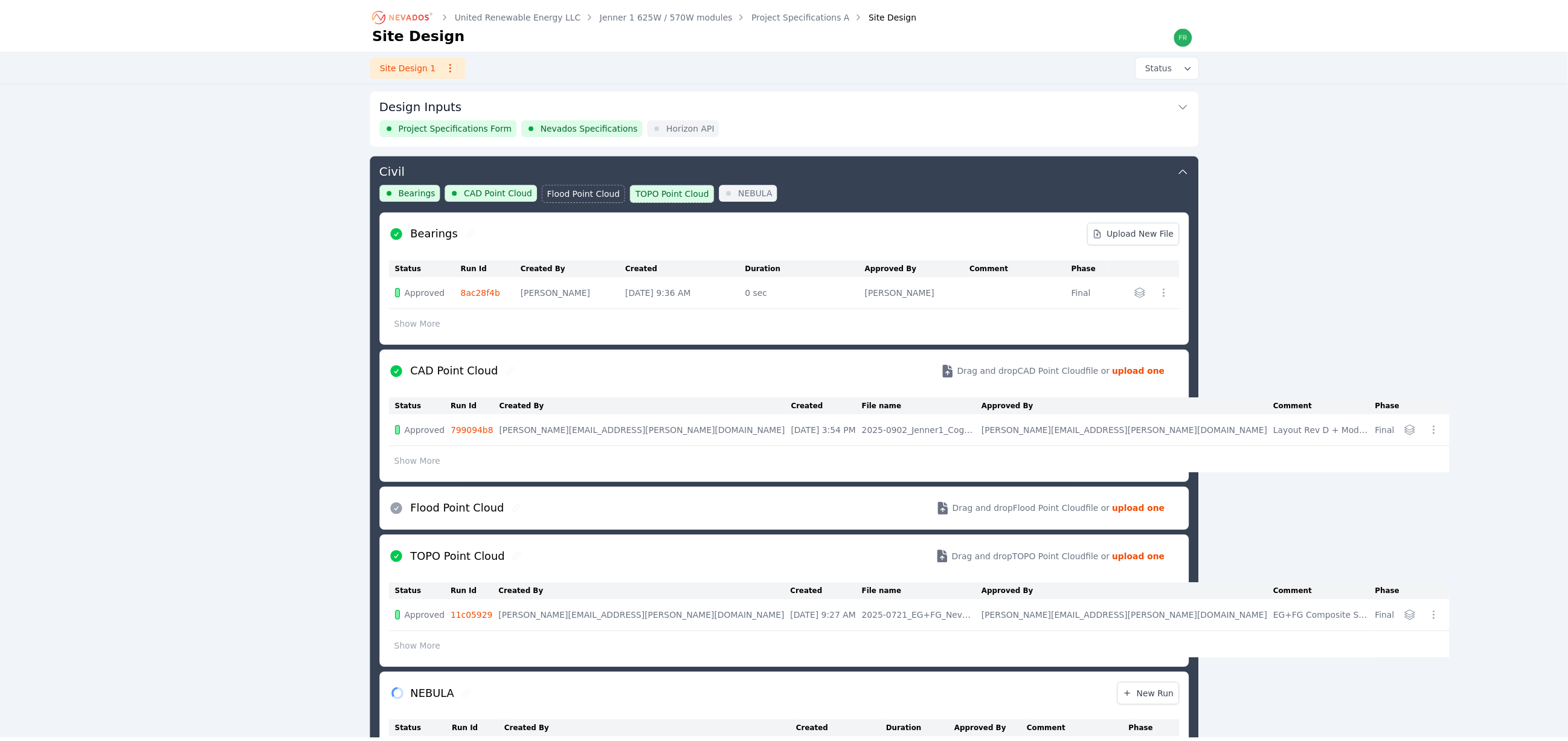
scroll to position [463, 0]
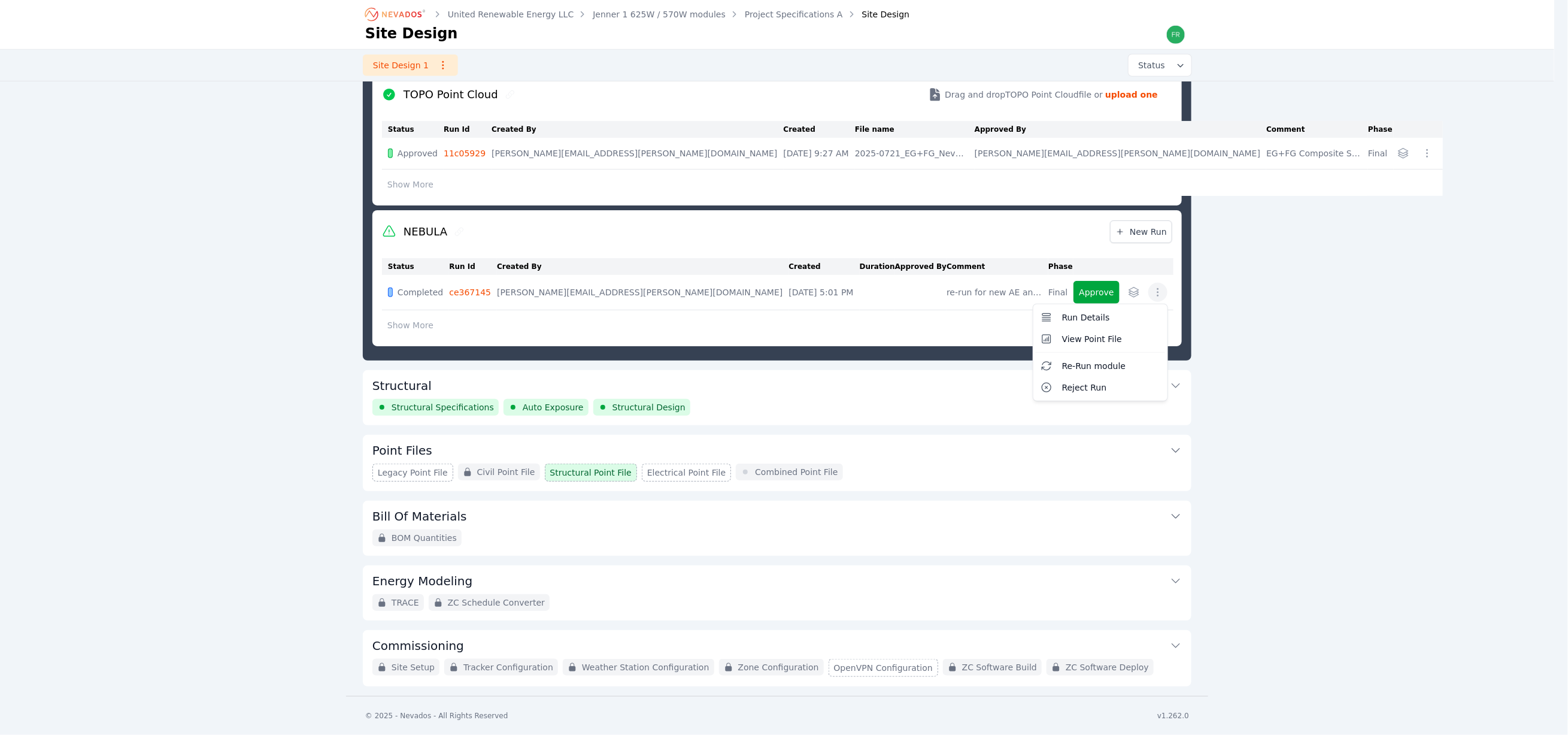
click at [1157, 297] on icon "button" at bounding box center [1158, 292] width 12 height 12
click at [1135, 298] on div "Approve Run Details View Point File Re-Run module Reject Run" at bounding box center [1120, 292] width 94 height 23
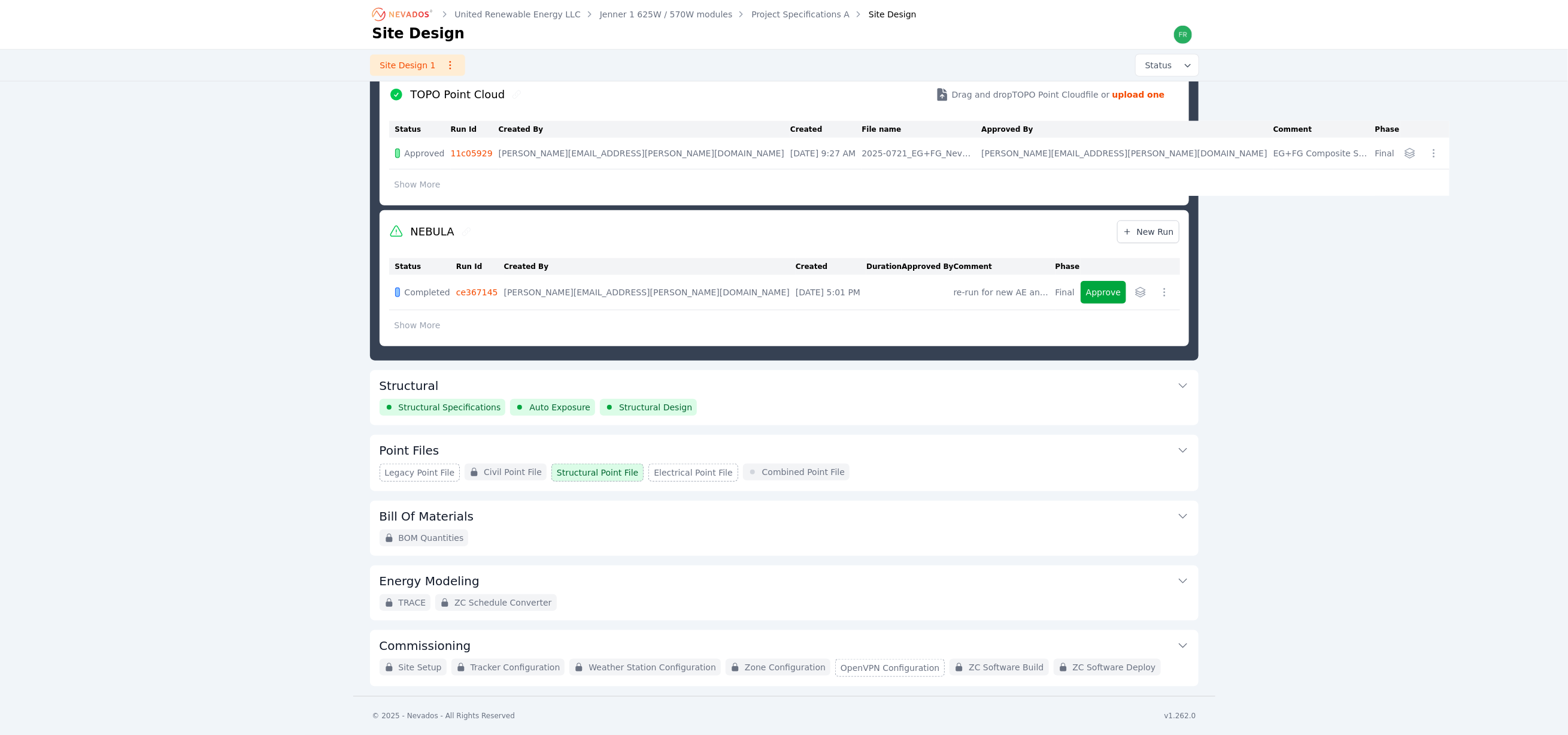
click at [1136, 293] on icon "button" at bounding box center [1141, 292] width 10 height 10
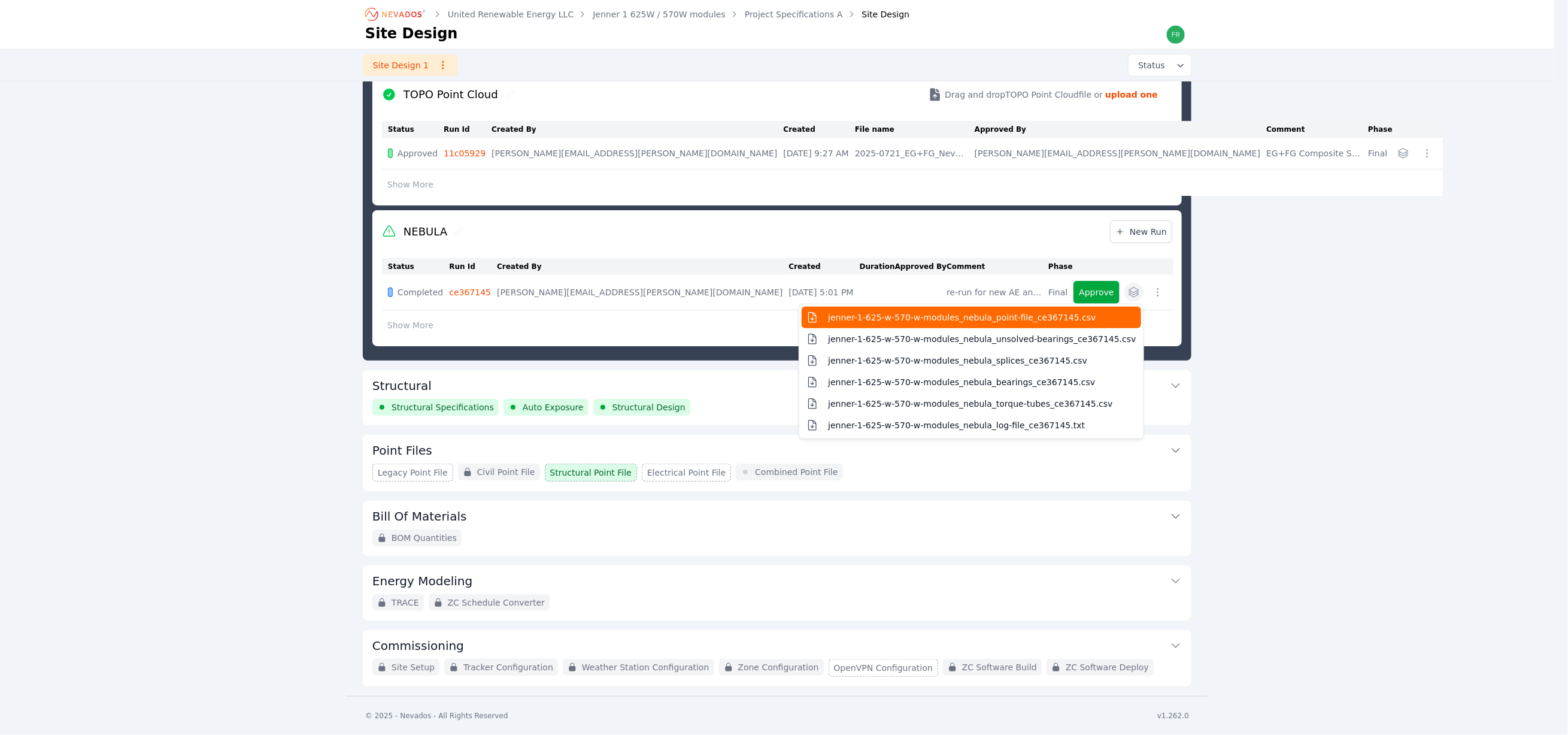
click at [903, 327] on button "jenner-1-625-w-570-w-modules_nebula_point-file_ce367145.csv" at bounding box center [971, 317] width 339 height 22
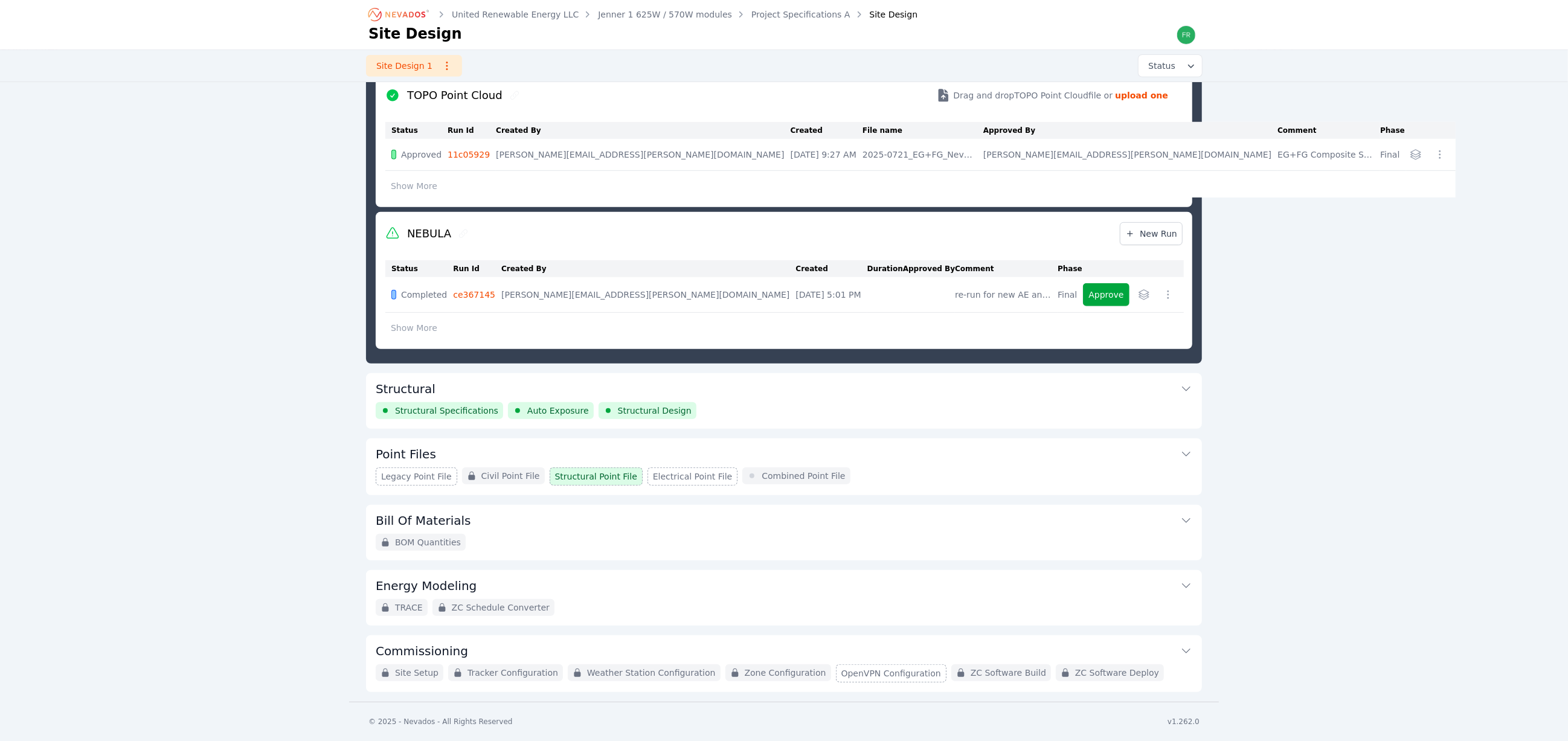
scroll to position [465, 0]
click at [1108, 295] on button "Approve" at bounding box center [1131, 294] width 46 height 23
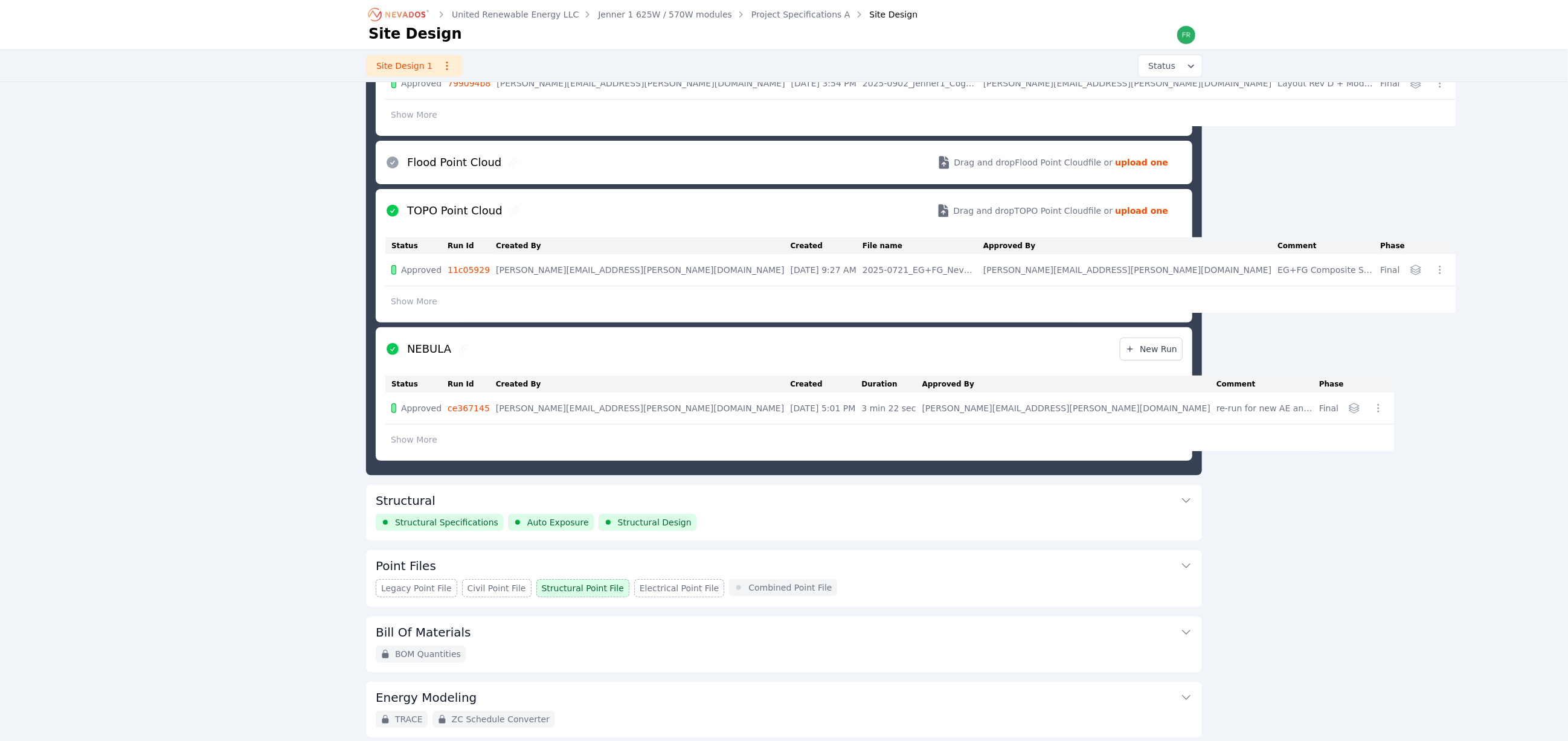
scroll to position [362, 0]
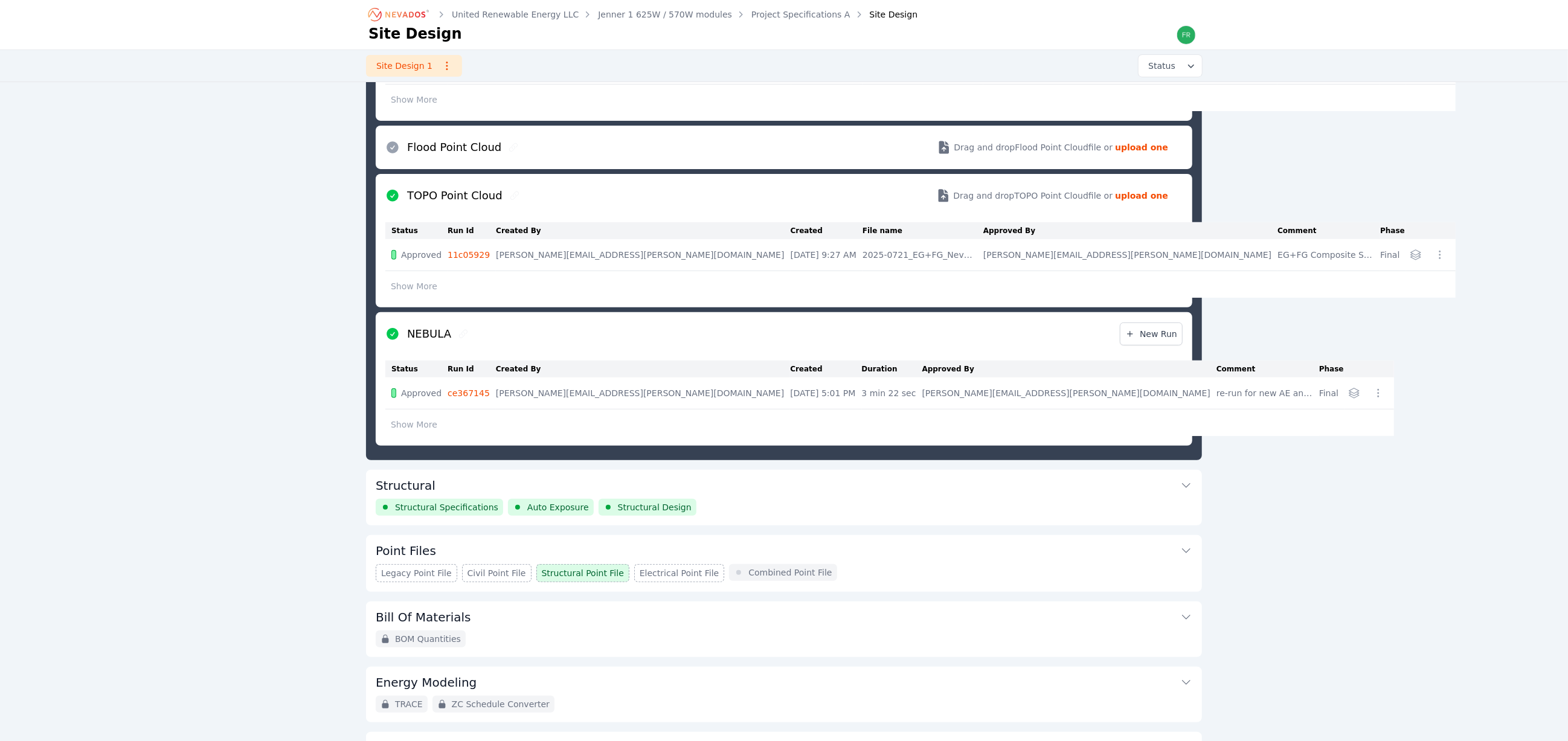
click at [1501, 209] on div "United Renewable Energy LLC Jenner 1 625W / 570W modules Project Specifications…" at bounding box center [784, 218] width 1568 height 1160
